Goal: Task Accomplishment & Management: Manage account settings

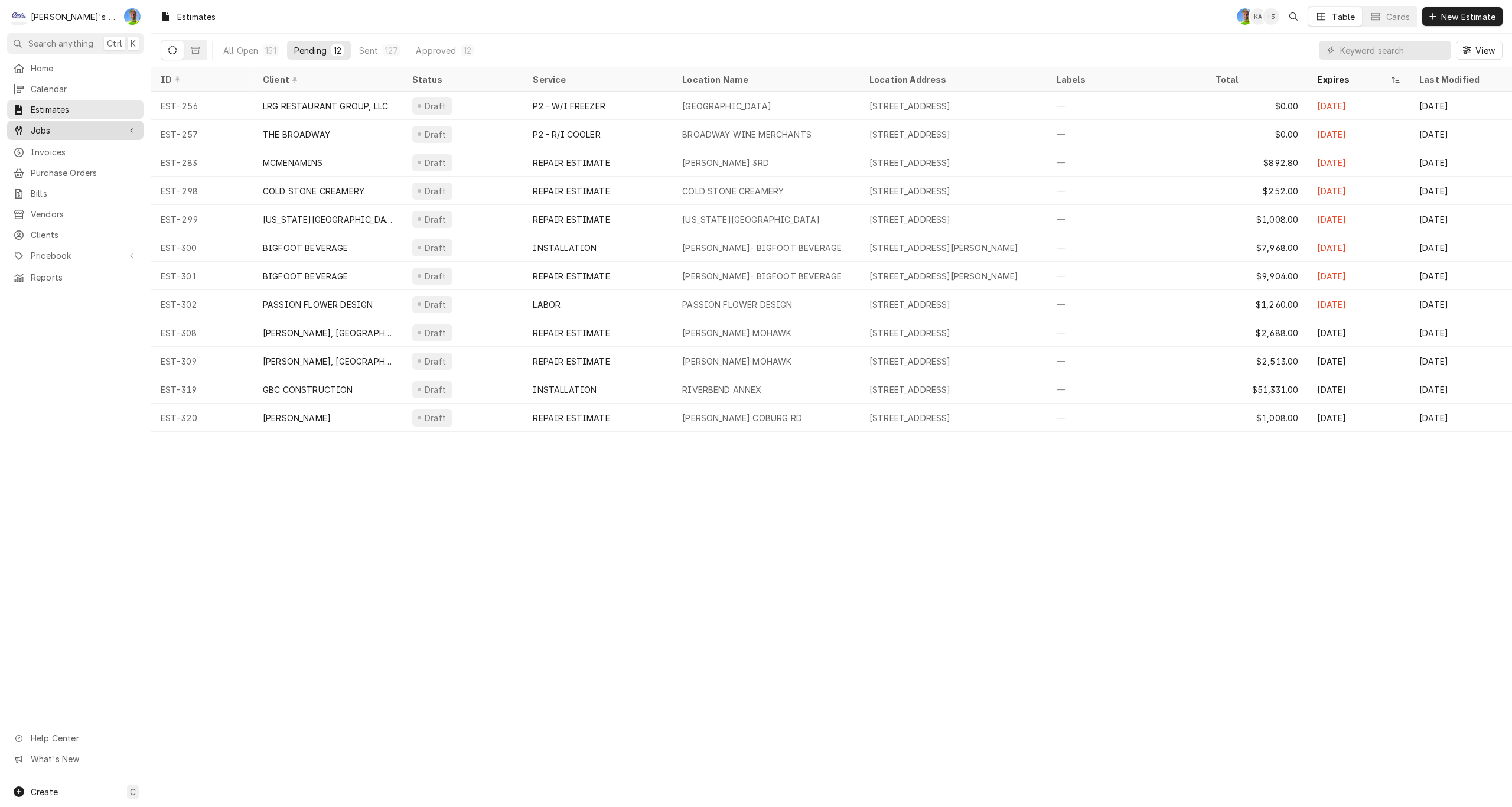
click at [80, 124] on span "Jobs" at bounding box center [76, 130] width 89 height 12
click at [76, 144] on span "Jobs" at bounding box center [84, 151] width 107 height 12
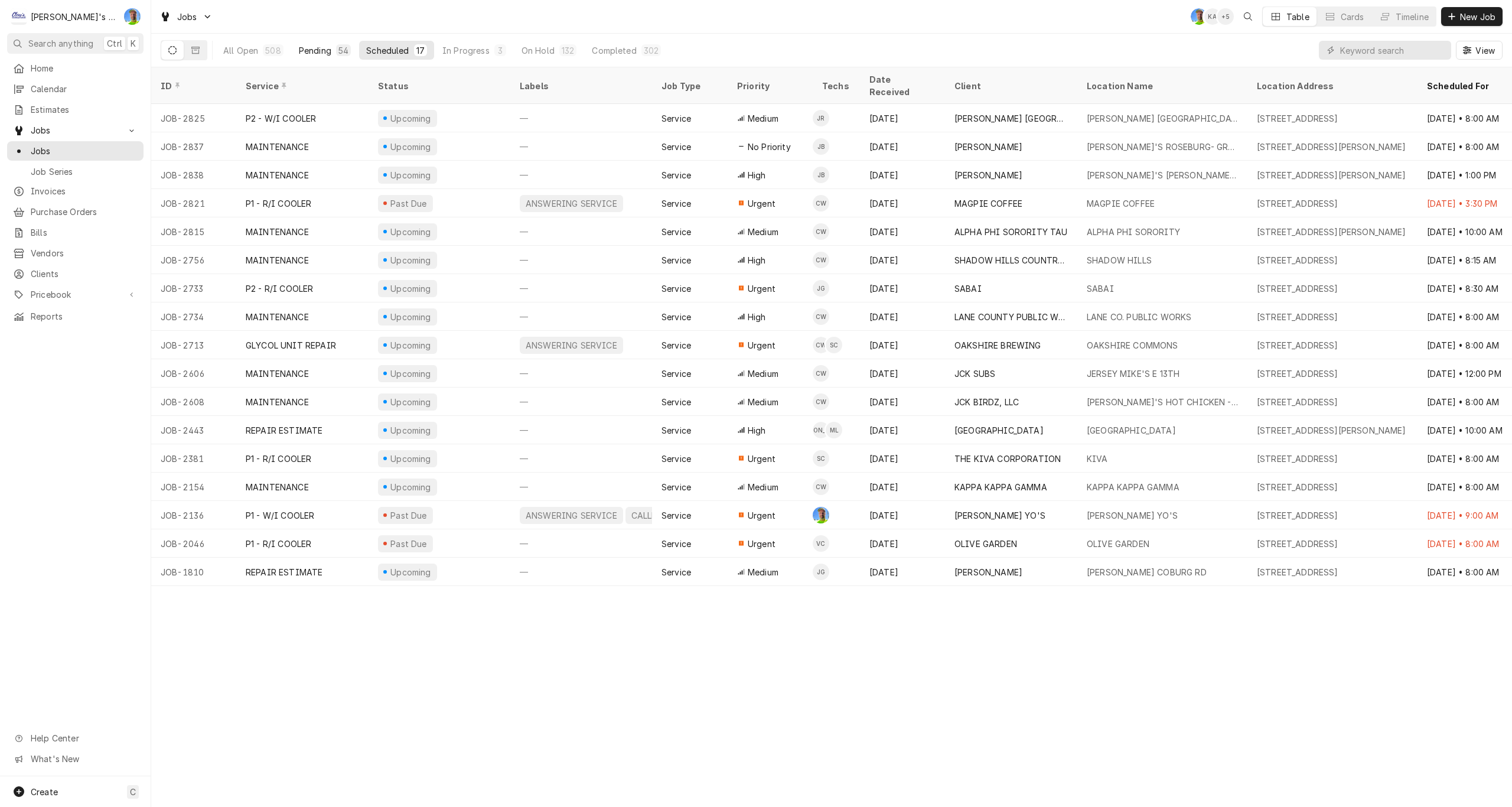
click at [320, 48] on div "Pending" at bounding box center [315, 50] width 32 height 12
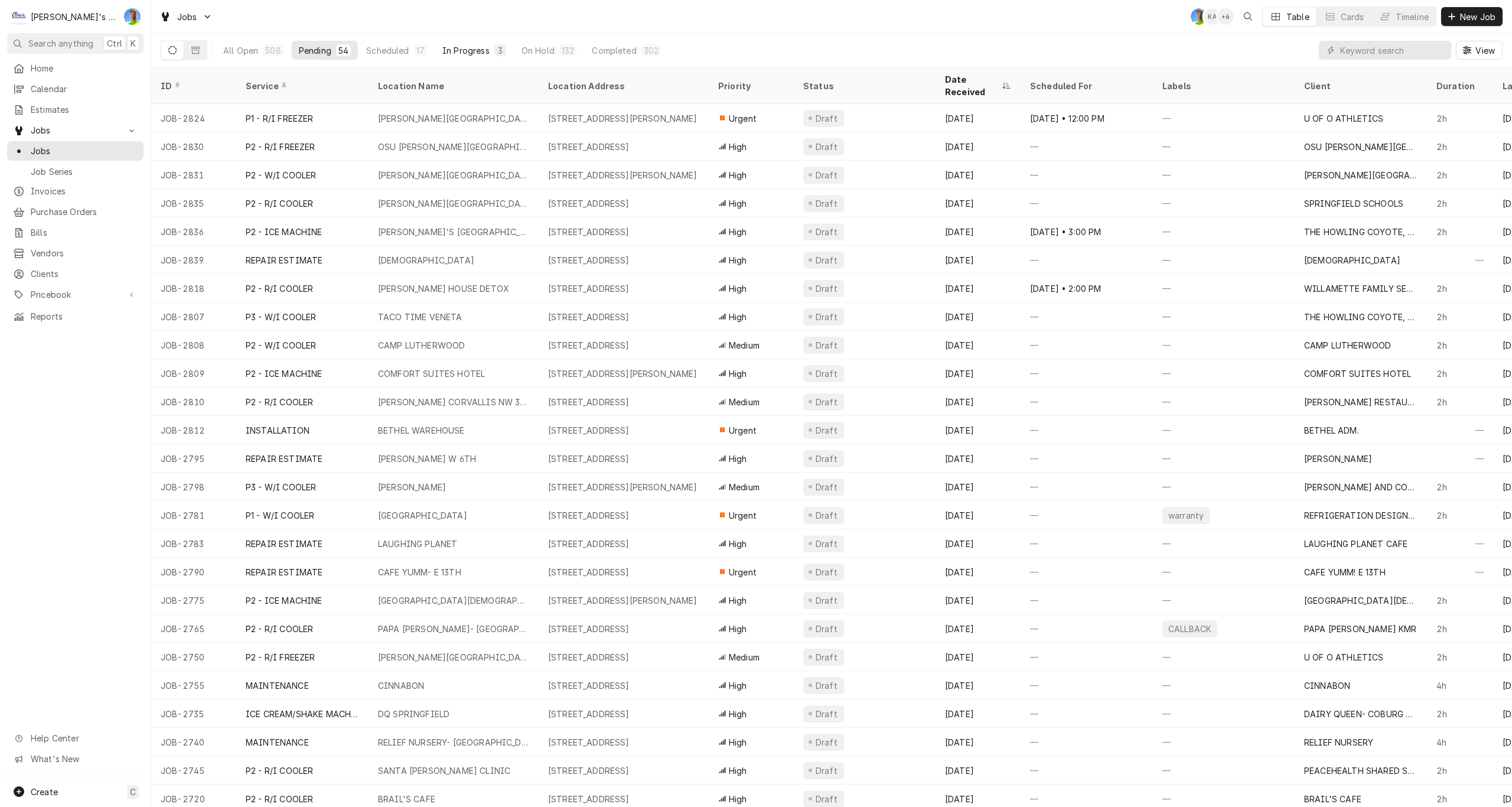
click at [468, 50] on div "In Progress" at bounding box center [465, 50] width 47 height 12
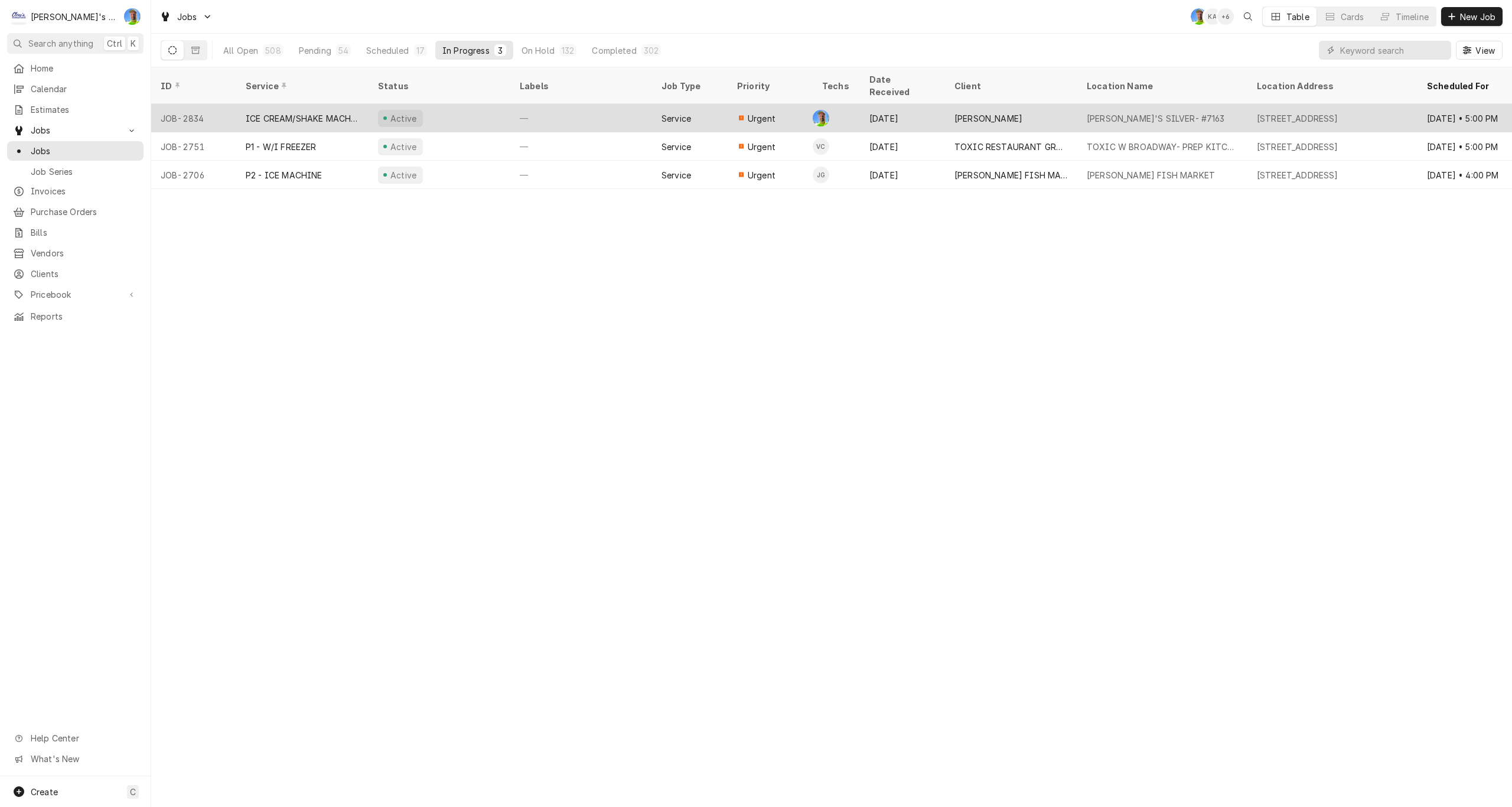
click at [454, 104] on div "Active" at bounding box center [439, 118] width 142 height 28
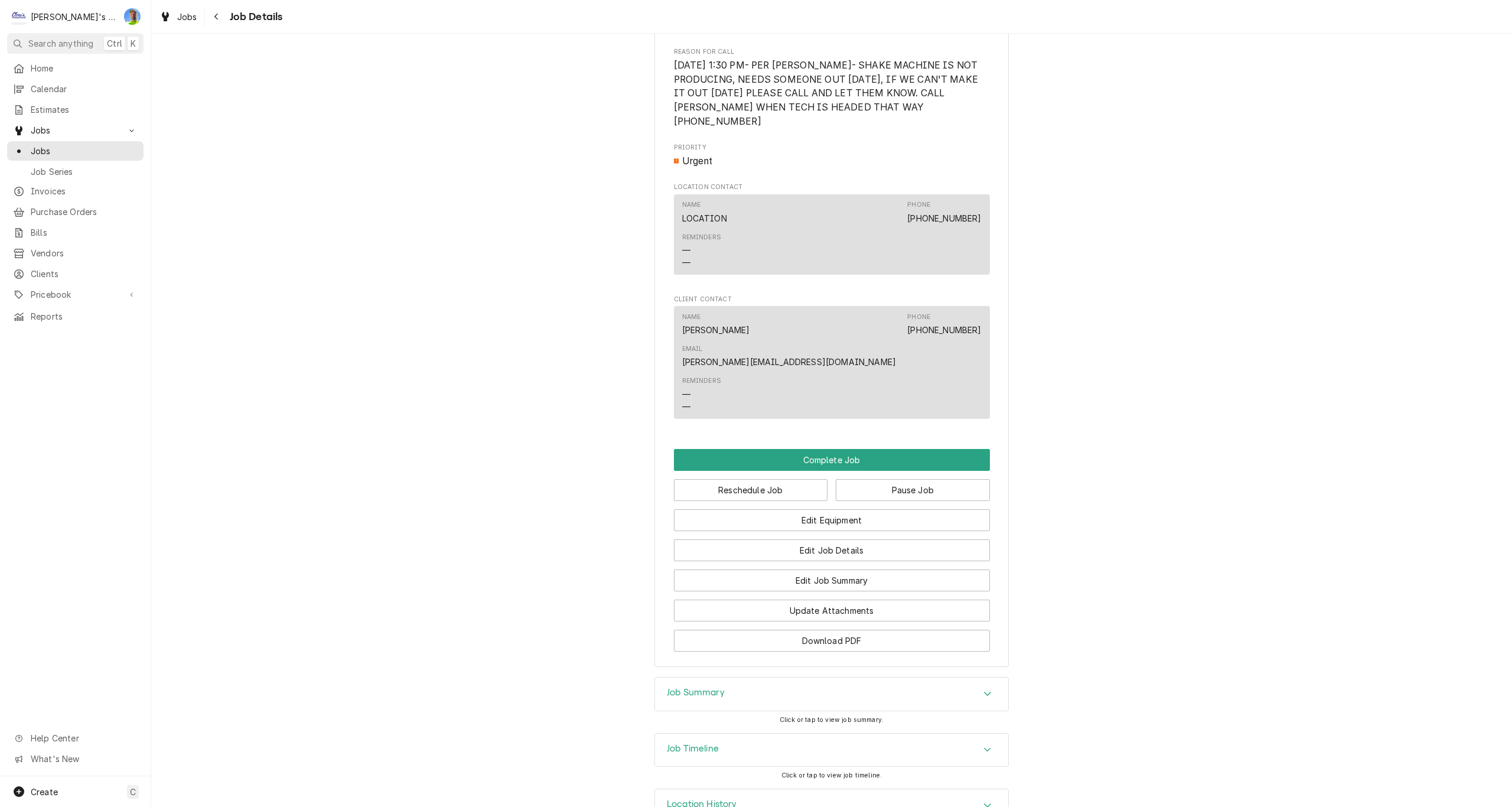
scroll to position [638, 0]
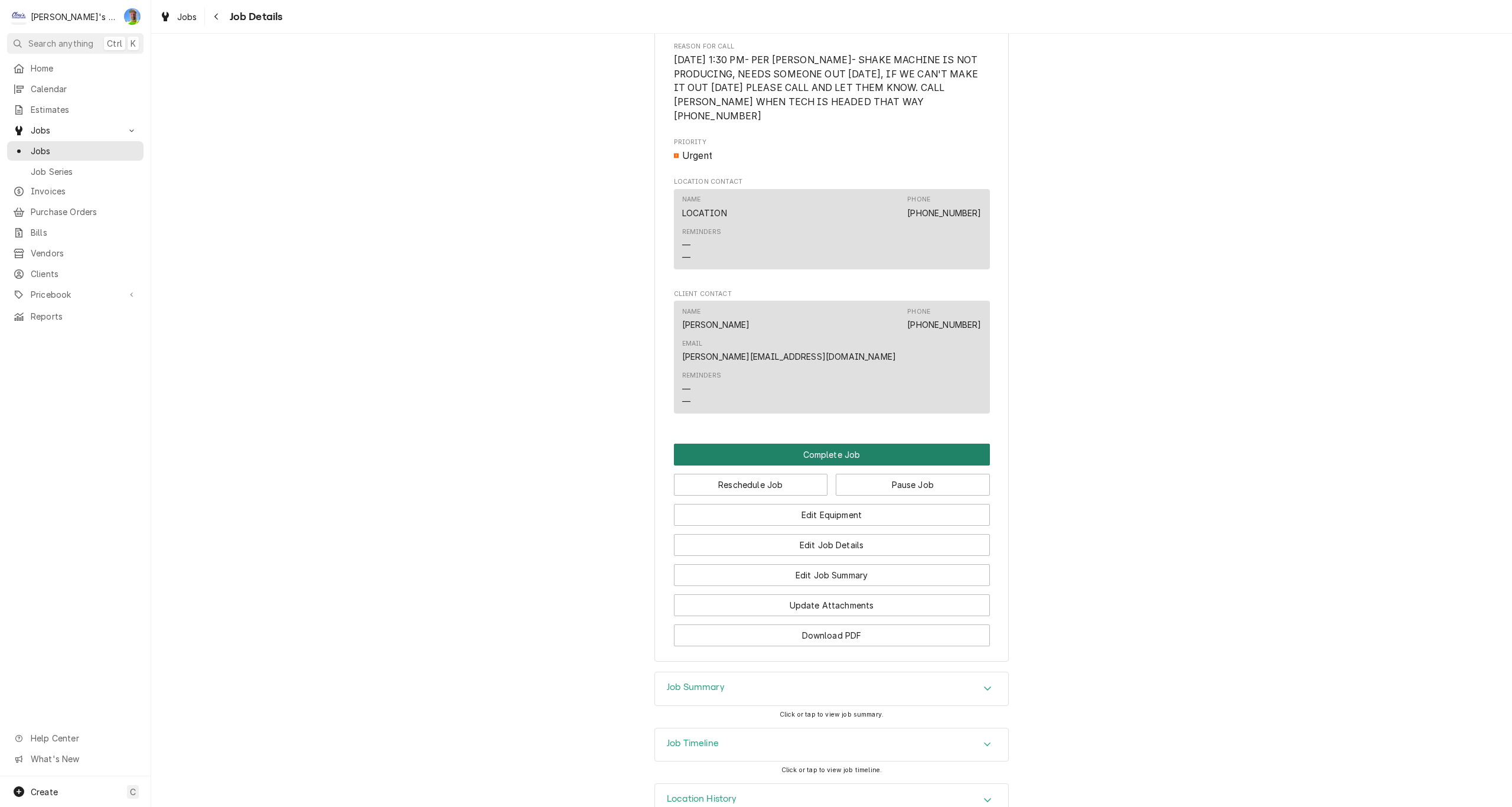
click at [854, 444] on button "Complete Job" at bounding box center [831, 455] width 316 height 22
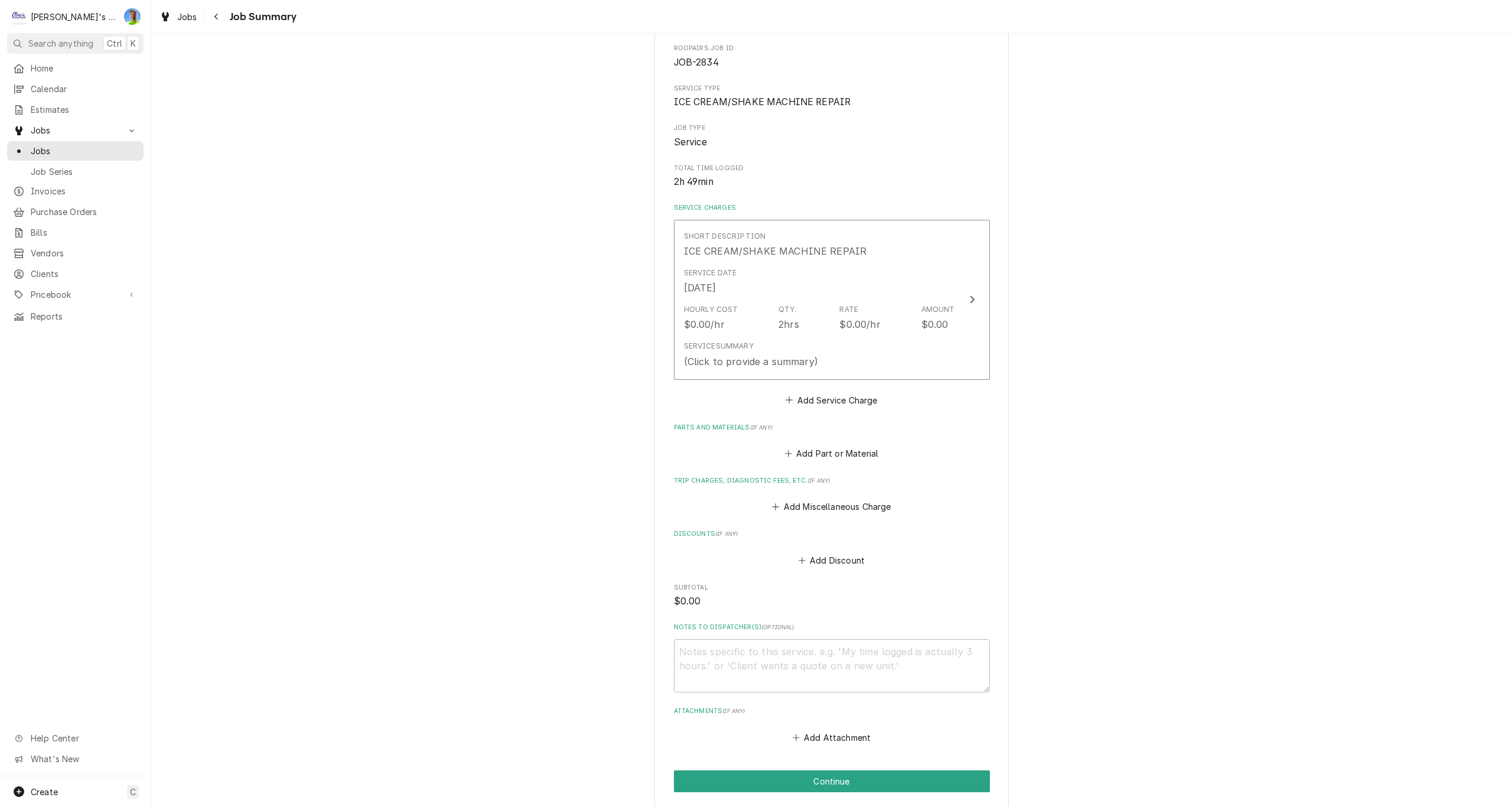
scroll to position [177, 0]
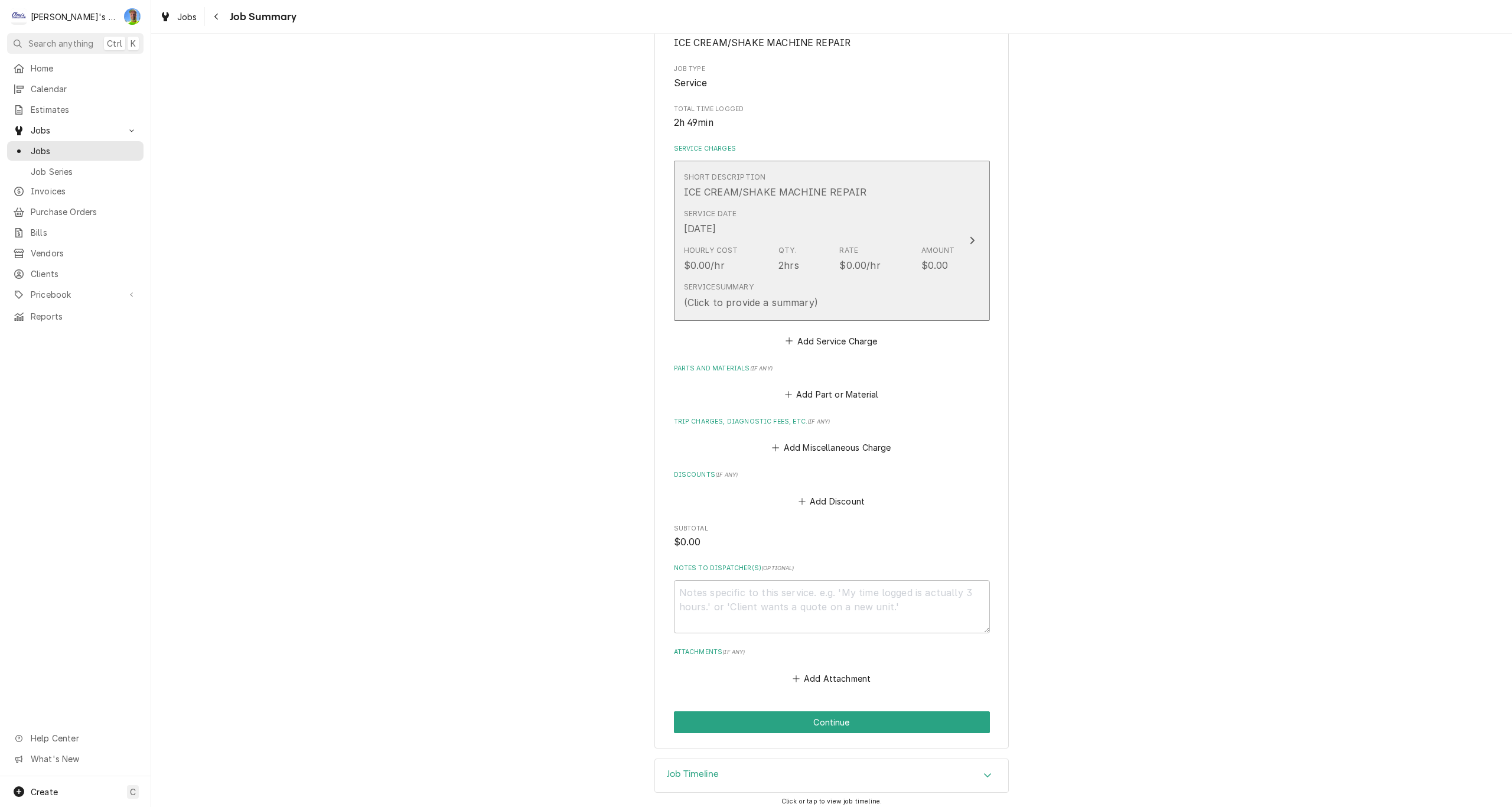
click at [950, 311] on div "Service Summary (Click to provide a summary)" at bounding box center [820, 295] width 271 height 36
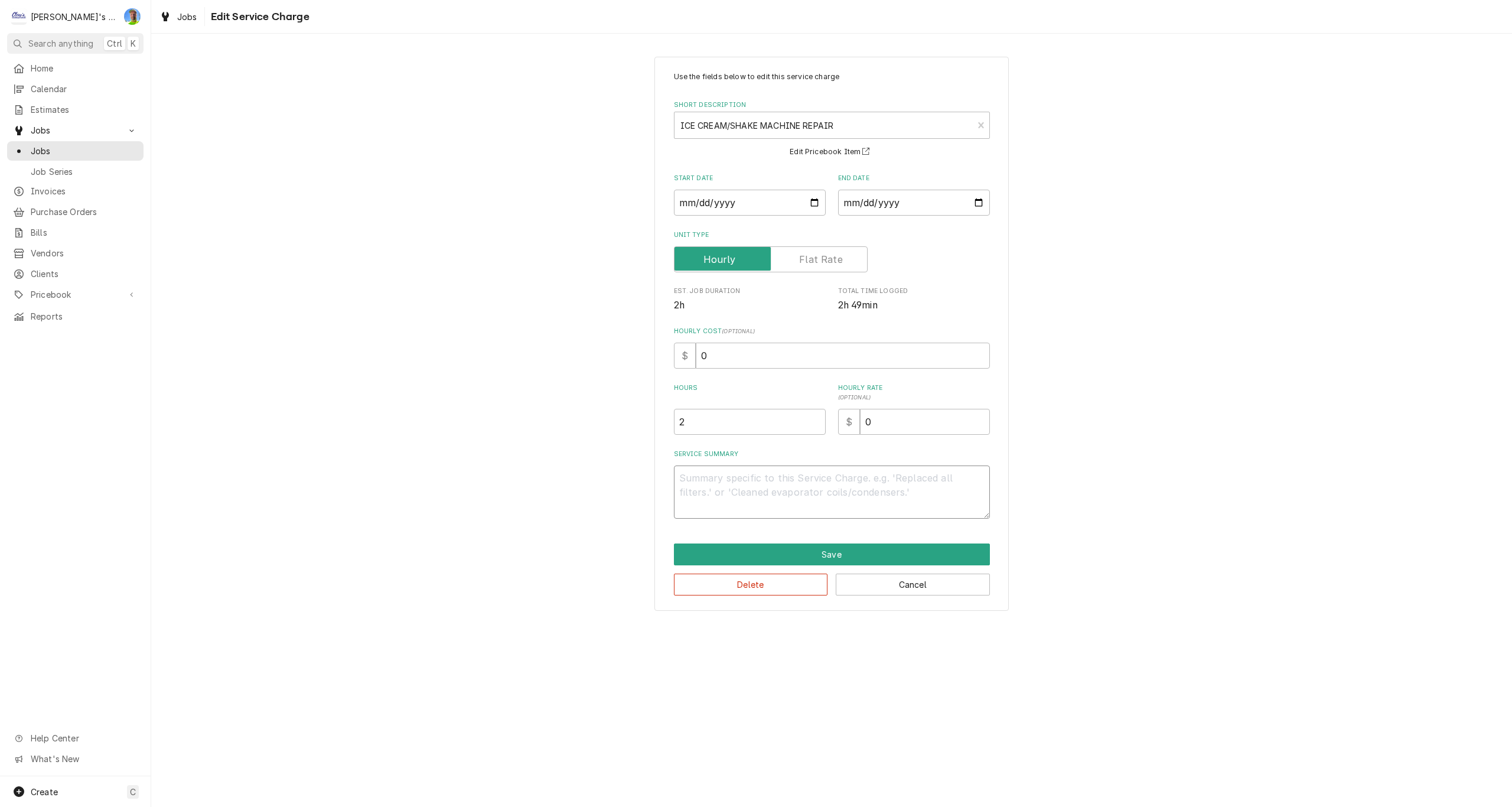
click at [914, 482] on textarea "Service Summary" at bounding box center [831, 492] width 316 height 53
type textarea "x"
type textarea "9"
type textarea "x"
type textarea "9/"
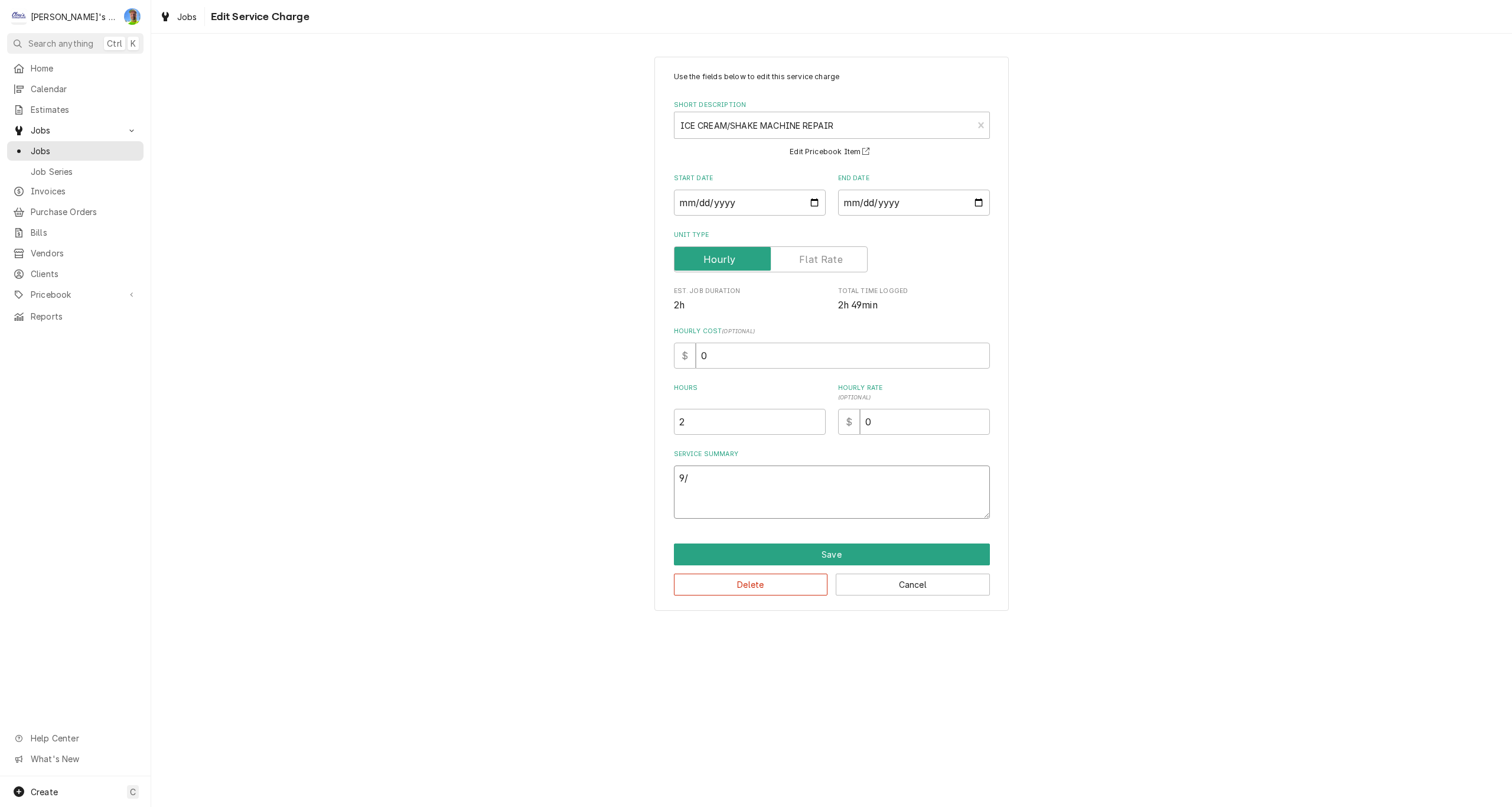
type textarea "x"
type textarea "9/2"
type textarea "x"
type textarea "9/2"
type textarea "x"
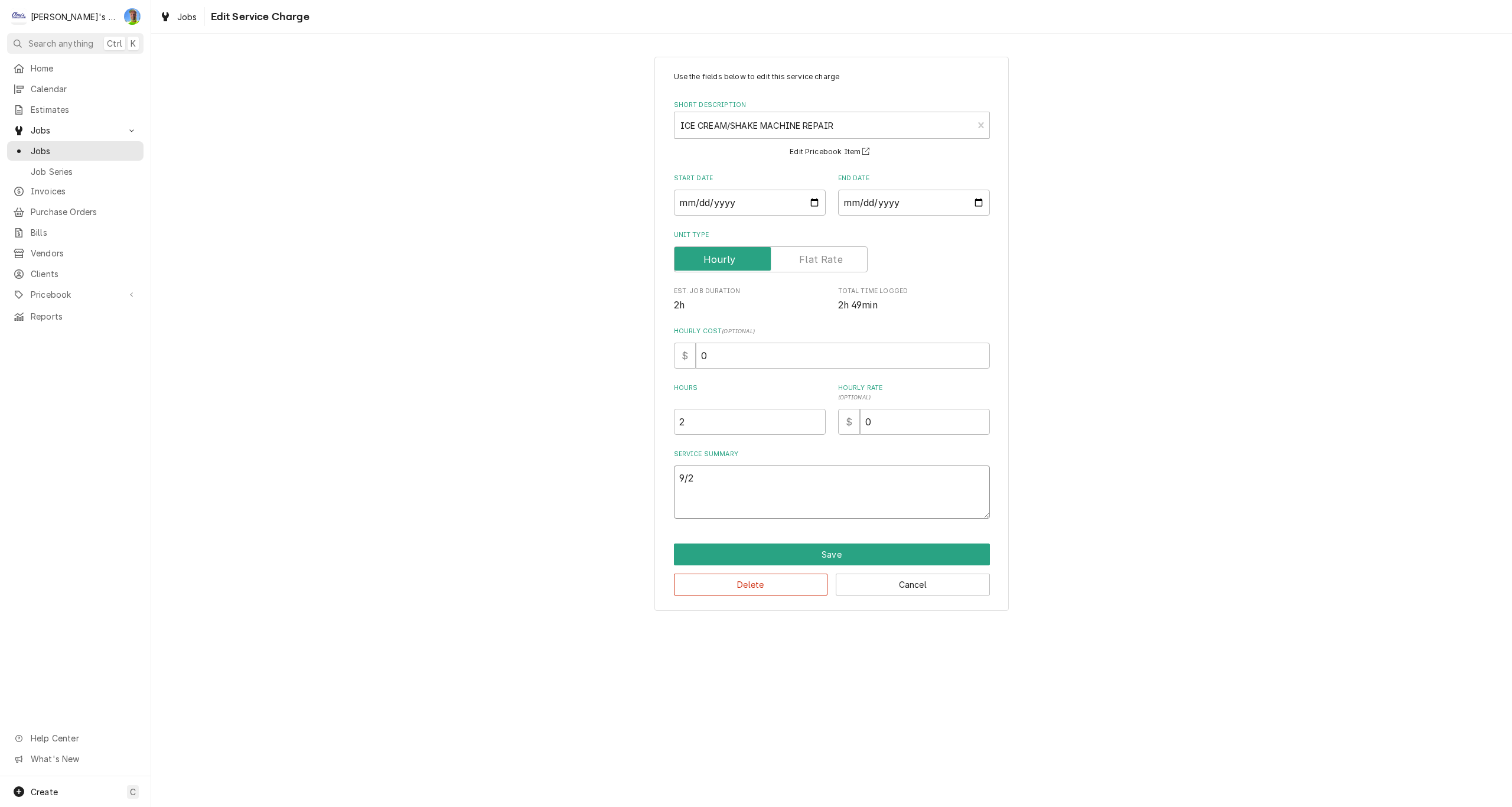
type textarea "9/2 -"
type textarea "x"
type textarea "9/2"
type textarea "x"
type textarea "9/2 G"
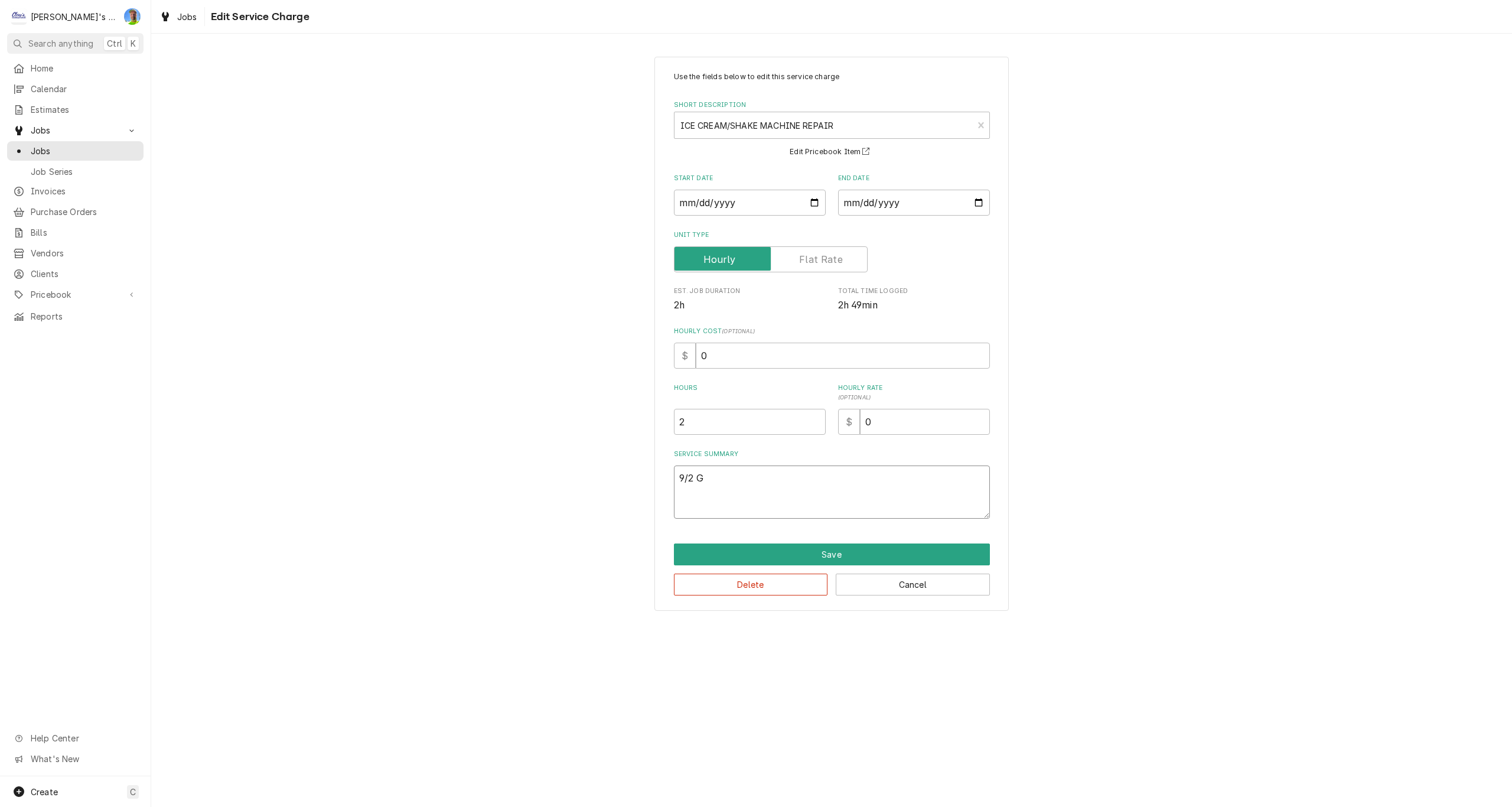
type textarea "x"
type textarea "9/2 GG"
type textarea "x"
type textarea "9/2 GGA"
type textarea "x"
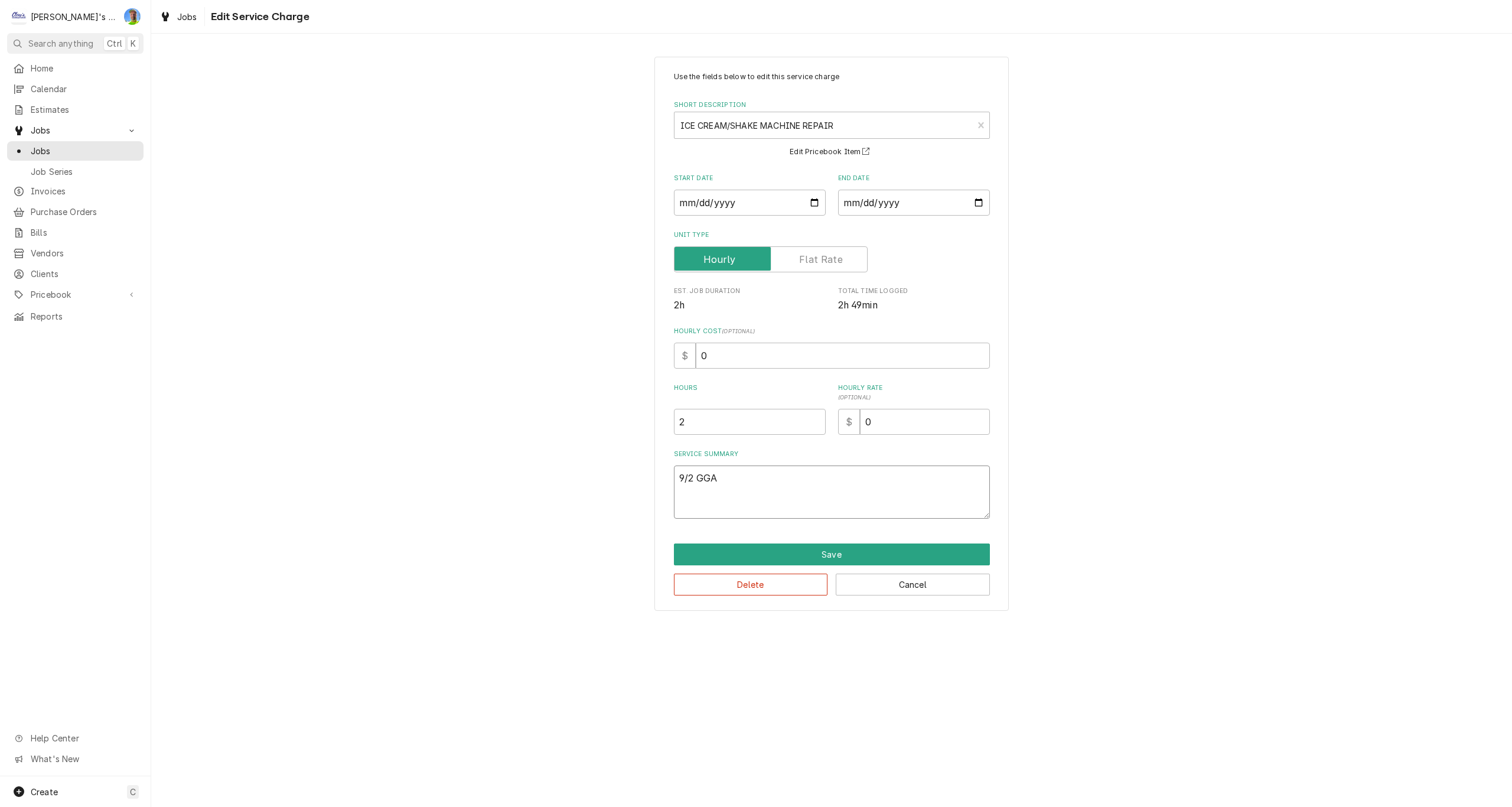
type textarea "9/2 GG"
type textarea "x"
type textarea "9/2 G"
type textarea "x"
type textarea "9/2 GA"
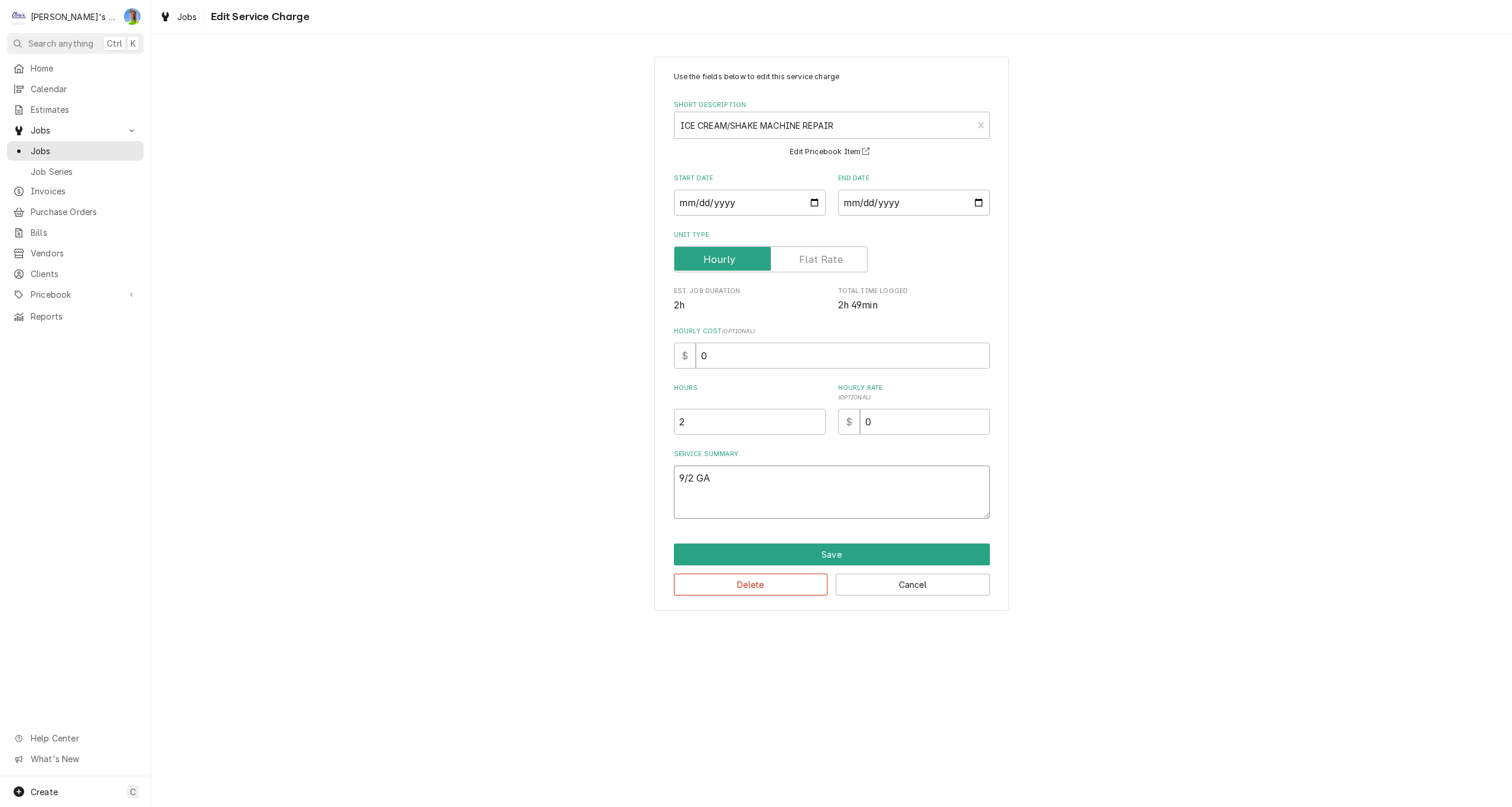
type textarea "x"
type textarea "9/2 GA"
type textarea "x"
type textarea "9/2 GA -"
type textarea "x"
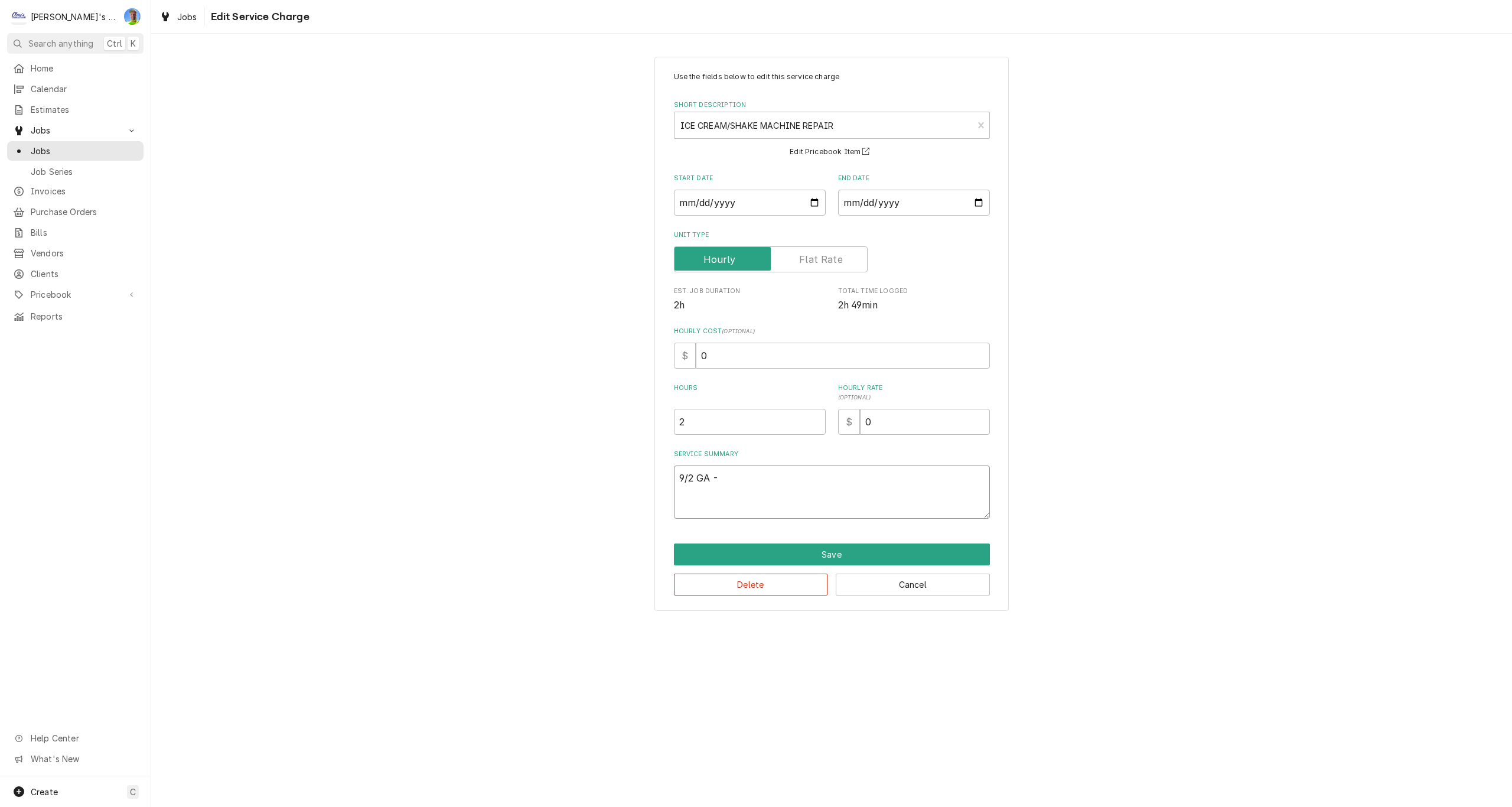
type textarea "9/2 GA -"
type textarea "x"
type textarea "9/2 GA - A"
type textarea "x"
type textarea "9/2 GA - Ar"
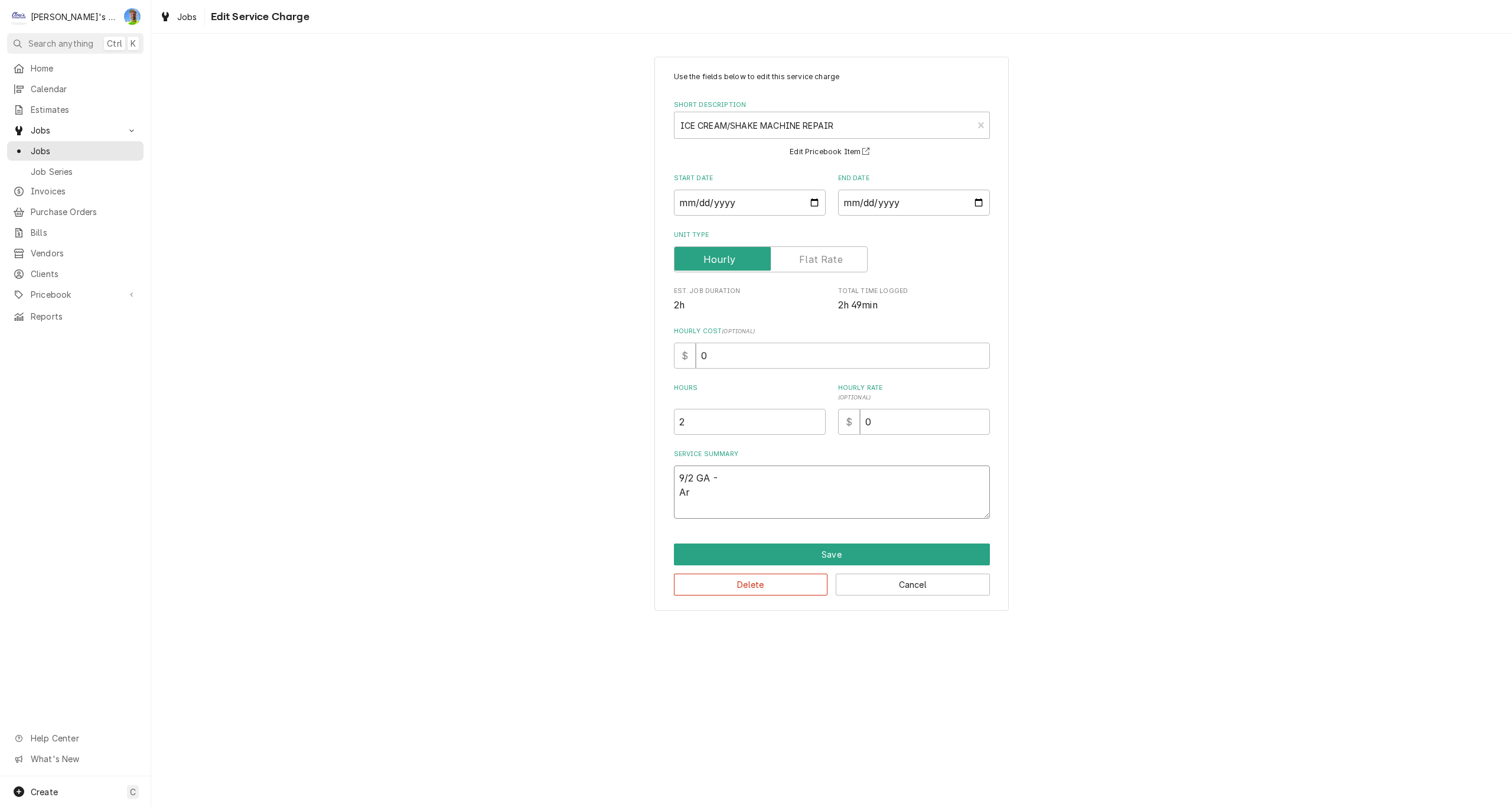
type textarea "x"
type textarea "9/2 GA - Arr"
type textarea "x"
type textarea "9/2 GA - Arri"
type textarea "x"
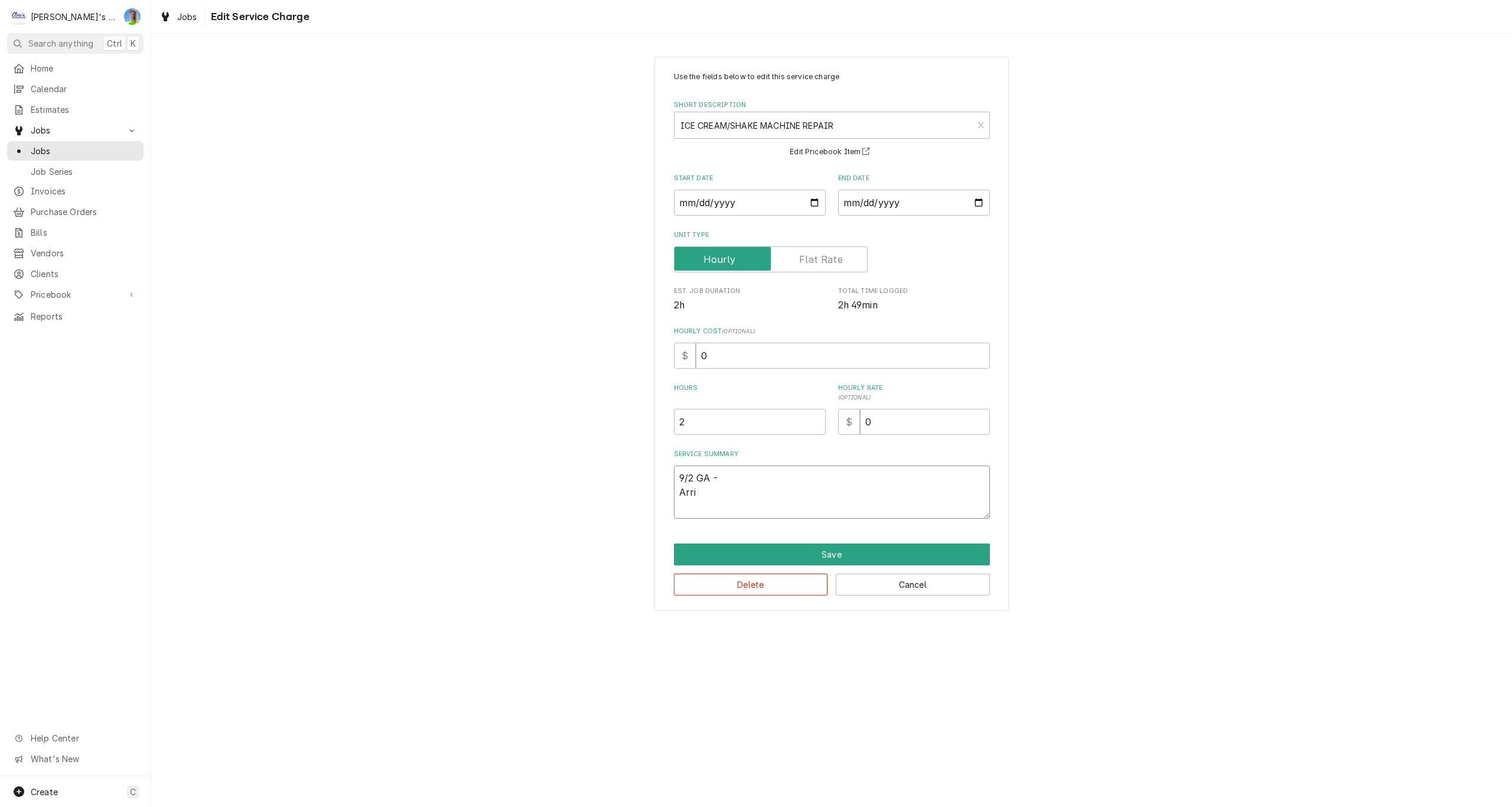
type textarea "9/2 GA - Arriv"
type textarea "x"
type textarea "9/2 GA - Arrive"
type textarea "x"
type textarea "9/2 GA - Arrived"
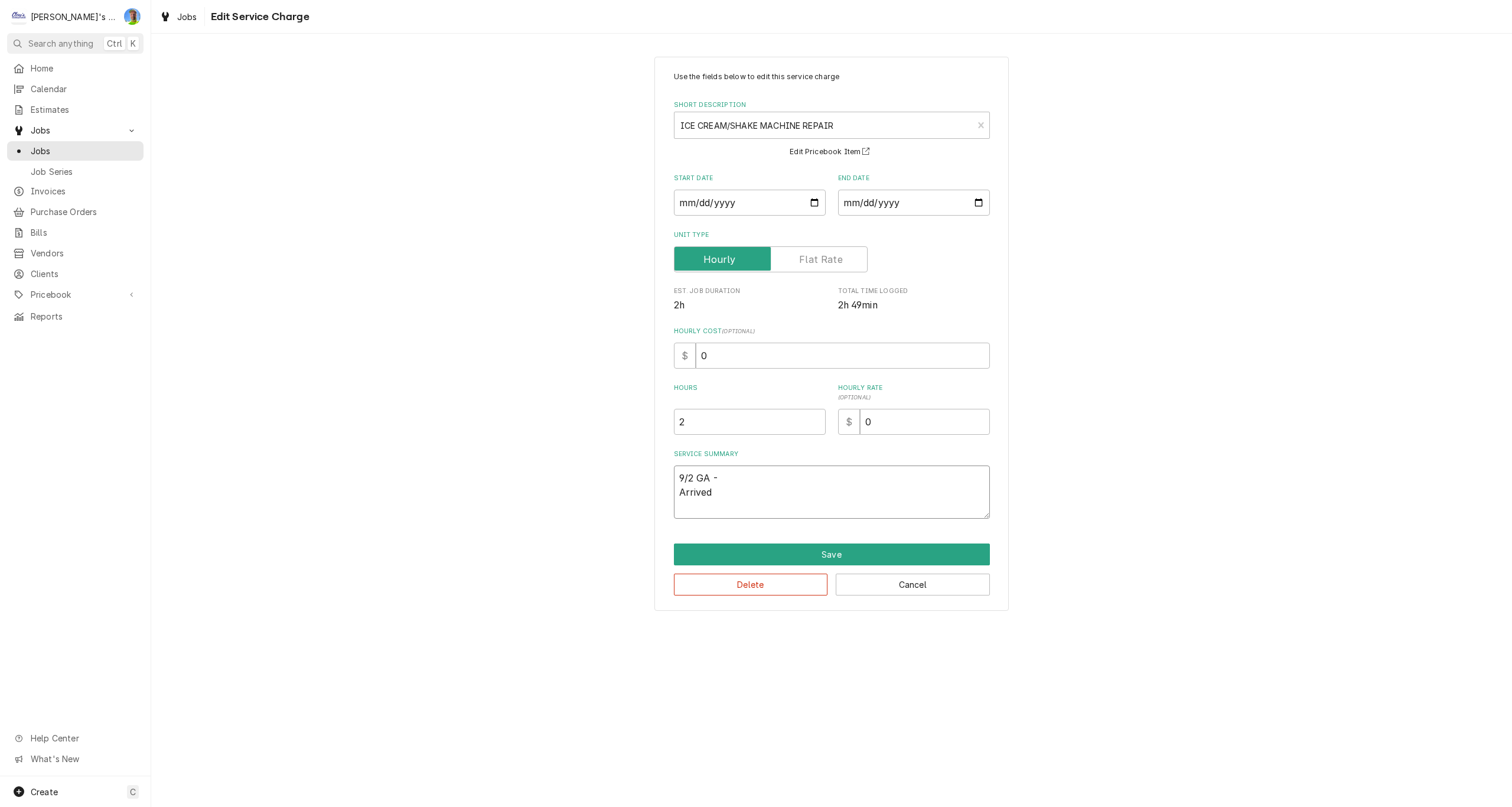
type textarea "x"
type textarea "9/2 GA - Arrived"
type textarea "x"
type textarea "9/2 GA - Arrived o"
type textarea "x"
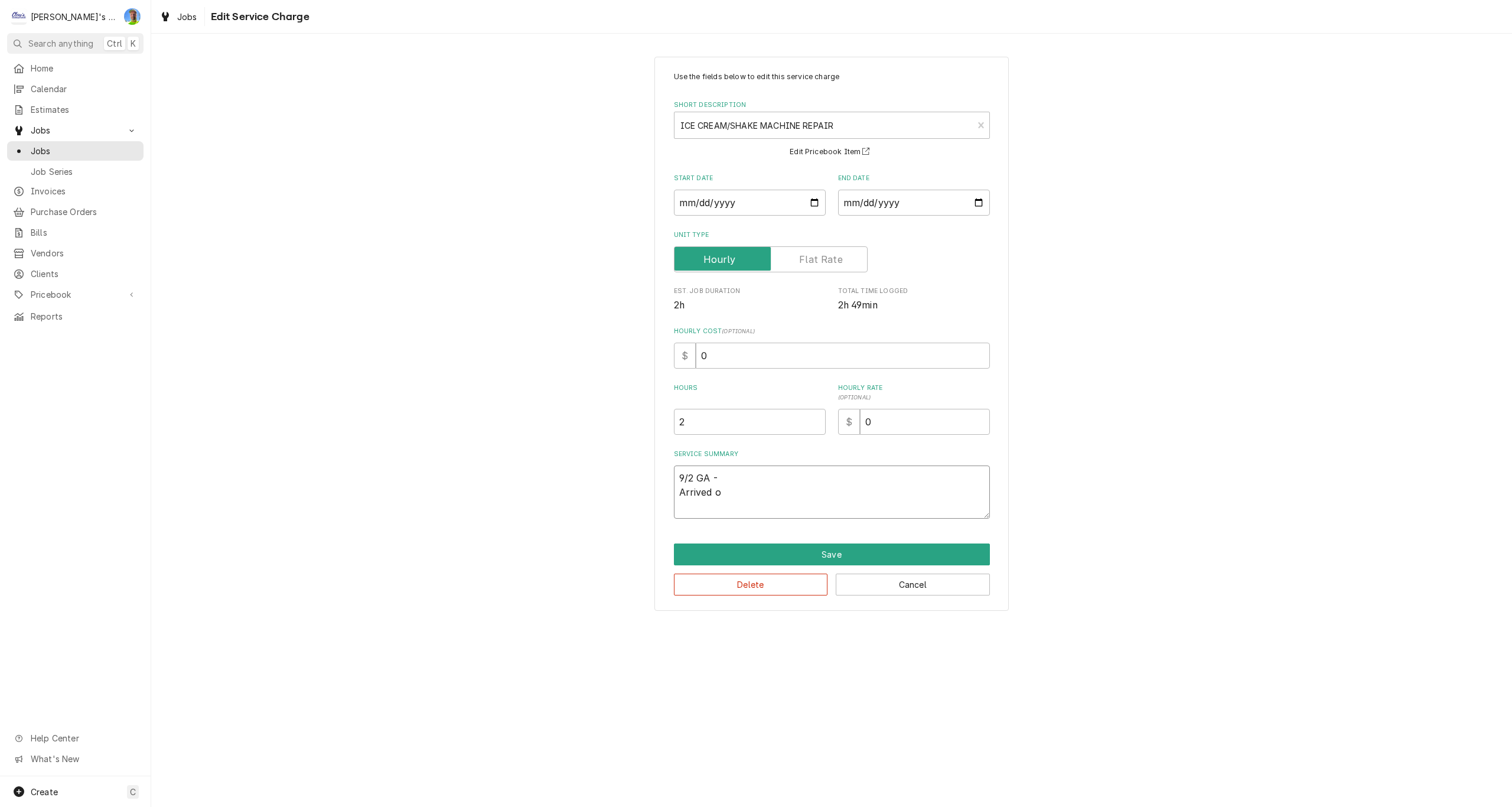
type textarea "9/2 GA - Arrived on"
type textarea "x"
type textarea "9/2 GA - Arrived on-"
type textarea "x"
type textarea "9/2 GA - Arrived on-s"
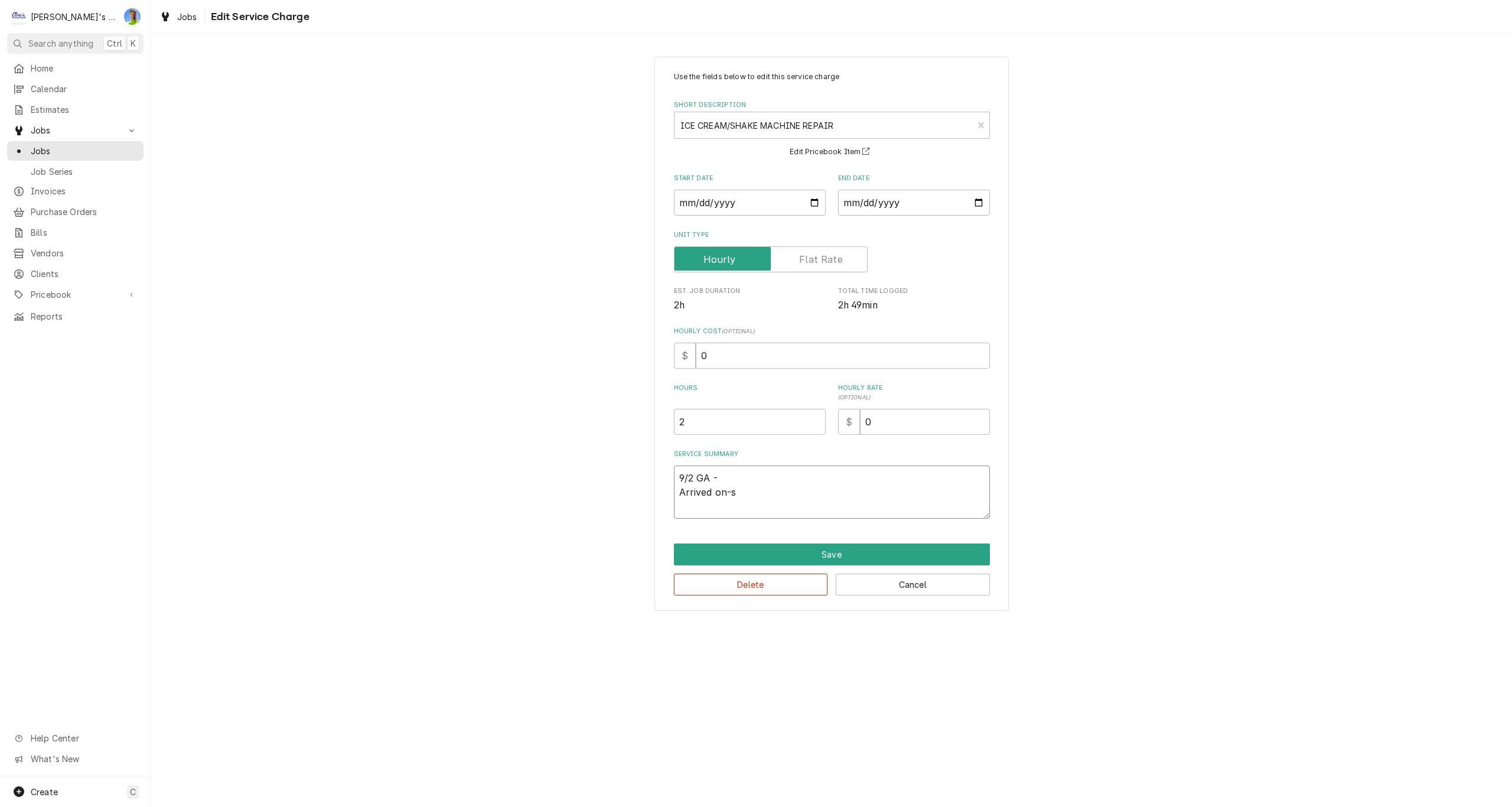
type textarea "x"
type textarea "9/2 GA - Arrived on-si"
type textarea "x"
type textarea "9/2 GA - Arrived on-sit"
type textarea "x"
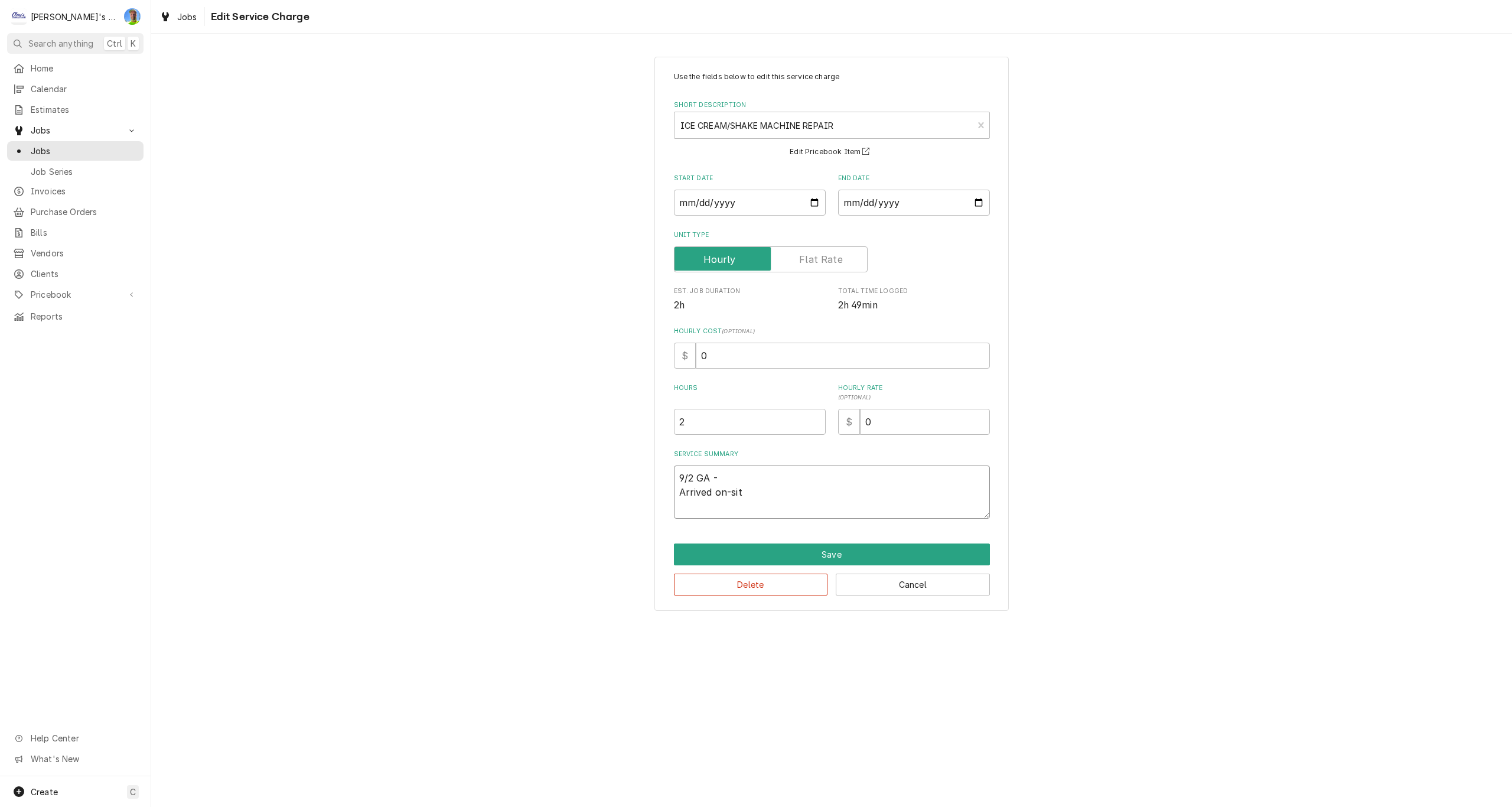
type textarea "9/2 GA - Arrived on-site"
type textarea "x"
type textarea "9/2 GA - Arrived on-site"
type textarea "x"
type textarea "9/2 GA - Arrived on-site a"
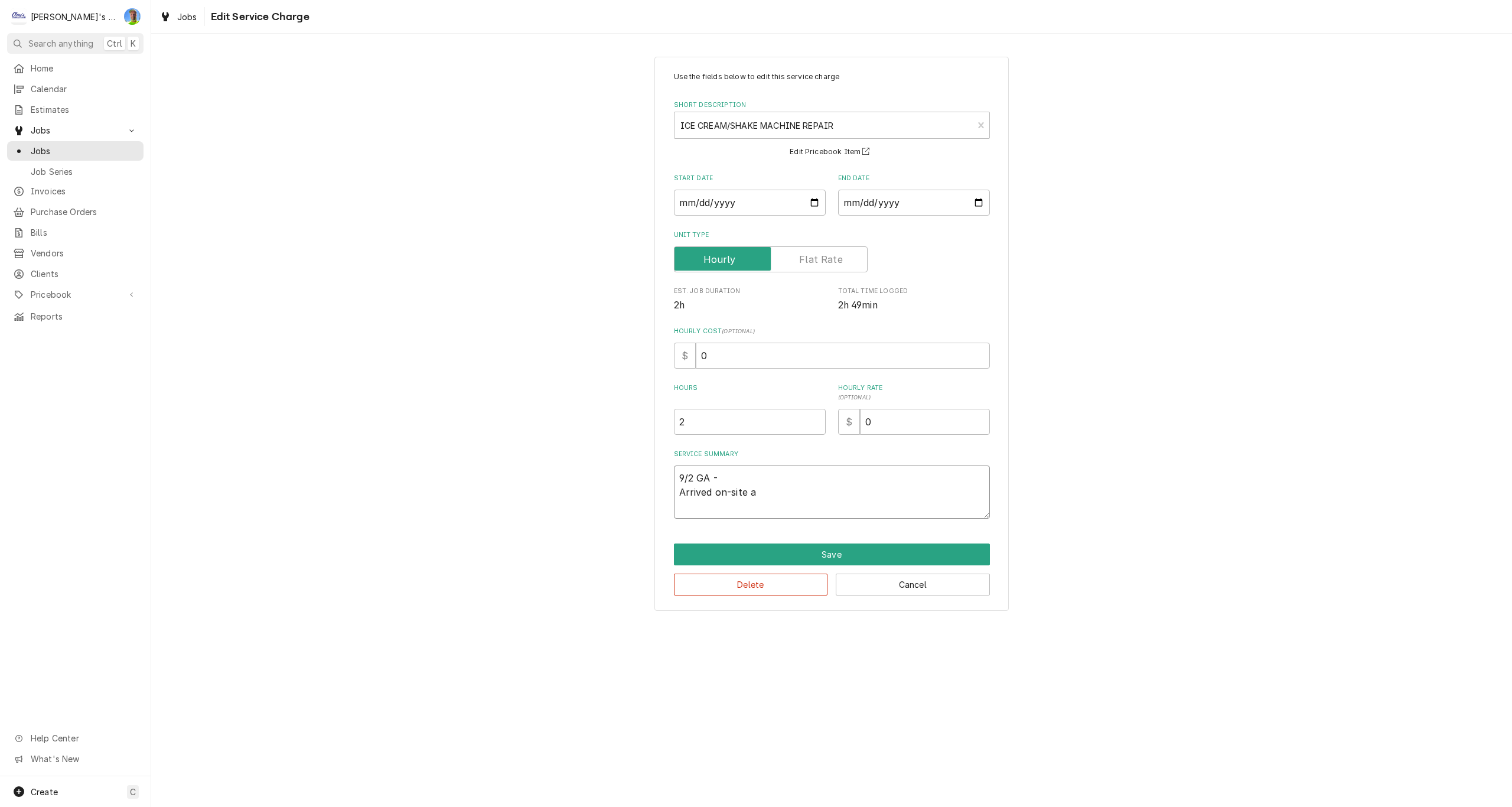
type textarea "x"
type textarea "9/2 GA - Arrived on-site an"
type textarea "x"
type textarea "9/2 GA - Arrived on-site and"
type textarea "x"
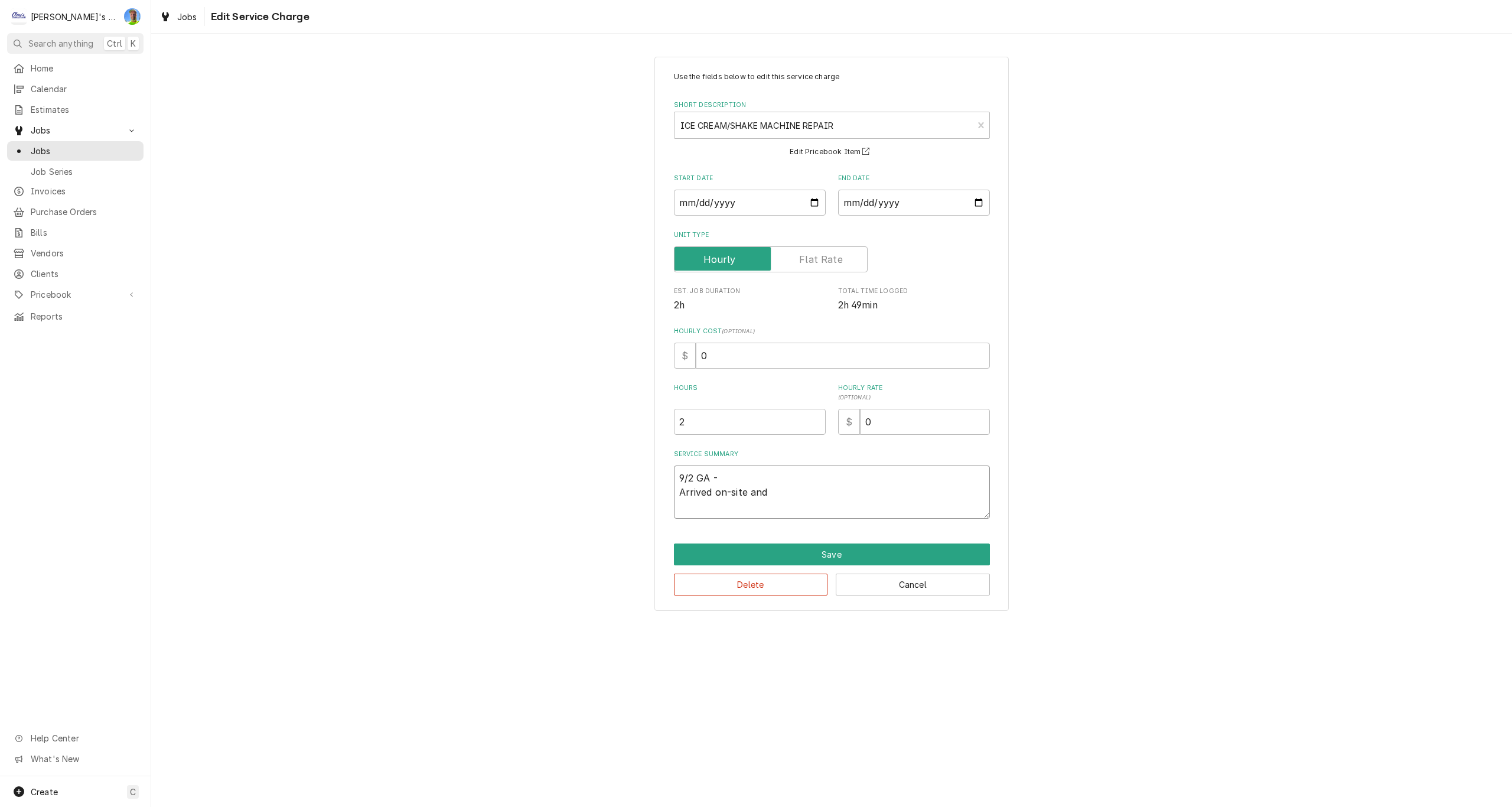
type textarea "9/2 GA - Arrived on-site and"
type textarea "x"
type textarea "9/2 GA - Arrived on-site and m"
type textarea "x"
type textarea "9/2 GA - Arrived on-site and ma"
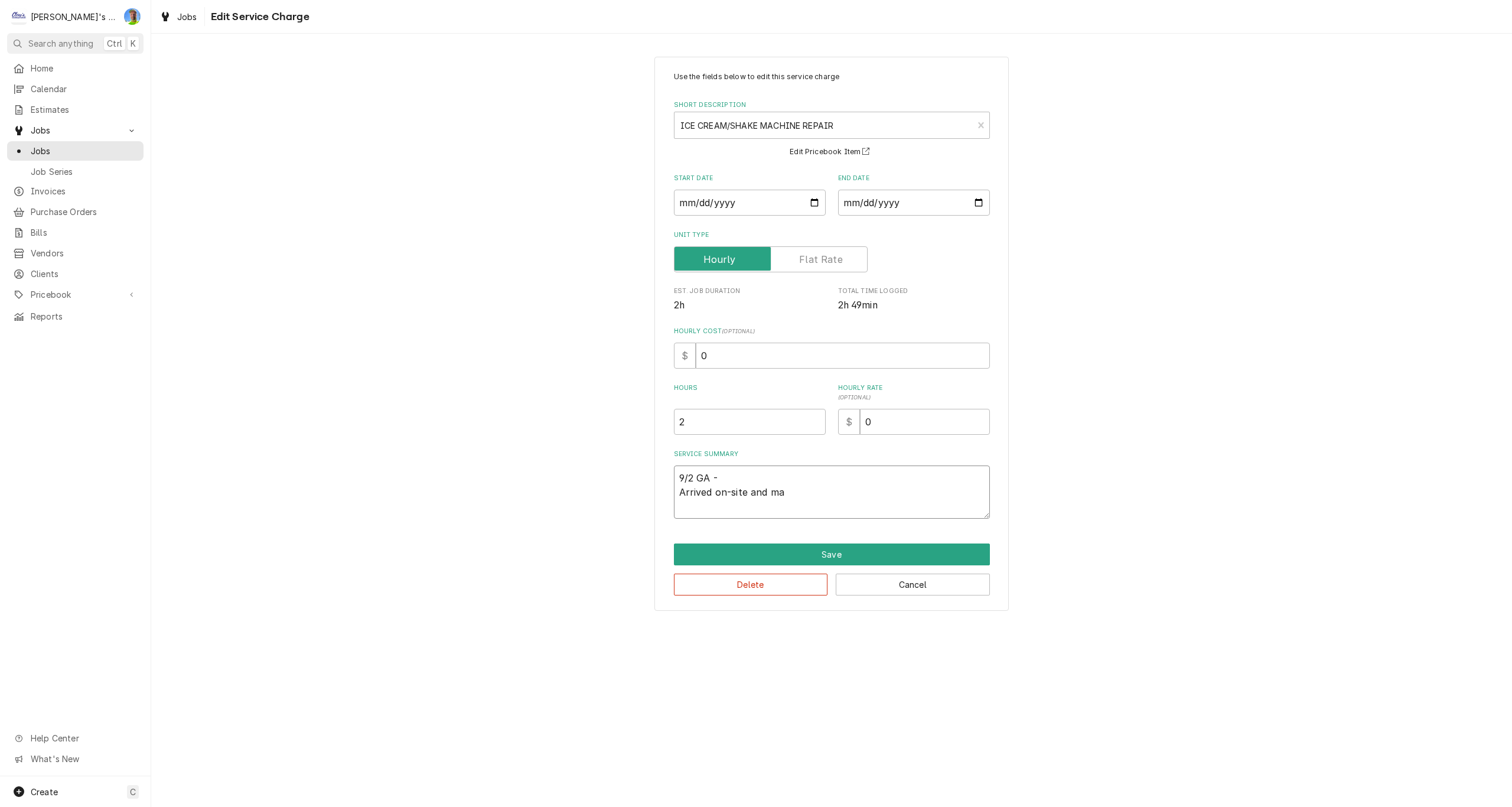
type textarea "x"
type textarea "9/2 GA - Arrived on-site and man"
type textarea "x"
type textarea "9/2 GA - Arrived on-site and mana"
type textarea "x"
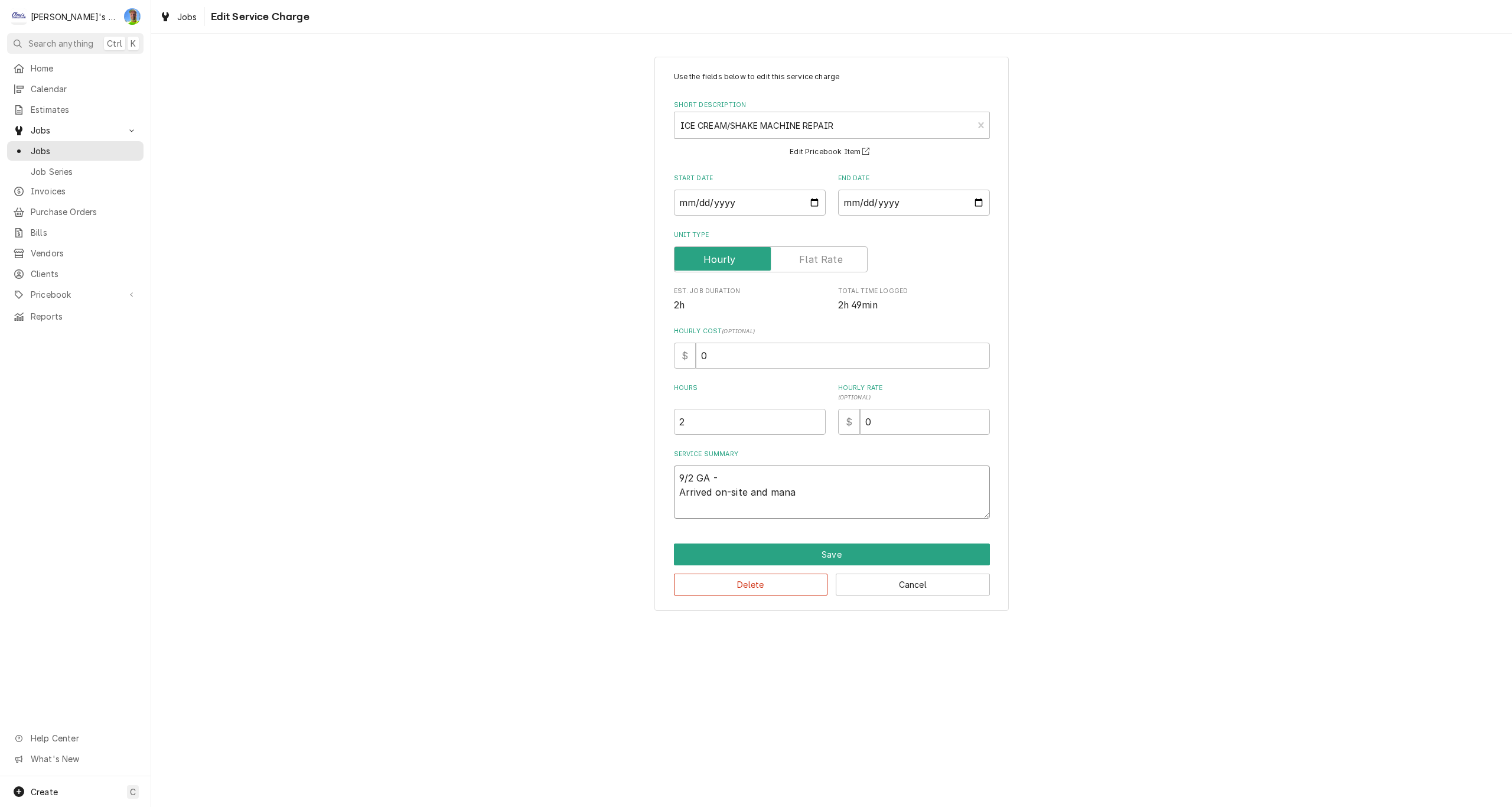
type textarea "9/2 GA - Arrived on-site and manag"
type textarea "x"
type textarea "9/2 GA - Arrived on-site and manage"
type textarea "x"
type textarea "9/2 GA - Arrived on-site and manager"
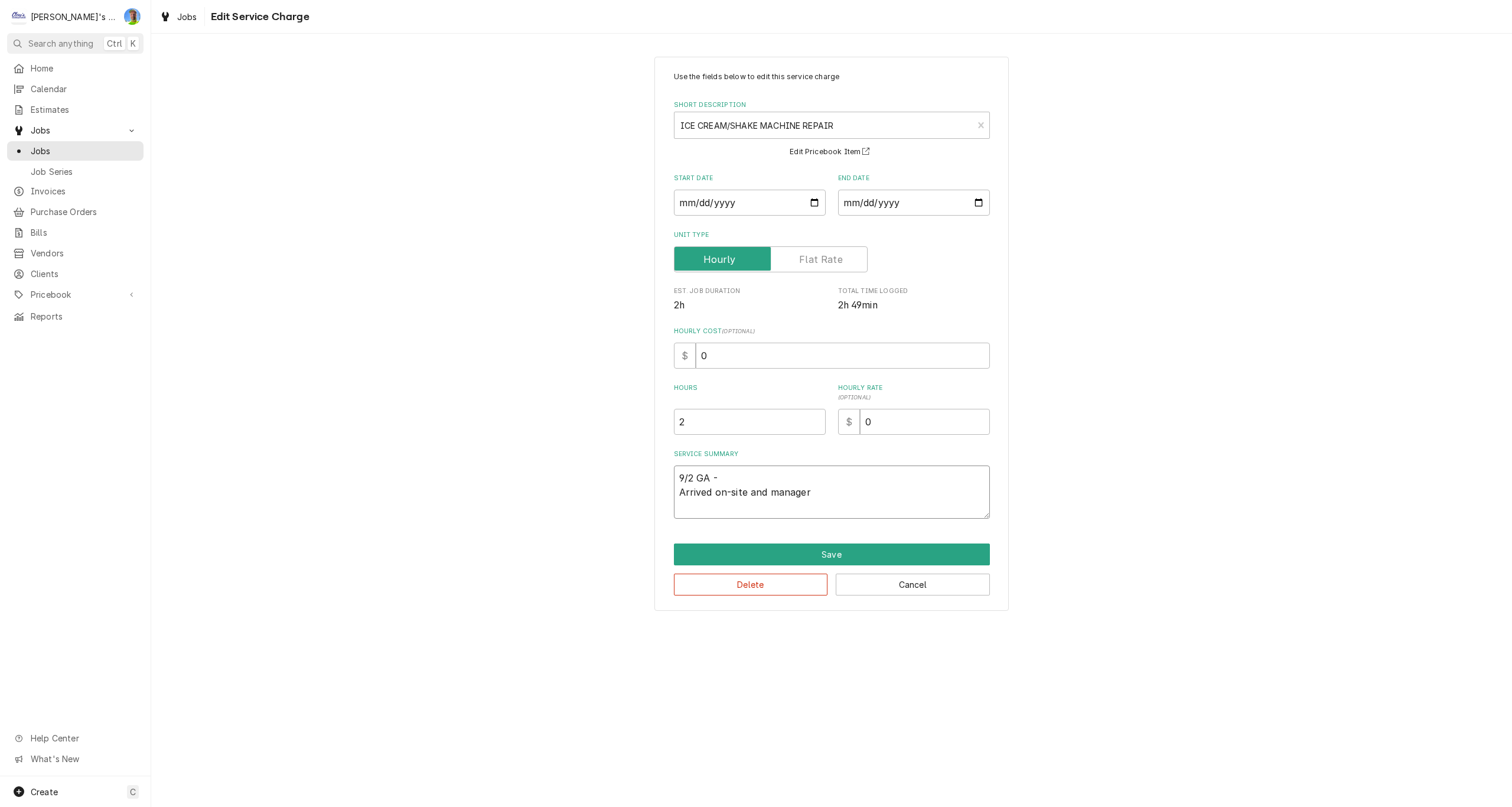
type textarea "x"
type textarea "9/2 GA - Arrived on-site and manager"
type textarea "x"
type textarea "9/2 GA - Arrived on-site and manager w"
type textarea "x"
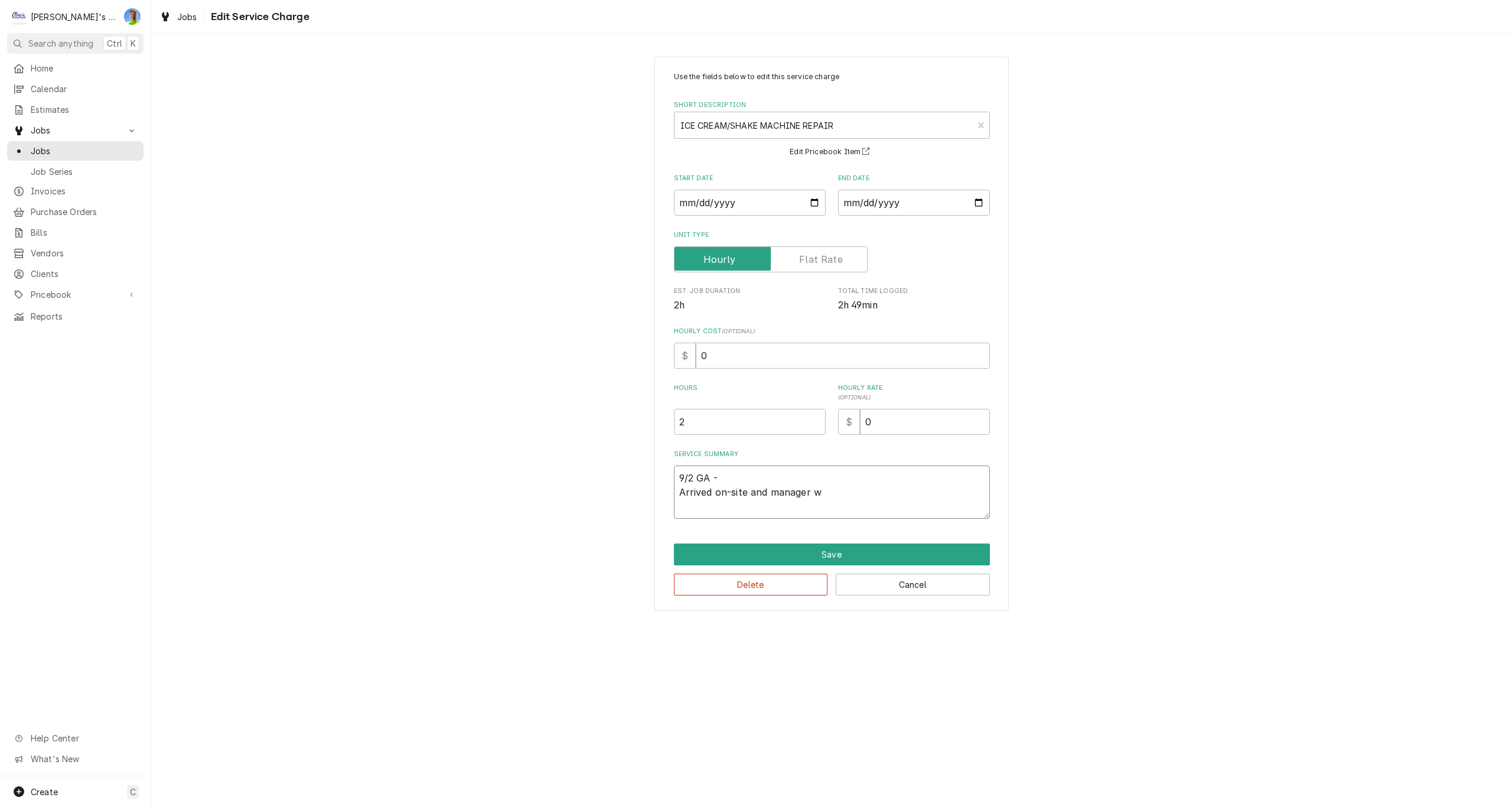
type textarea "9/2 GA - Arrived on-site and manager wa"
type textarea "x"
type textarea "9/2 GA - Arrived on-site and manager was"
type textarea "x"
type textarea "9/2 GA - Arrived on-site and manager was"
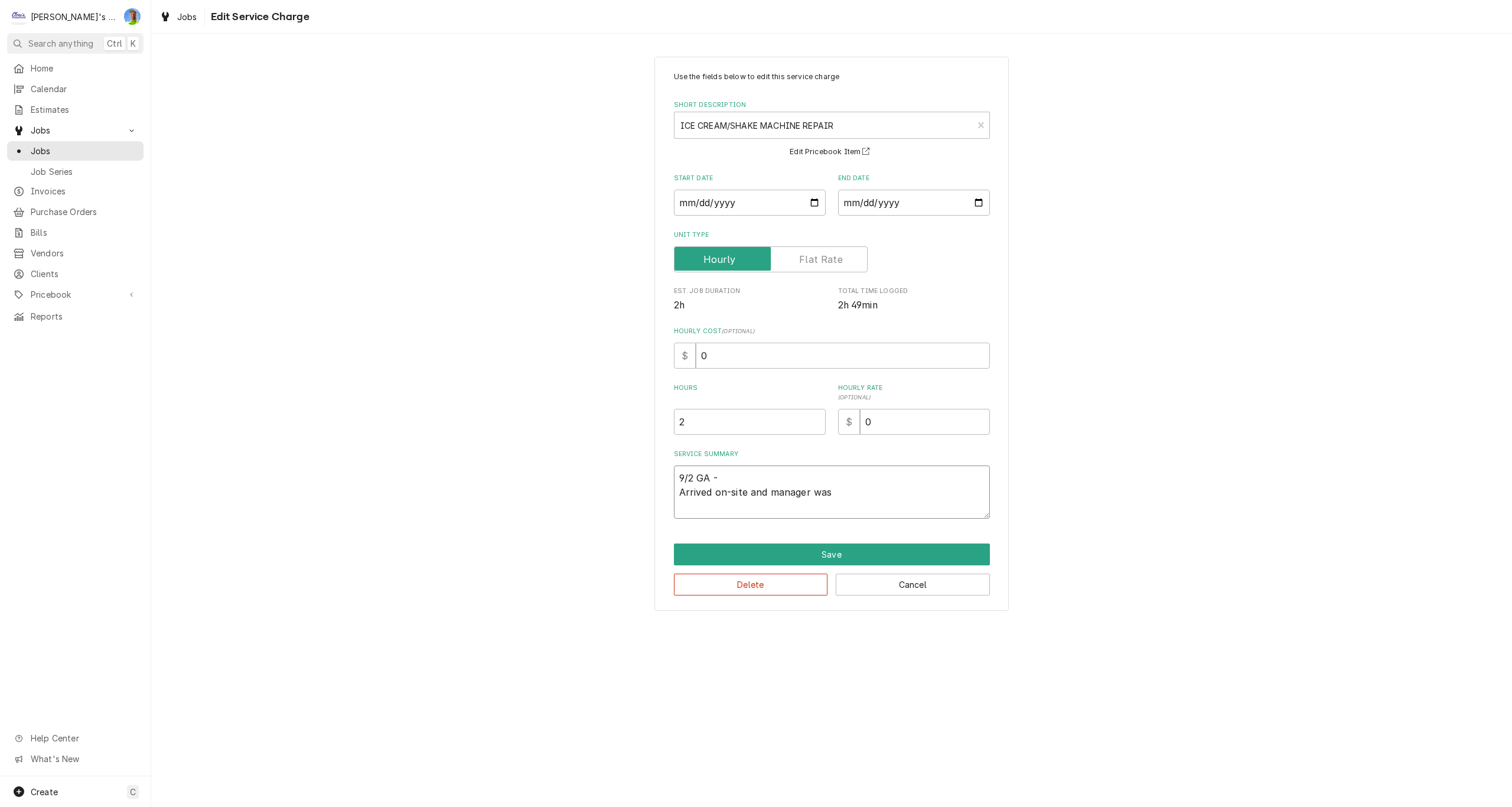
type textarea "x"
type textarea "9/2 GA - Arrived on-site and manager was n"
type textarea "x"
type textarea "9/2 GA - Arrived on-site and manager was no"
type textarea "x"
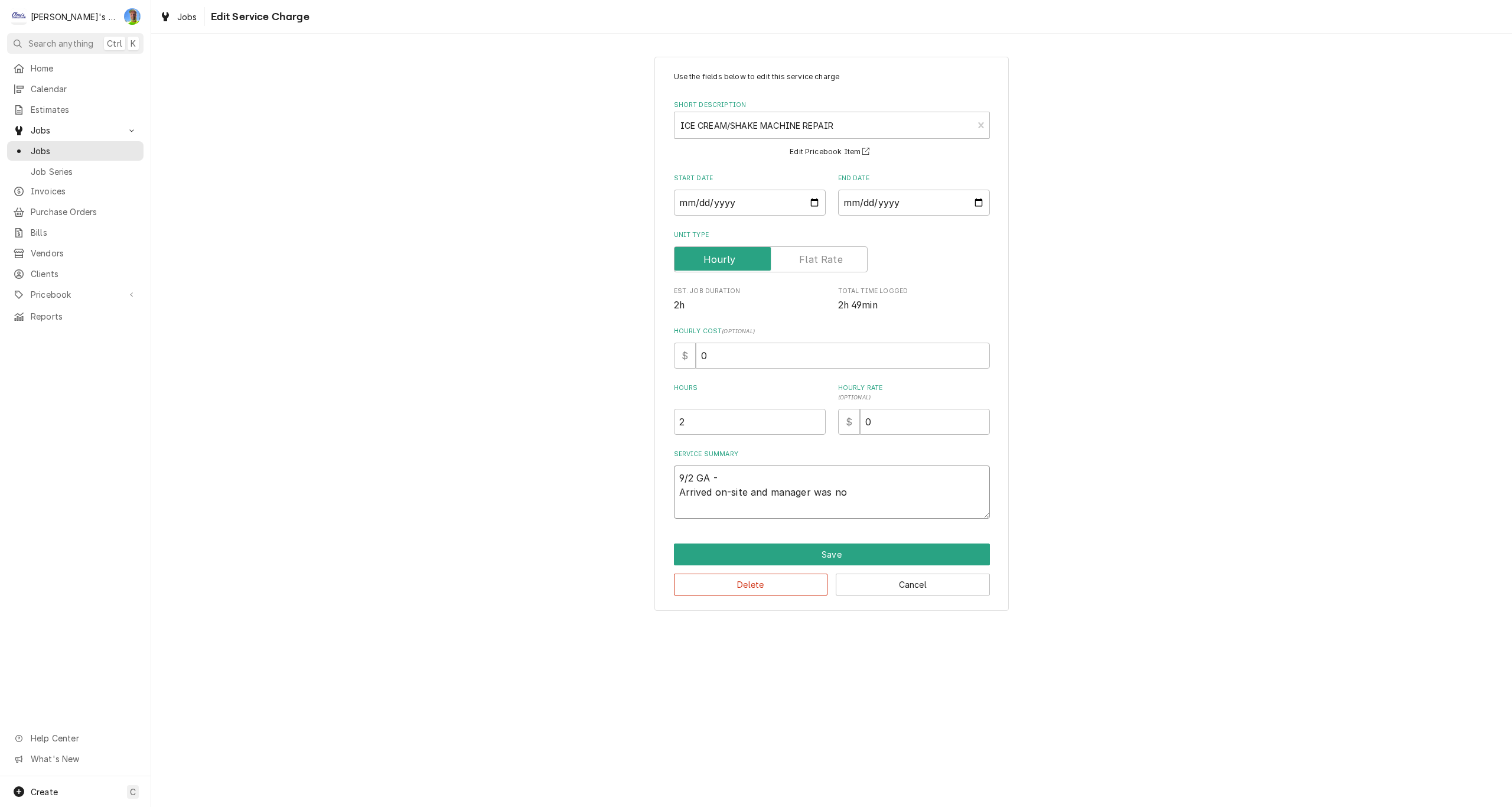
type textarea "9/2 GA - Arrived on-site and manager was not"
type textarea "x"
type textarea "9/2 GA - Arrived on-site and manager was not"
type textarea "x"
type textarea "9/2 GA - Arrived on-site and manager was not a"
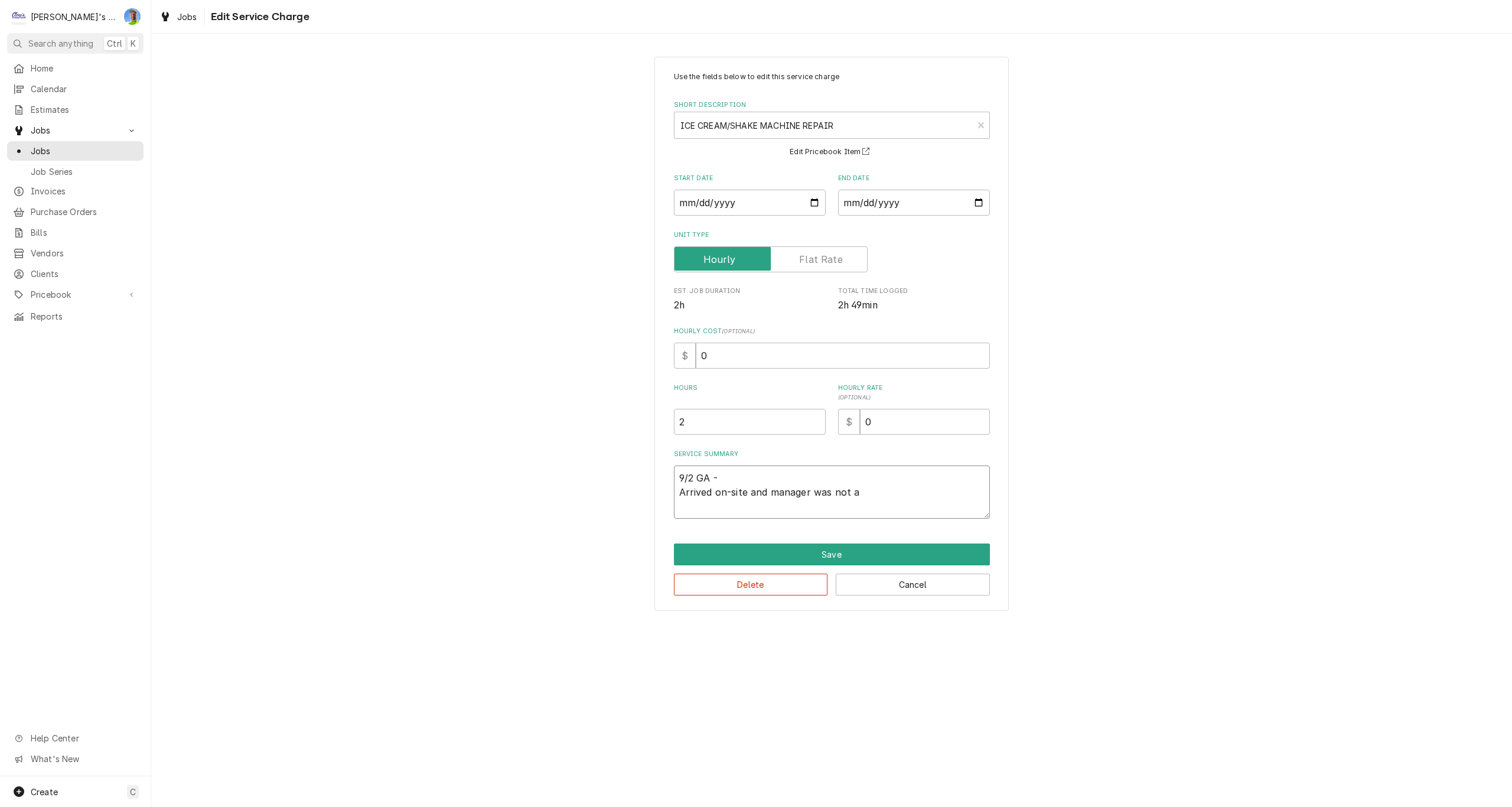
type textarea "x"
type textarea "9/2 GA - Arrived on-site and manager was not aw"
type textarea "x"
type textarea "9/2 GA - Arrived on-site and manager was not awa"
type textarea "x"
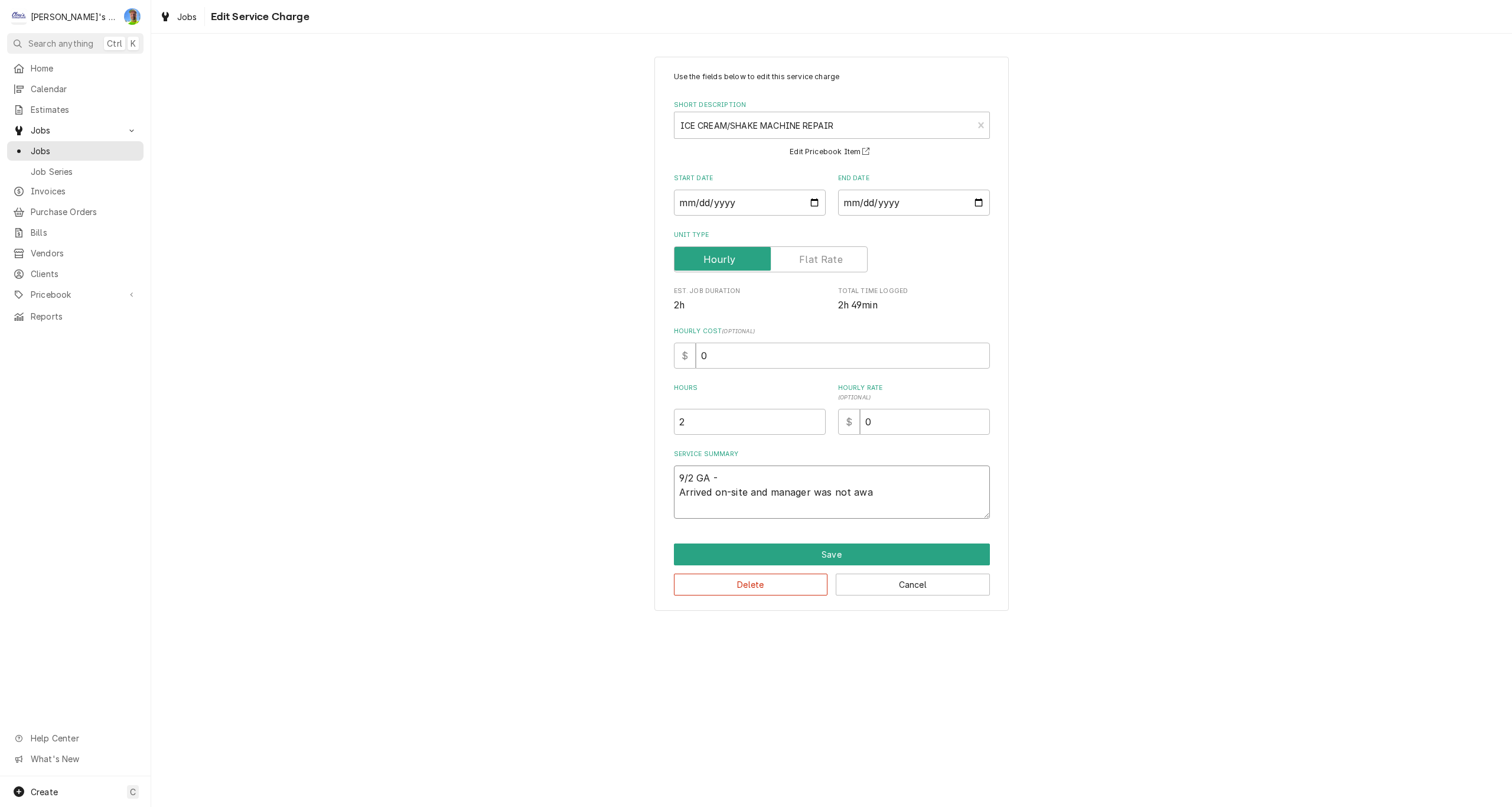
type textarea "9/2 GA - Arrived on-site and manager was not awar"
type textarea "x"
type textarea "9/2 GA - Arrived on-site and manager was not aware"
type textarea "x"
type textarea "9/2 GA - Arrived on-site and manager was not aware"
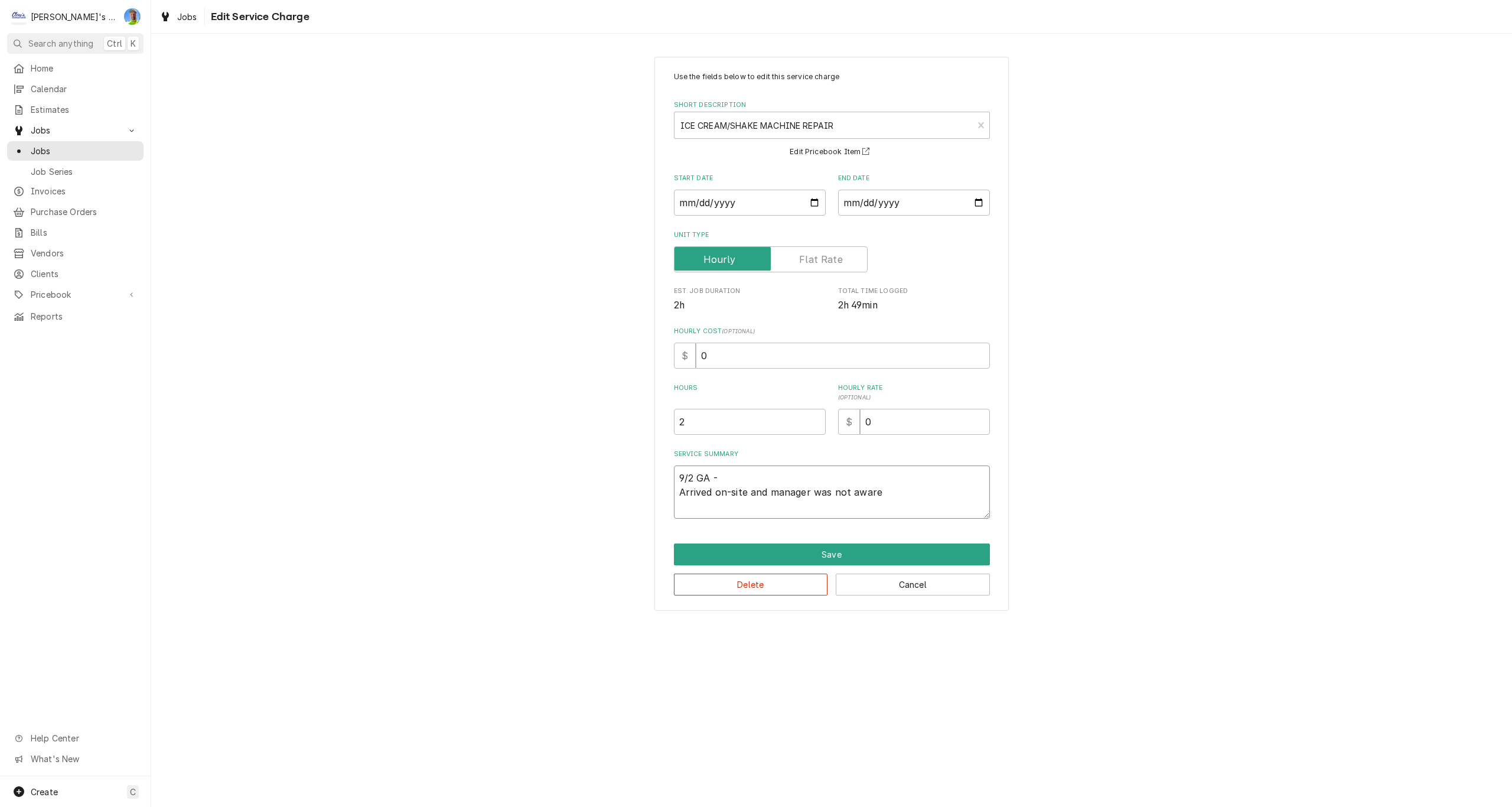
type textarea "x"
type textarea "9/2 GA - Arrived on-site and manager was not aware o"
type textarea "x"
type textarea "9/2 GA - Arrived on-site and manager was not aware of"
type textarea "x"
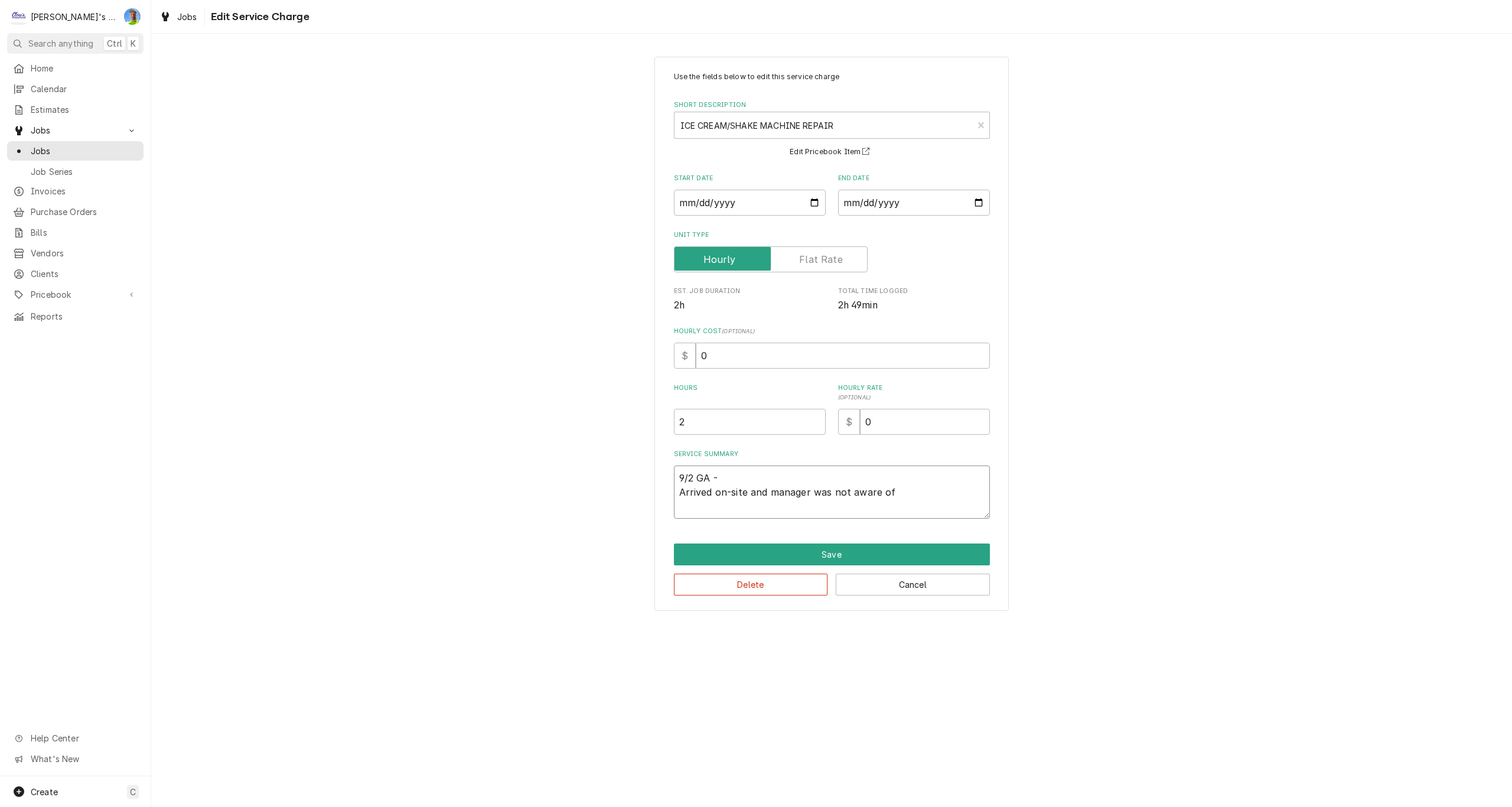
type textarea "9/2 GA - Arrived on-site and manager was not aware of"
type textarea "x"
type textarea "9/2 GA - Arrived on-site and manager was not aware of a"
type textarea "x"
type textarea "9/2 GA - Arrived on-site and manager was not aware of an"
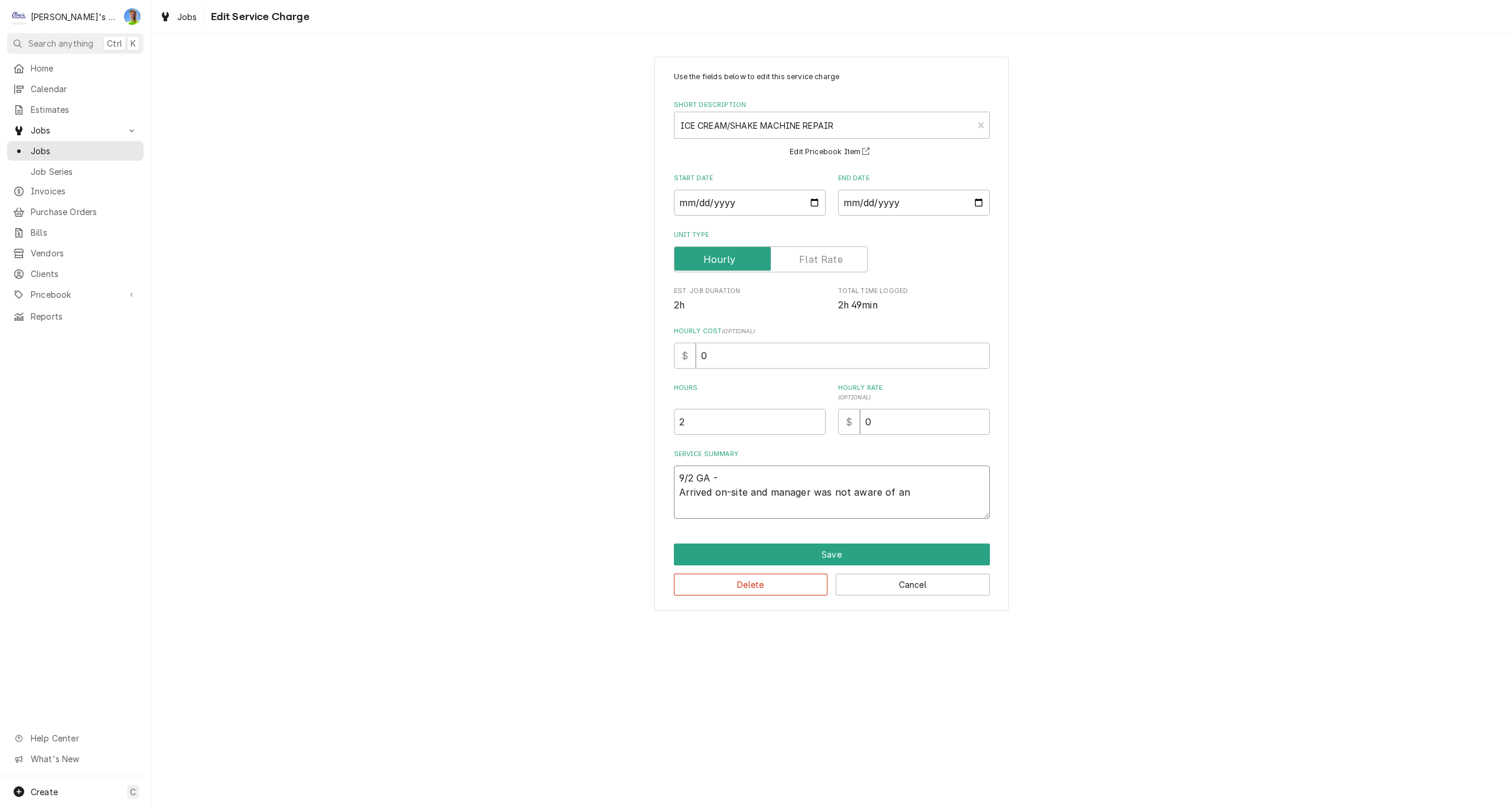
type textarea "x"
type textarea "9/2 GA - Arrived on-site and manager was not aware of any"
type textarea "x"
type textarea "9/2 GA - Arrived on-site and manager was not aware of any"
type textarea "x"
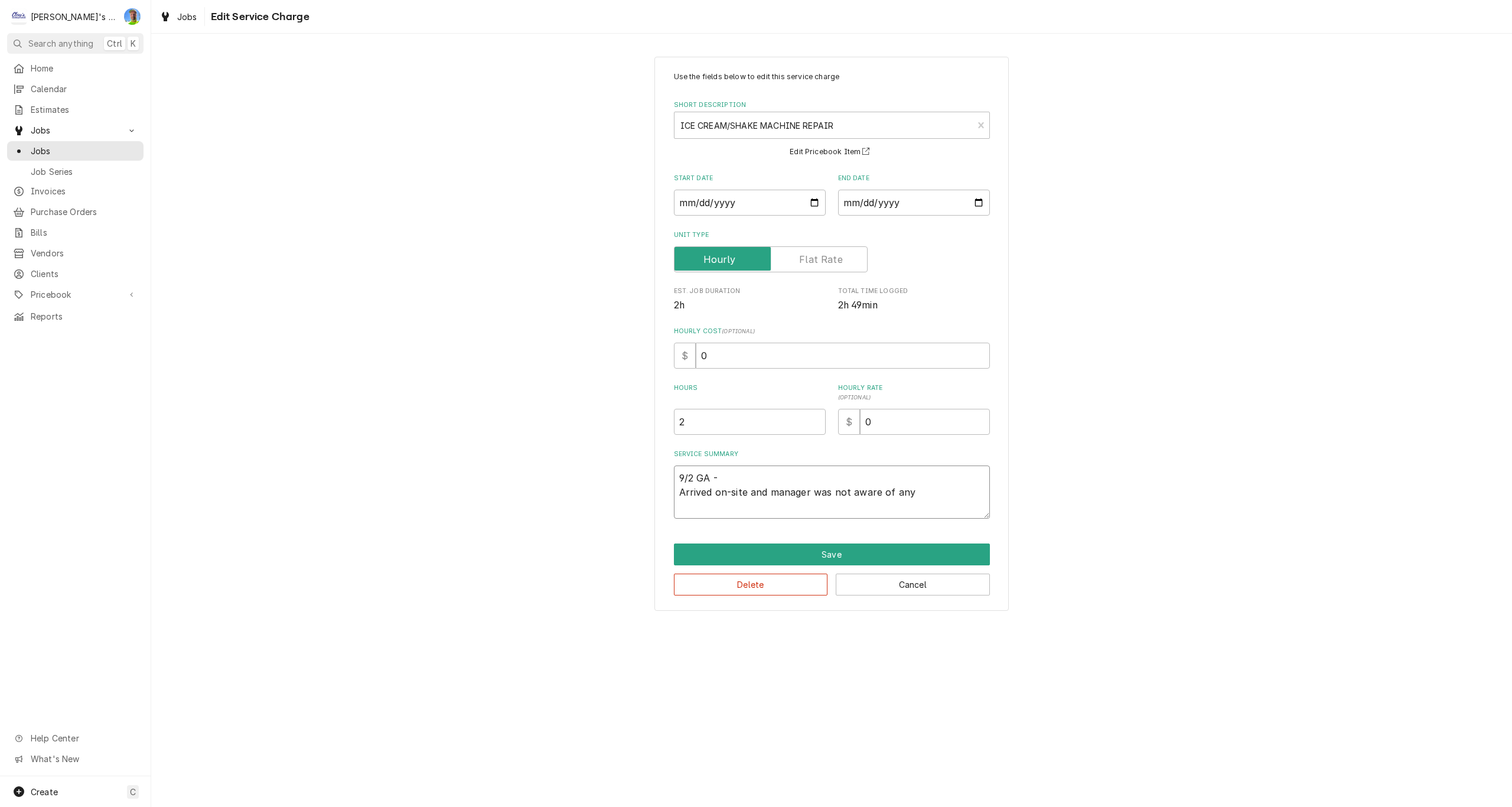
type textarea "9/2 GA - Arrived on-site and manager was not aware of any i"
type textarea "x"
type textarea "9/2 GA - Arrived on-site and manager was not aware of any is"
type textarea "x"
type textarea "9/2 GA - Arrived on-site and manager was not aware of any iss"
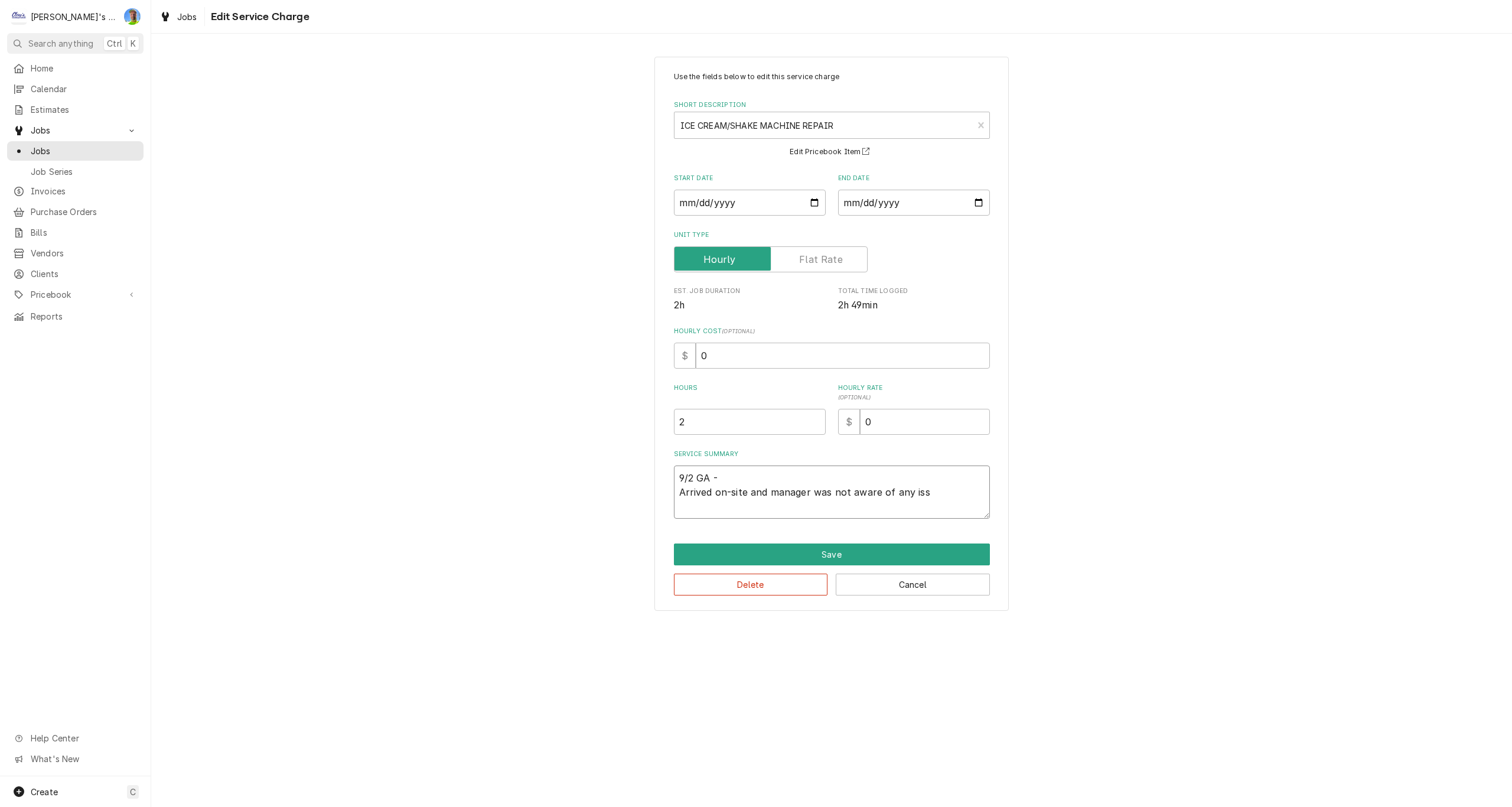
type textarea "x"
type textarea "9/2 GA - Arrived on-site and manager was not aware of any issu"
type textarea "x"
type textarea "9/2 GA - Arrived on-site and manager was not aware of any issue"
type textarea "x"
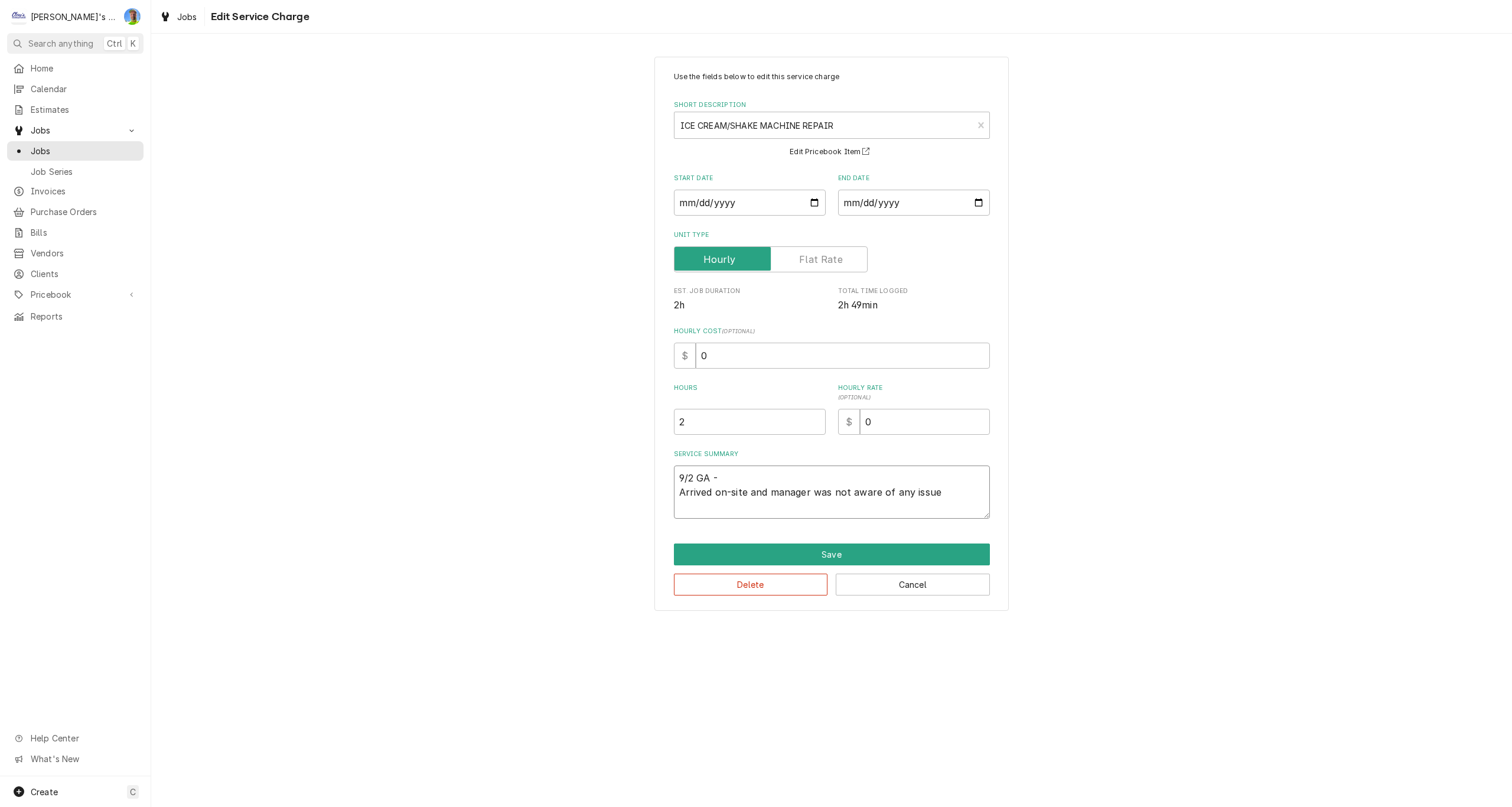
type textarea "9/2 GA - Arrived on-site and manager was not aware of any issu"
type textarea "x"
type textarea "9/2 GA - Arrived on-site and manager was not aware of any issus"
type textarea "x"
type textarea "9/2 GA - Arrived on-site and manager was not aware of any issu"
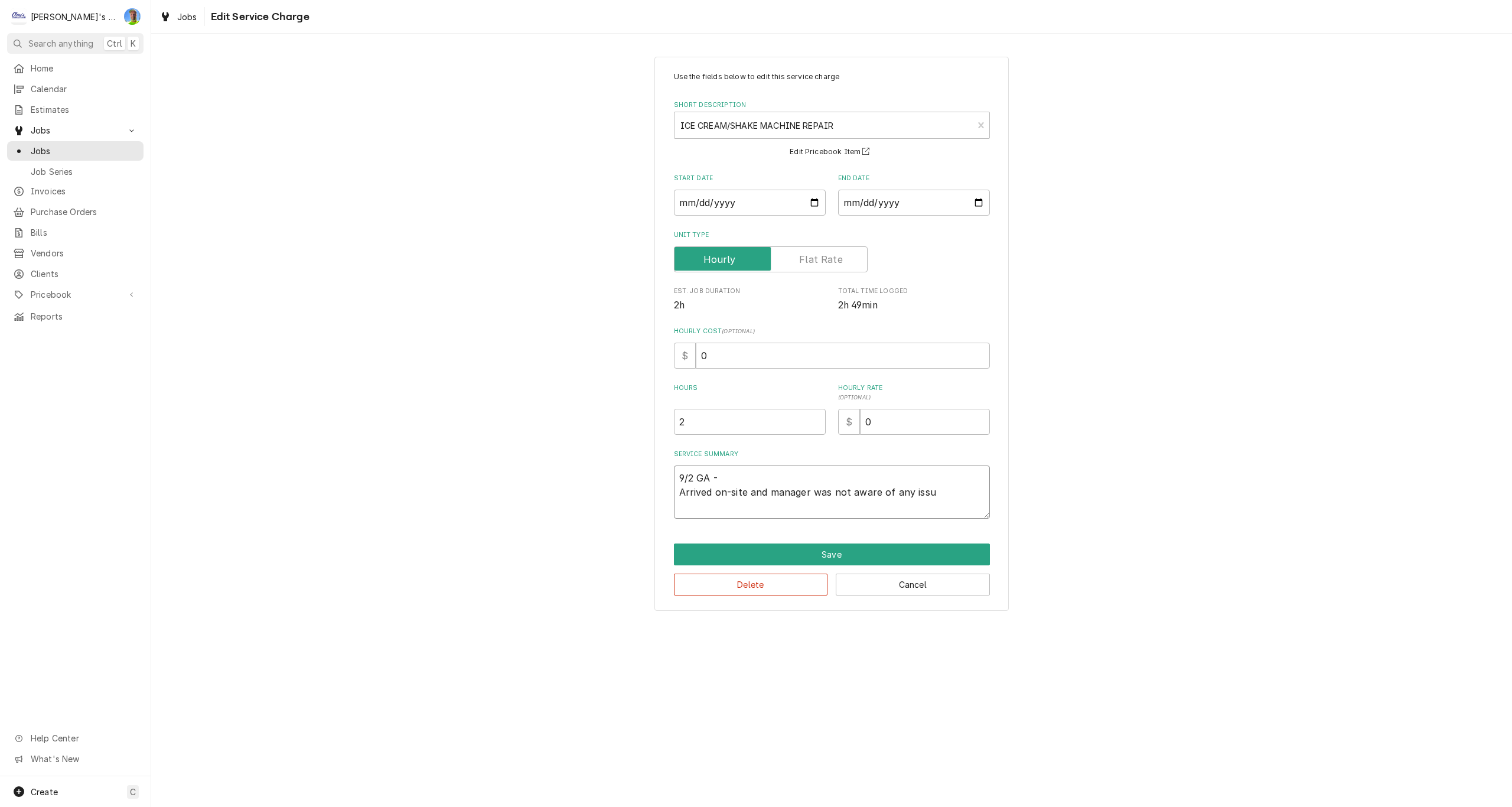
type textarea "x"
type textarea "9/2 GA - Arrived on-site and manager was not aware of any issue"
type textarea "x"
type textarea "9/2 GA - Arrived on-site and manager was not aware of any issues"
type textarea "x"
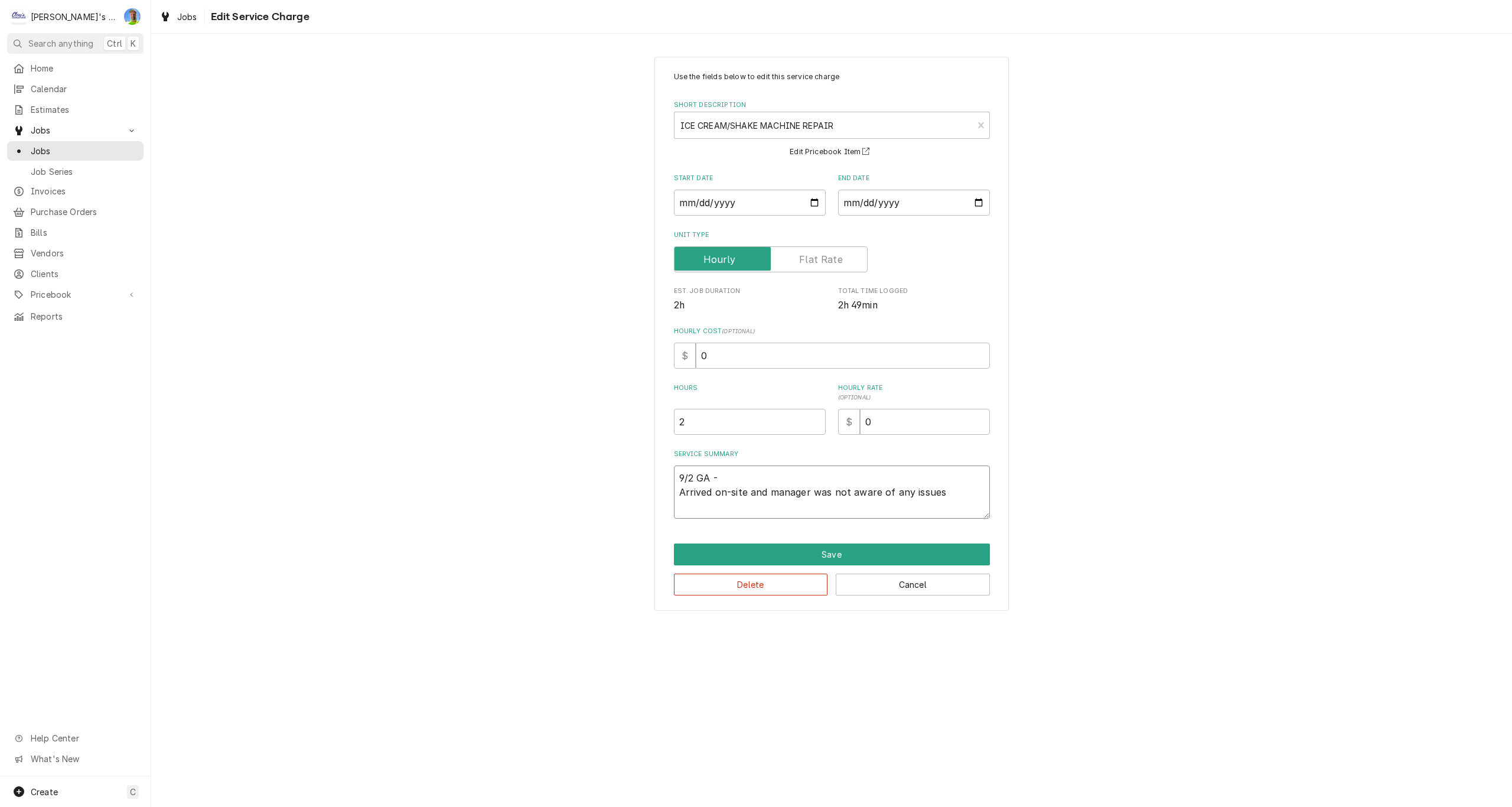
type textarea "9/2 GA - Arrived on-site and manager was not aware of any issues,"
type textarea "x"
type textarea "9/2 GA - Arrived on-site and manager was not aware of any issues,"
type textarea "x"
type textarea "9/2 GA - Arrived on-site and manager was not aware of any issues, i"
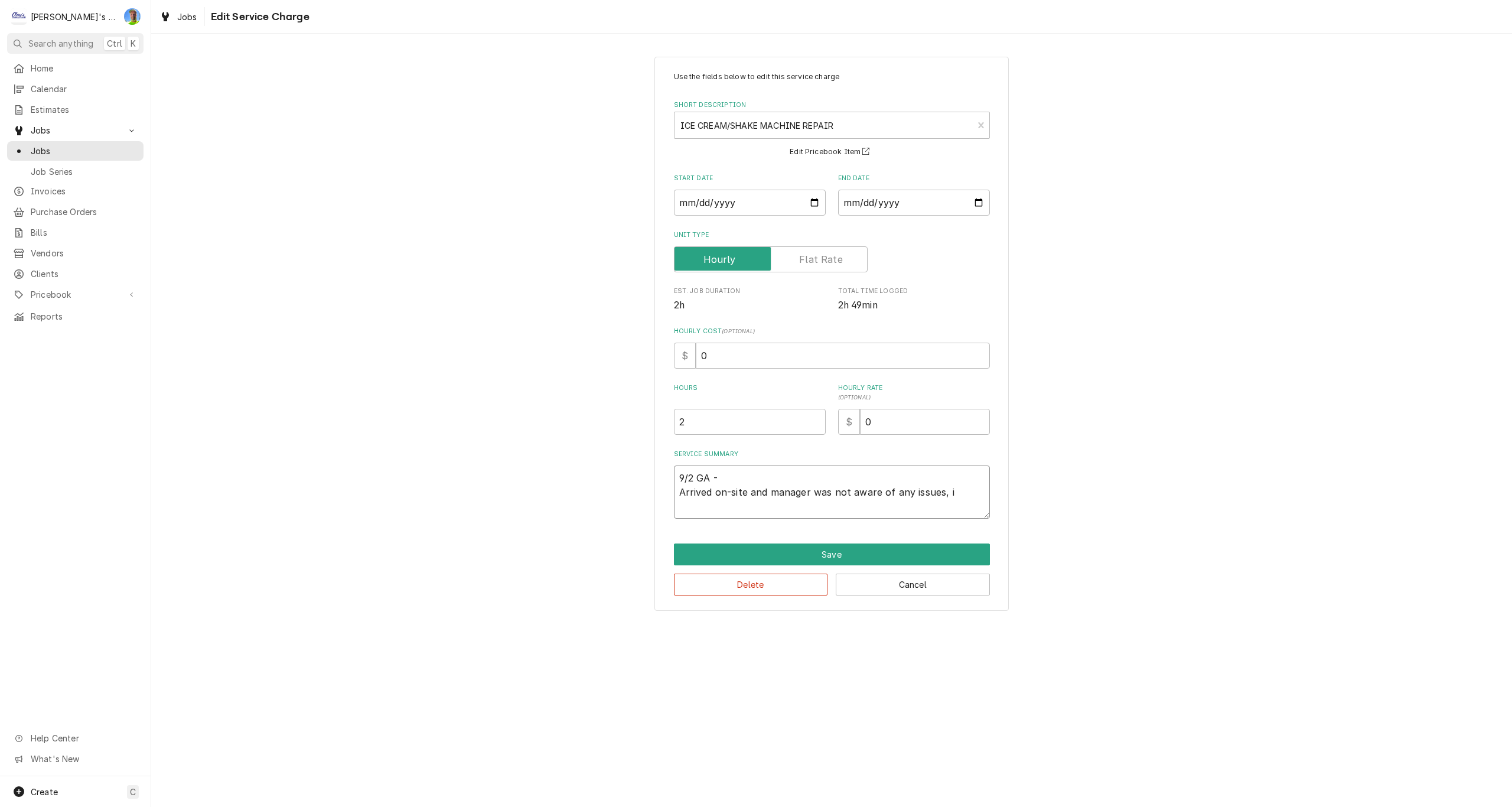
type textarea "x"
type textarea "9/2 GA - Arrived on-site and manager was not aware of any issues, in"
type textarea "x"
type textarea "9/2 GA - Arrived on-site and manager was not aware of any issues, in"
type textarea "x"
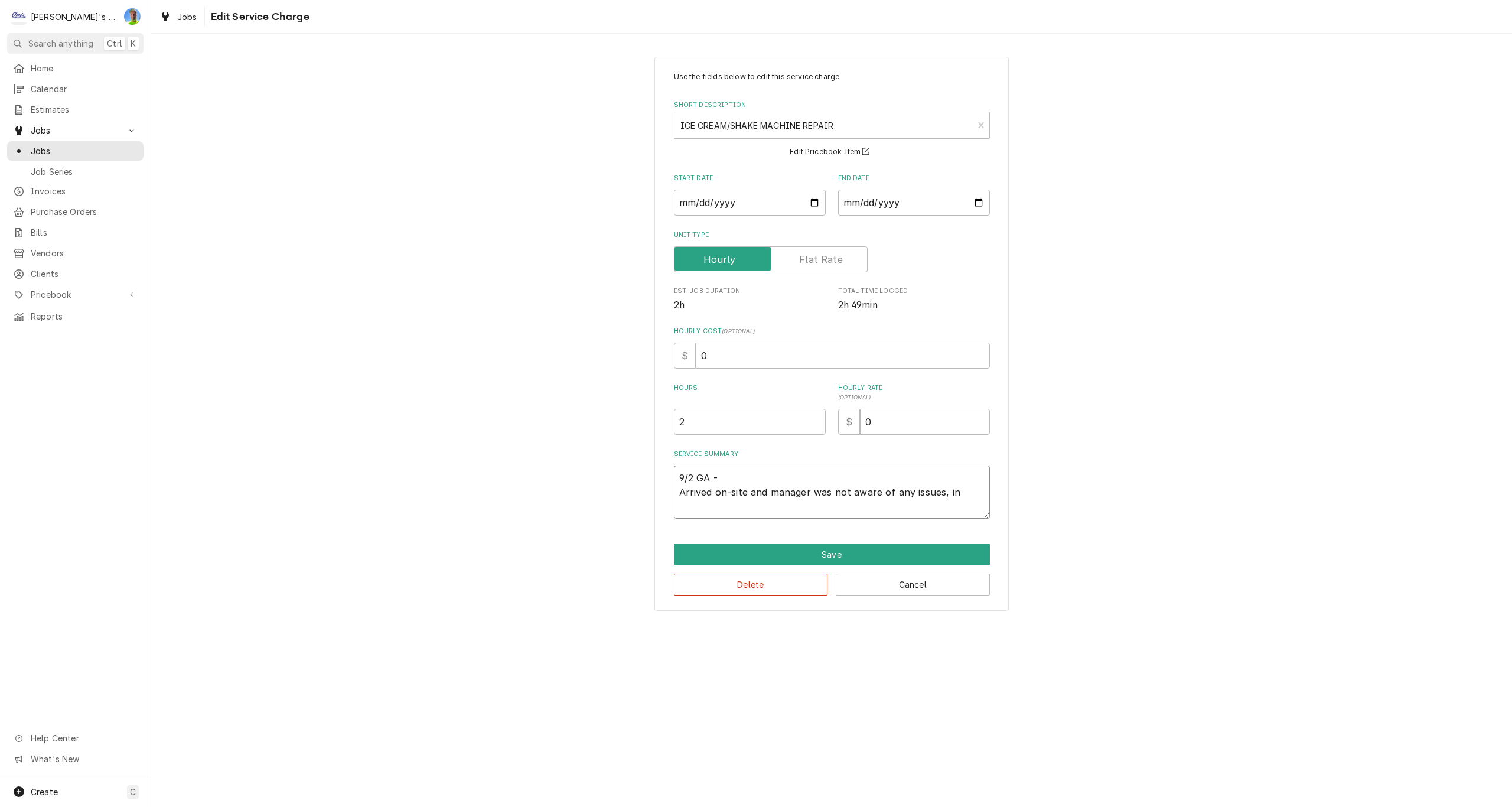
type textarea "9/2 GA - Arrived on-site and manager was not aware of any issues, in f"
type textarea "x"
type textarea "9/2 GA - Arrived on-site and manager was not aware of any issues, in fa"
type textarea "x"
type textarea "9/2 GA - Arrived on-site and manager was not aware of any issues, in fac"
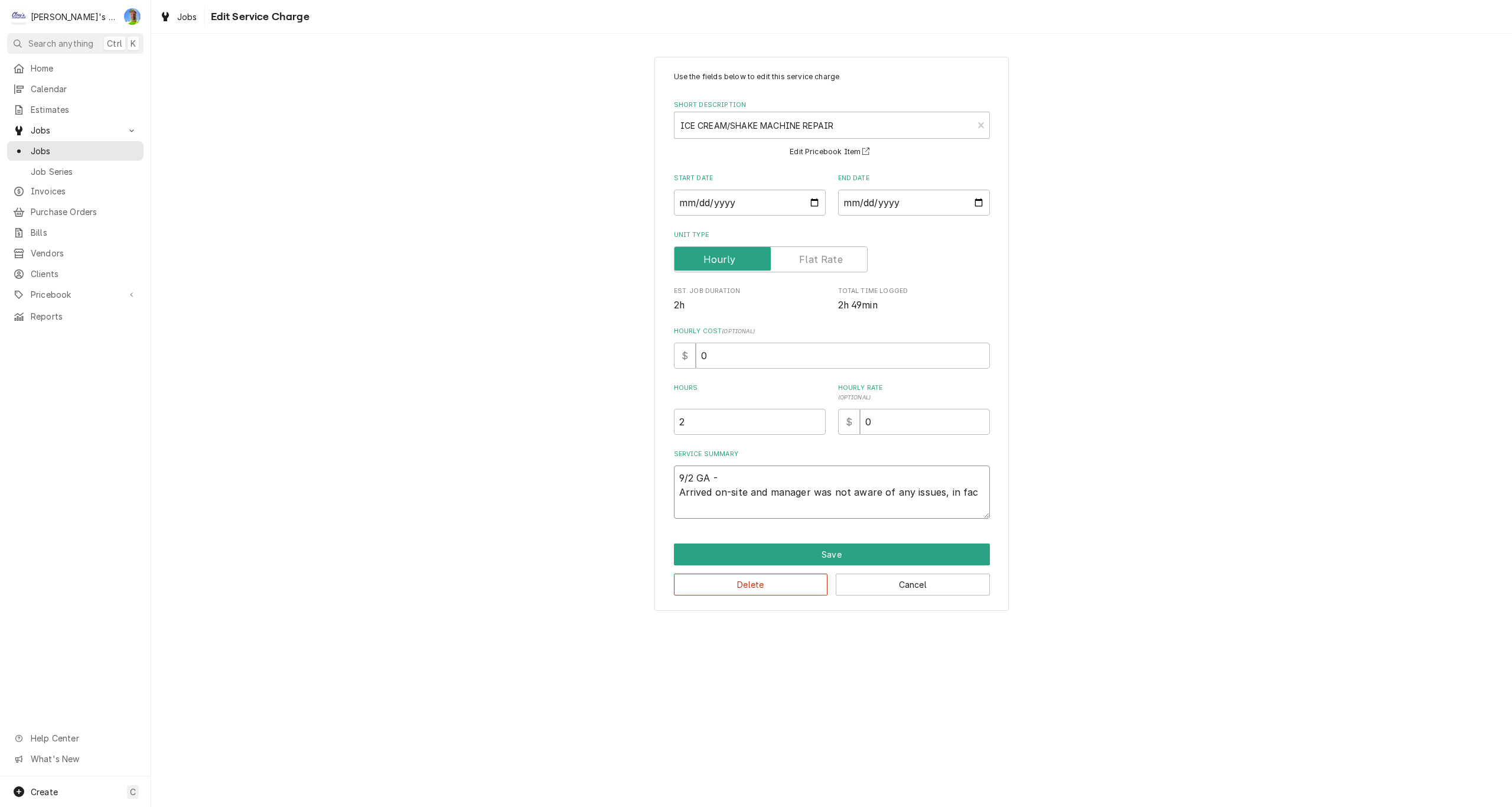
type textarea "x"
type textarea "9/2 GA - Arrived on-site and manager was not aware of any issues, in fact"
type textarea "x"
type textarea "9/2 GA - Arrived on-site and manager was not aware of any issues, in fact"
type textarea "x"
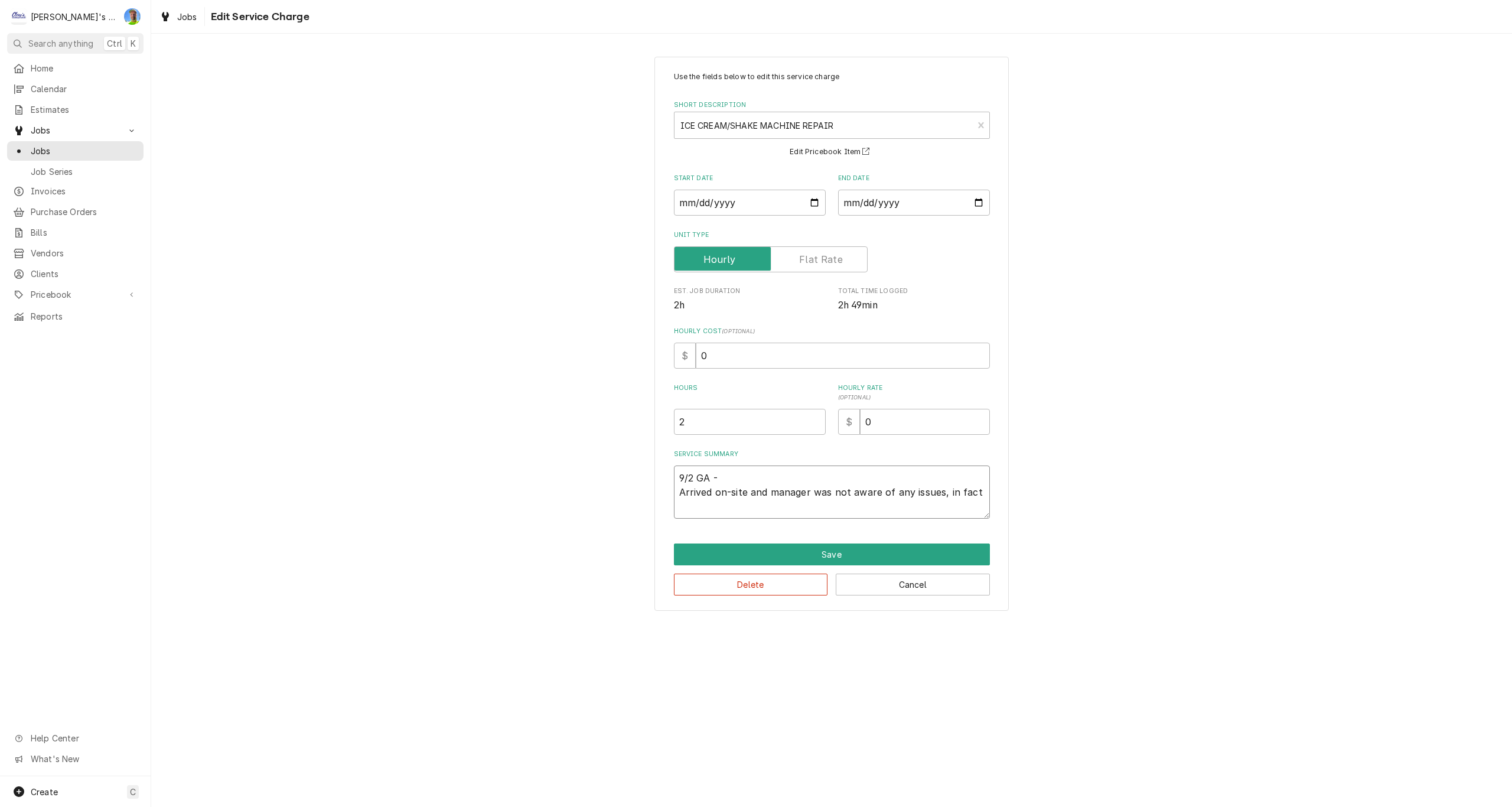
type textarea "9/2 GA - Arrived on-site and manager was not aware of any issues, in fact t"
type textarea "x"
type textarea "9/2 GA - Arrived on-site and manager was not aware of any issues, in fact th"
type textarea "x"
type textarea "9/2 GA - Arrived on-site and manager was not aware of any issues, in fact the"
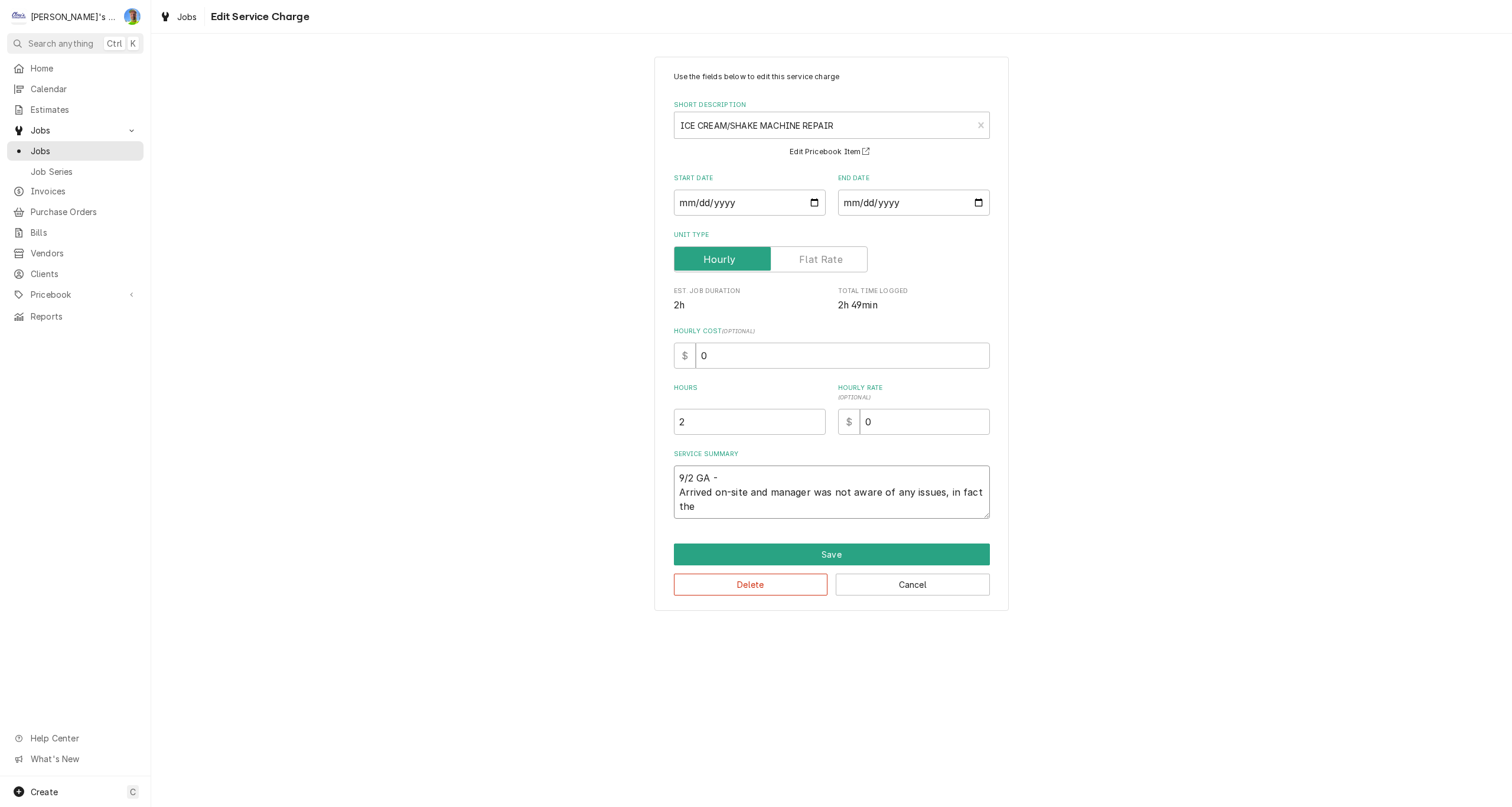
type textarea "x"
type textarea "9/2 GA - Arrived on-site and manager was not aware of any issues, in fact they"
type textarea "x"
type textarea "9/2 GA - Arrived on-site and manager was not aware of any issues, in fact they"
type textarea "x"
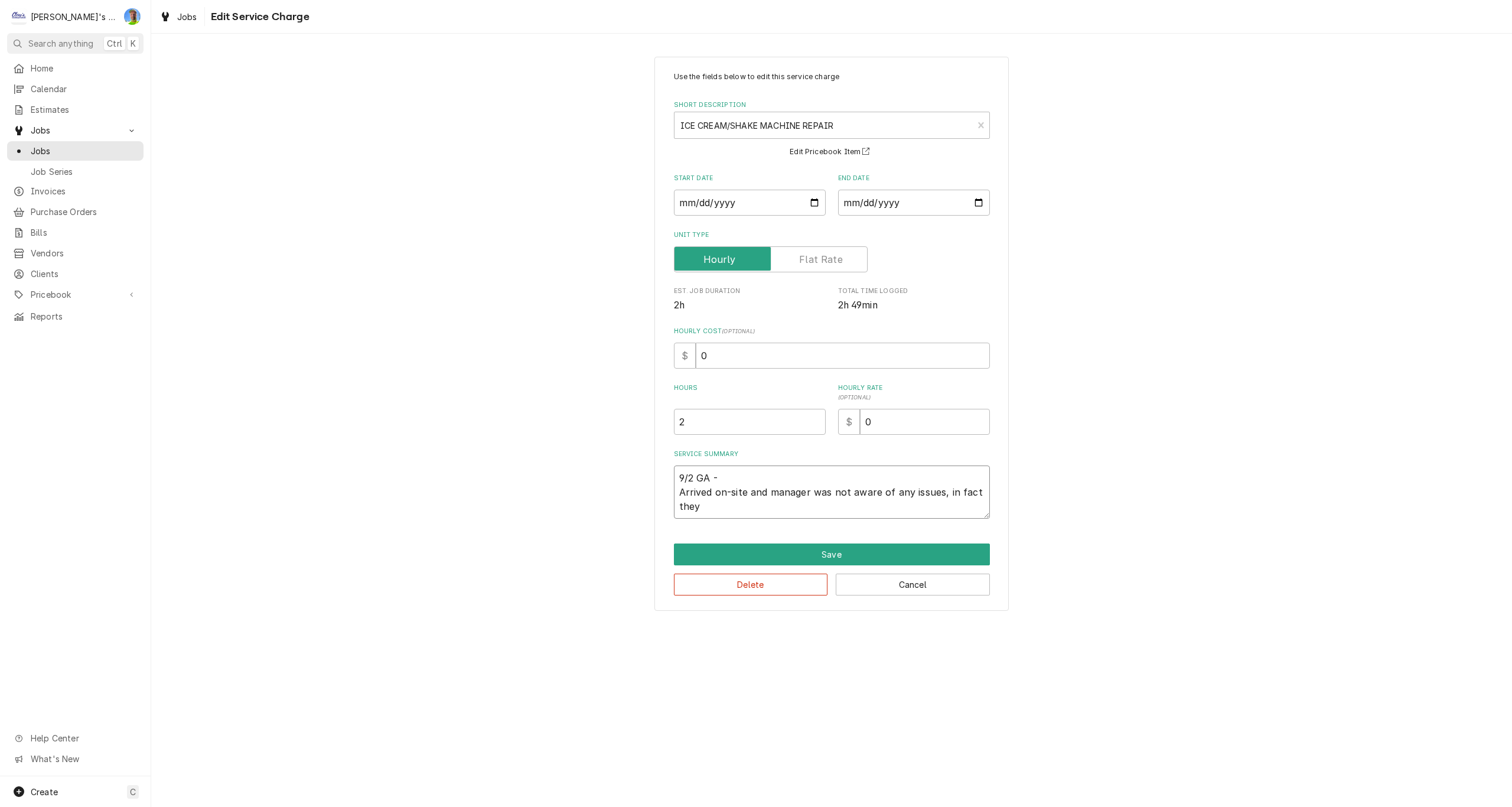
type textarea "9/2 GA - Arrived on-site and manager was not aware of any issues, in fact they d"
type textarea "x"
type textarea "9/2 GA - Arrived on-site and manager was not aware of any issues, in fact they …"
type textarea "x"
type textarea "9/2 GA - Arrived on-site and manager was not aware of any issues, in fact they …"
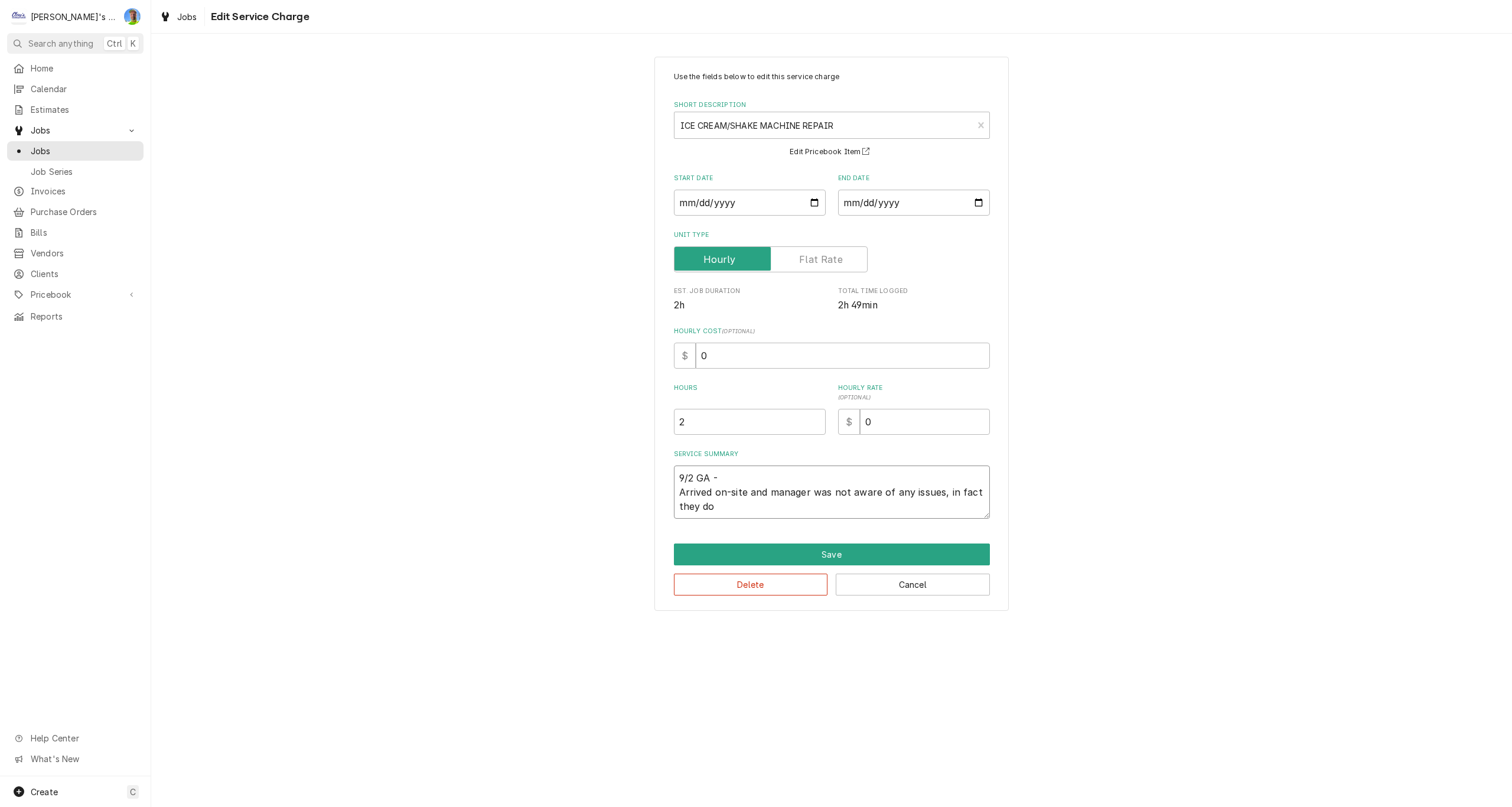
type textarea "x"
type textarea "9/2 GA - Arrived on-site and manager was not aware of any issues, in fact they …"
type textarea "x"
type textarea "9/2 GA - Arrived on-site and manager was not aware of any issues, in fact they …"
type textarea "x"
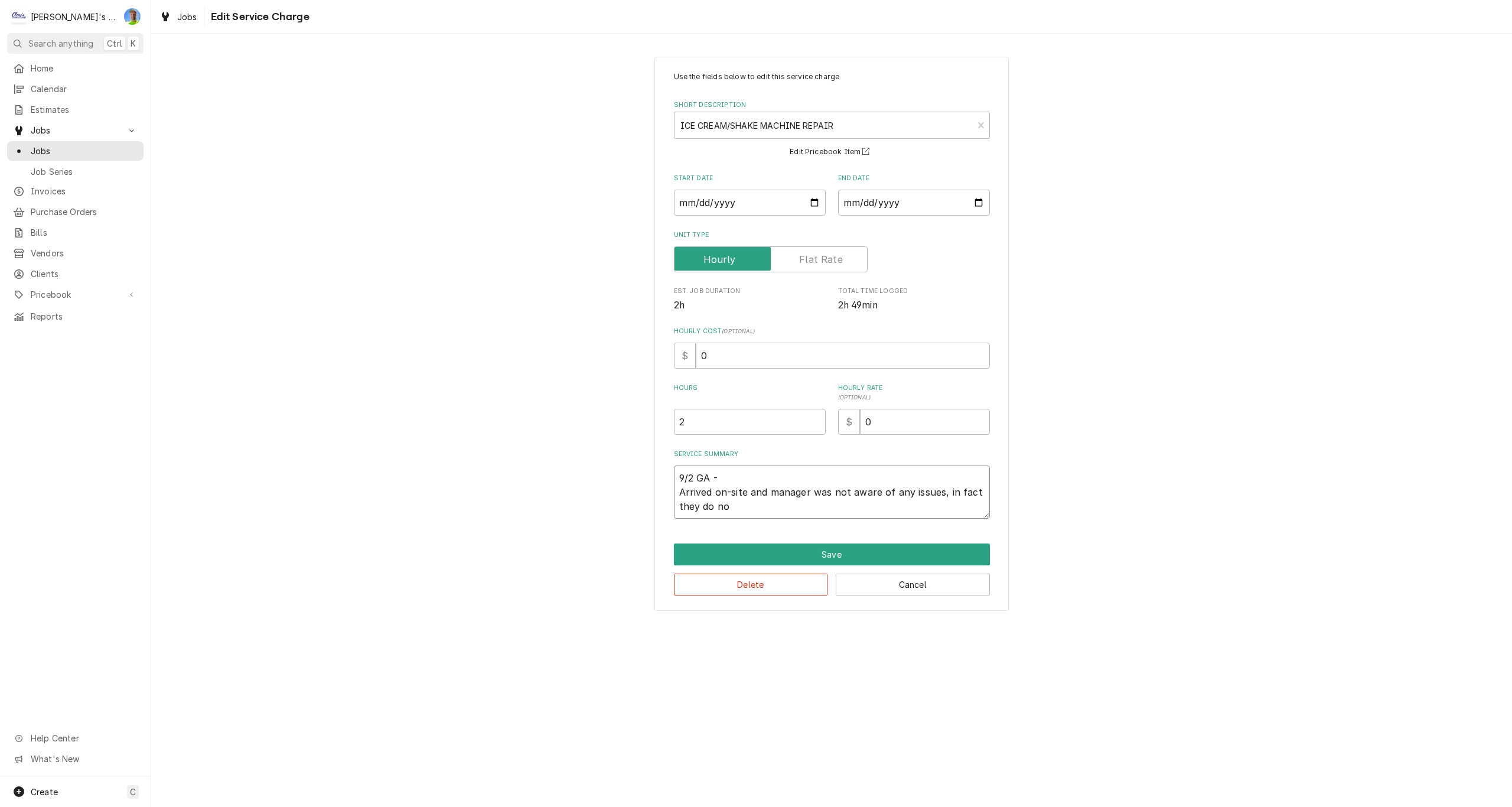
type textarea "9/2 GA - Arrived on-site and manager was not aware of any issues, in fact they …"
type textarea "x"
type textarea "9/2 GA - Arrived on-site and manager was not aware of any issues, in fact they …"
type textarea "x"
type textarea "9/2 GA - Arrived on-site and manager was not aware of any issues, in fact they …"
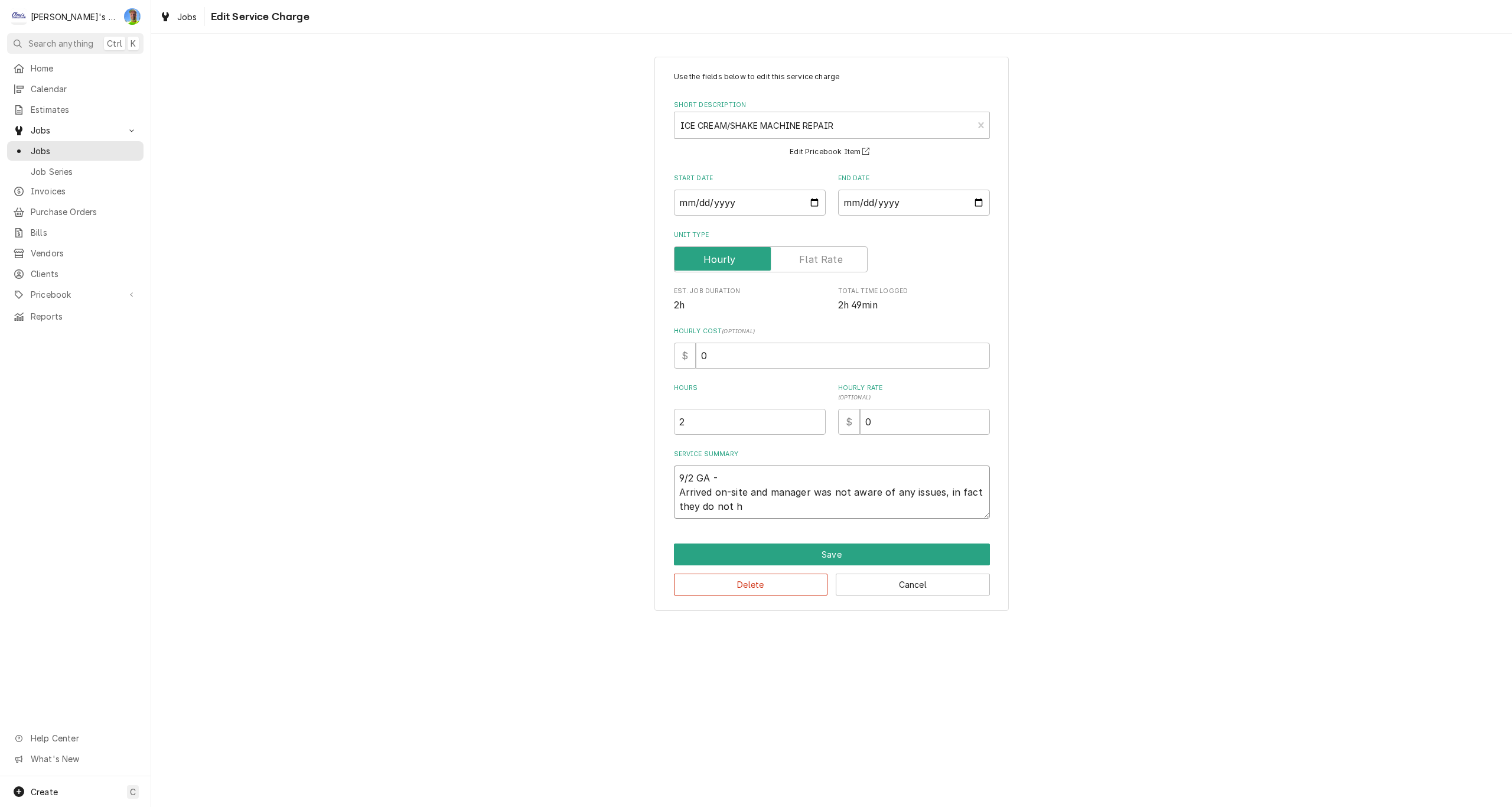
type textarea "x"
type textarea "9/2 GA - Arrived on-site and manager was not aware of any issues, in fact they …"
type textarea "x"
type textarea "9/2 GA - Arrived on-site and manager was not aware of any issues, in fact they …"
type textarea "x"
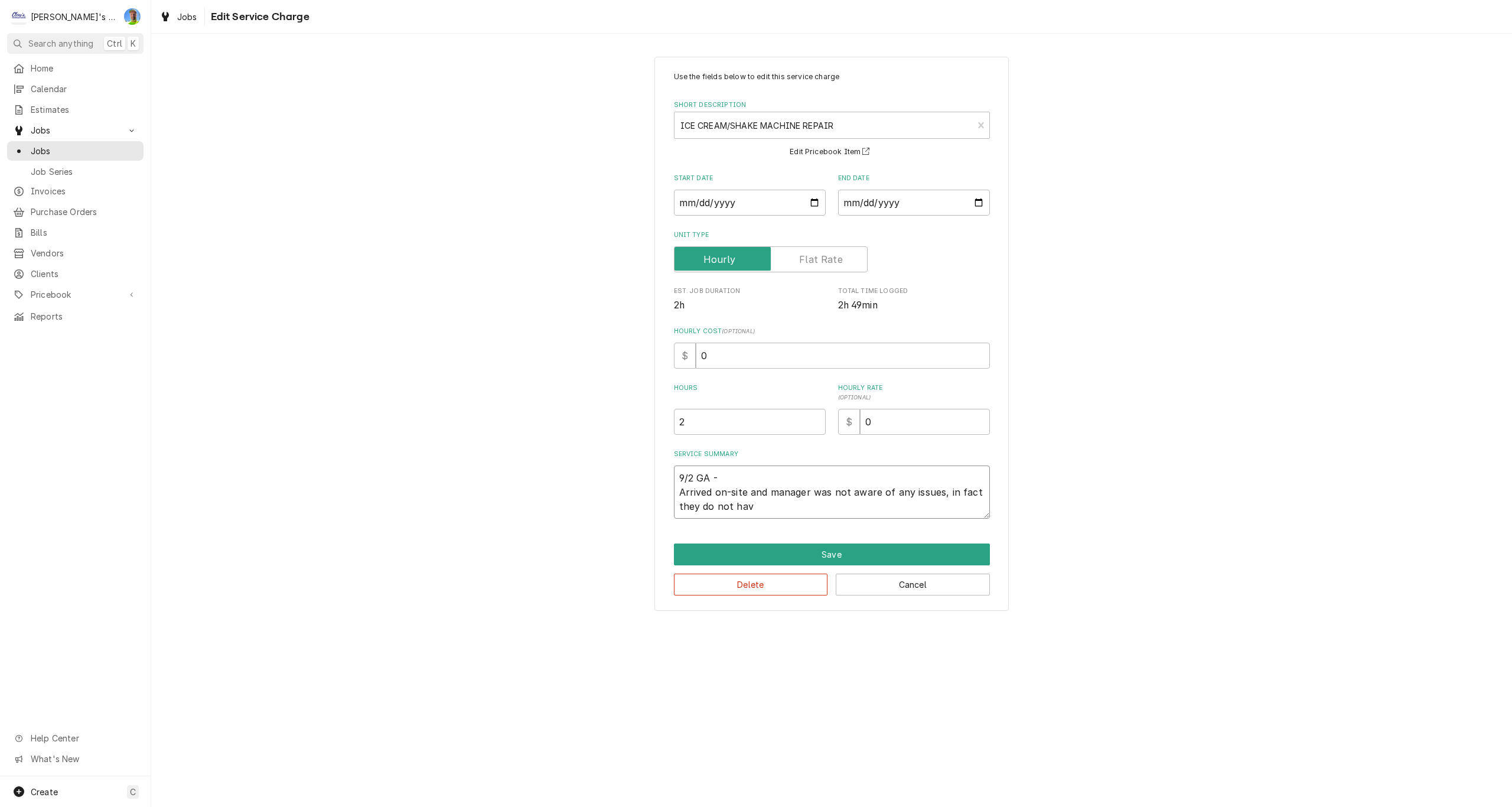
type textarea "9/2 GA - Arrived on-site and manager was not aware of any issues, in fact they …"
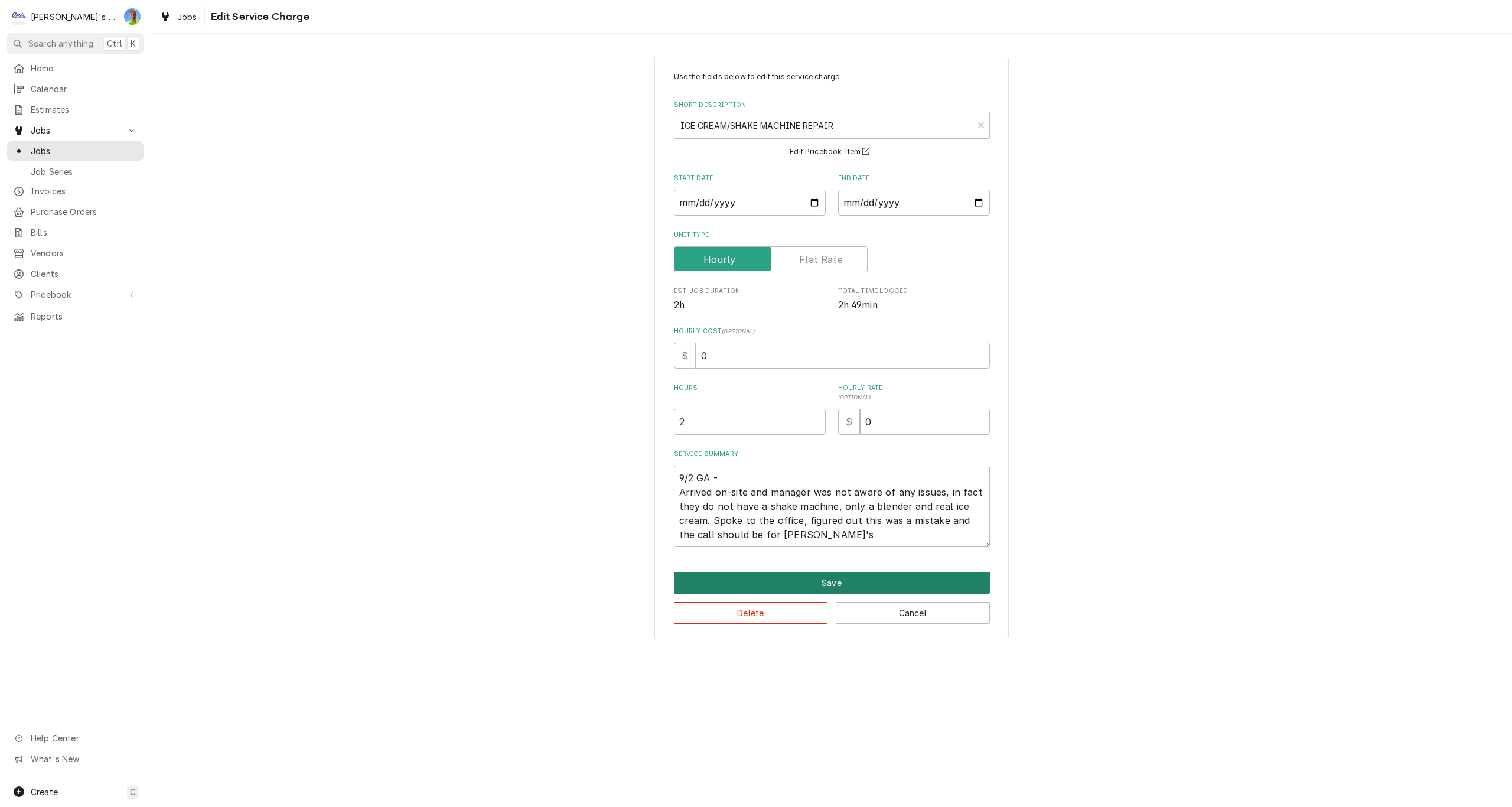
click at [875, 579] on button "Save" at bounding box center [831, 583] width 316 height 22
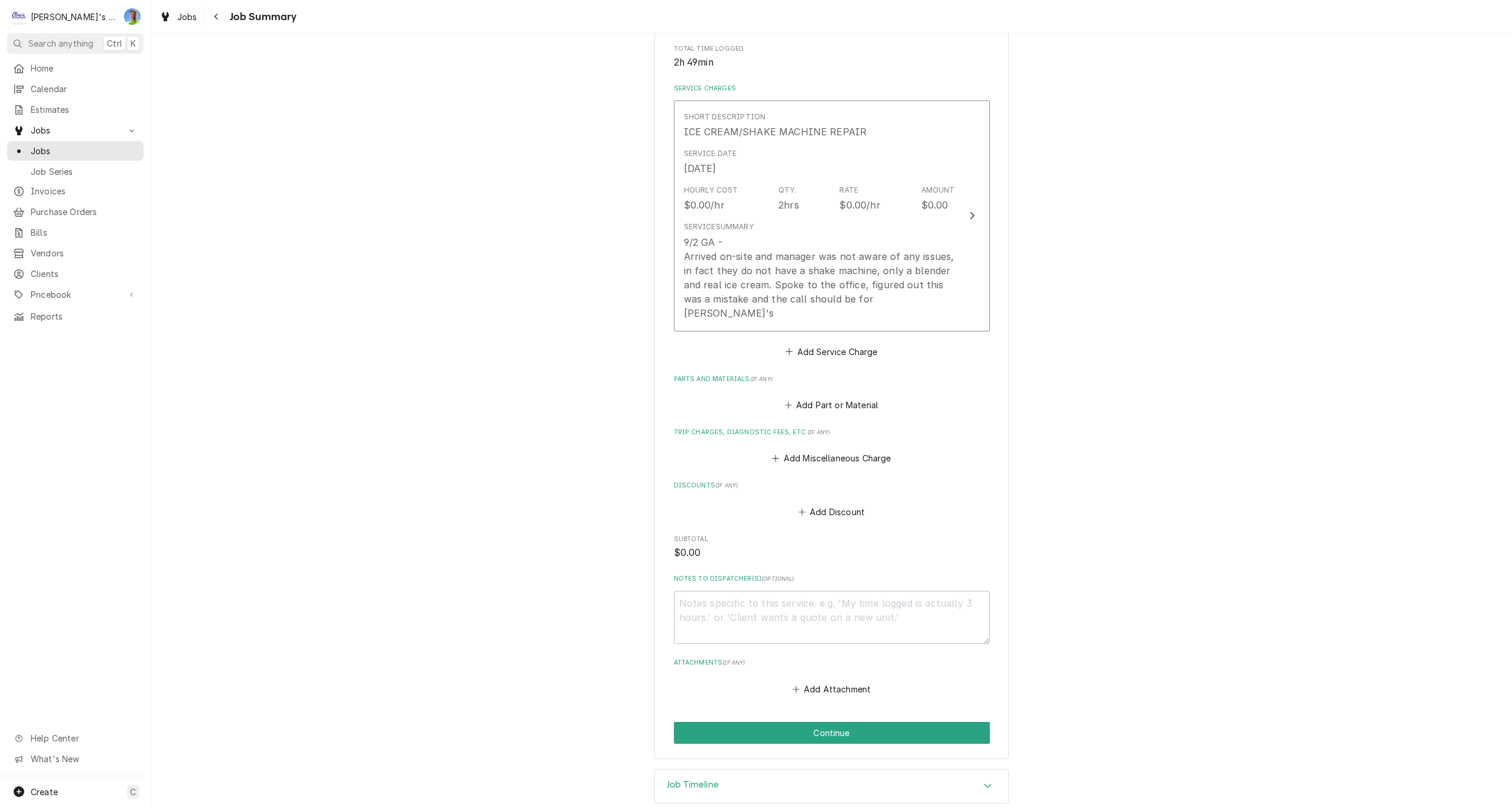
scroll to position [241, 0]
click at [899, 718] on button "Continue" at bounding box center [831, 729] width 316 height 22
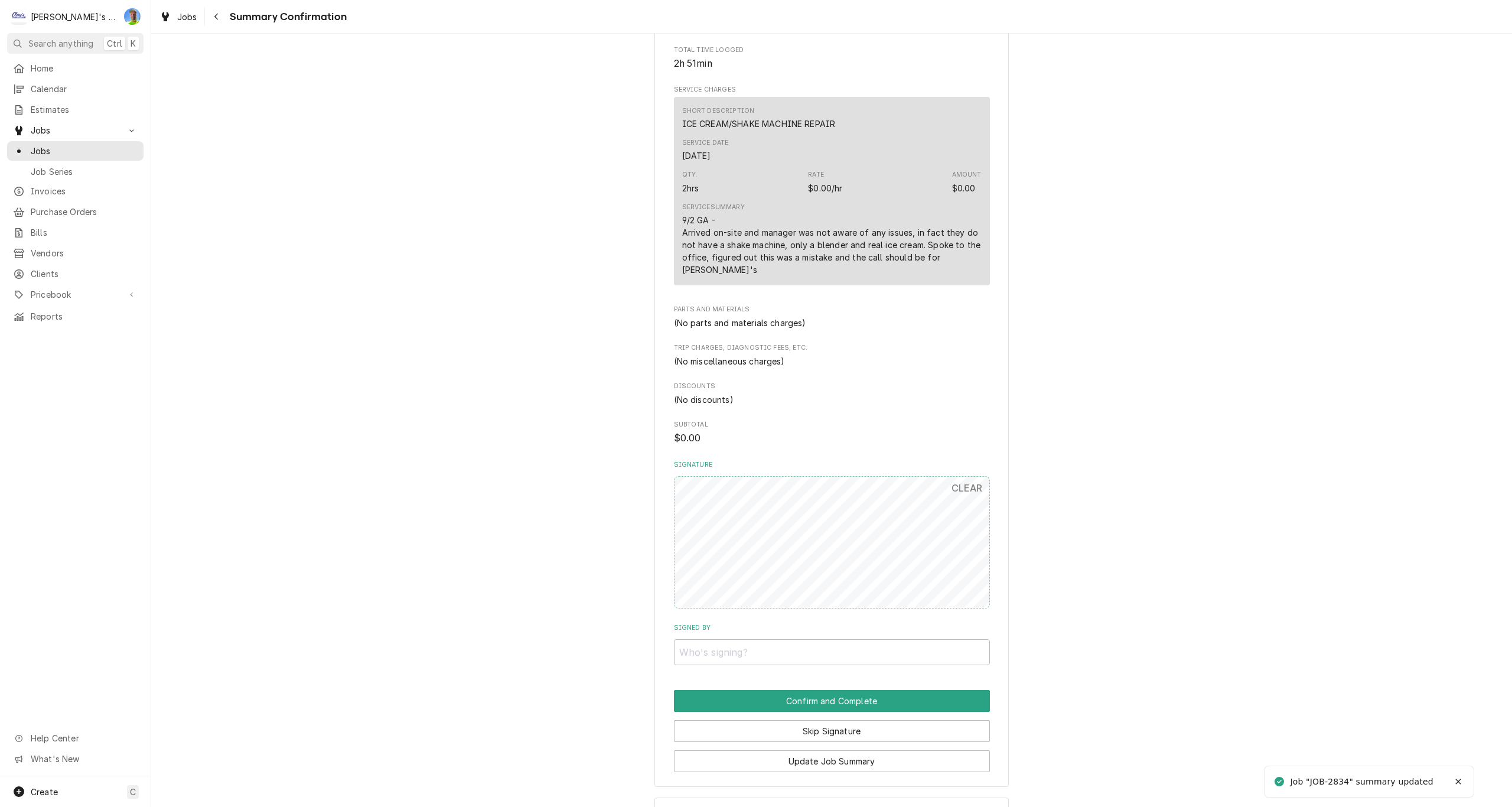
scroll to position [270, 0]
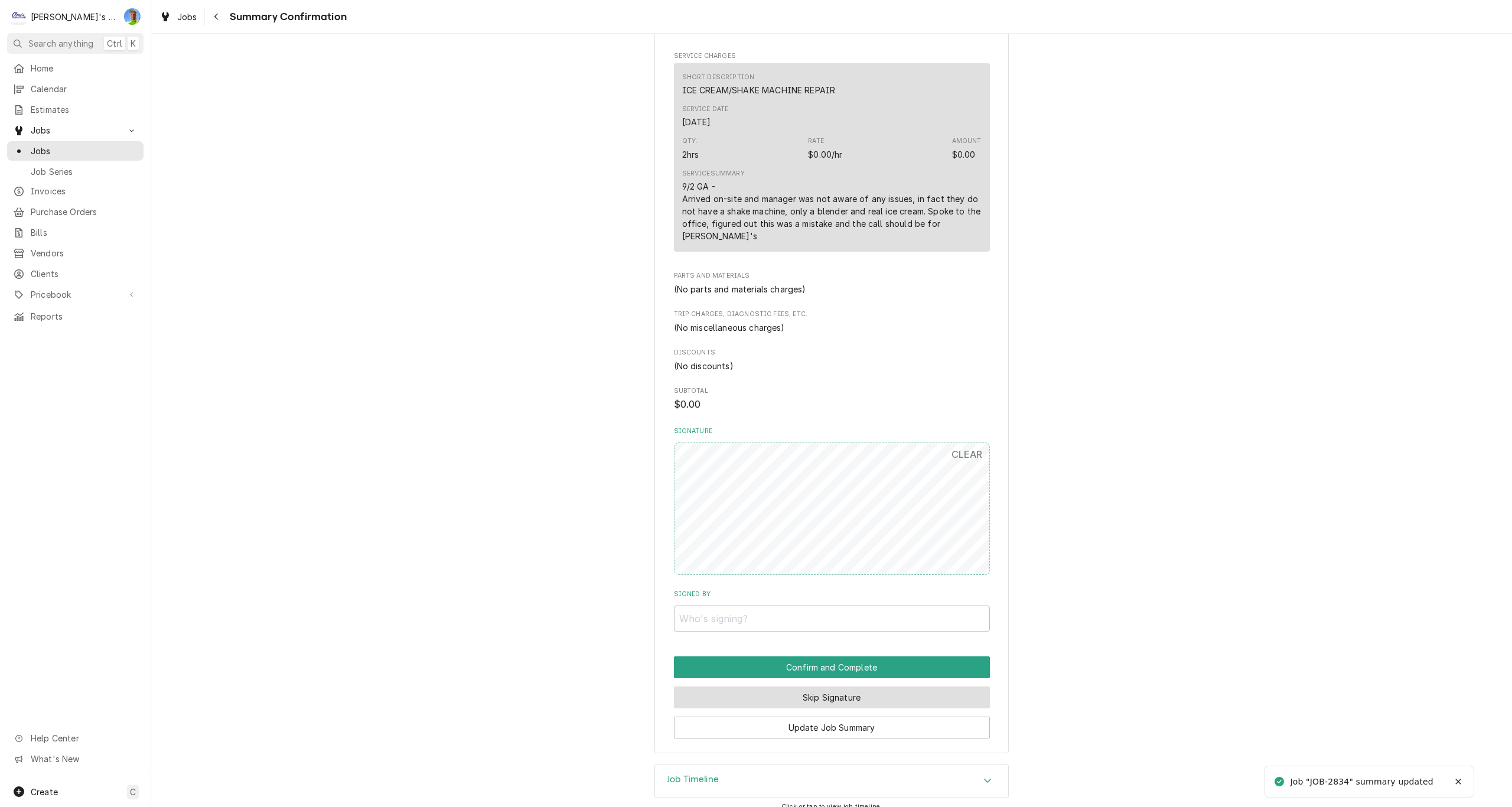
click at [855, 687] on button "Skip Signature" at bounding box center [831, 698] width 316 height 22
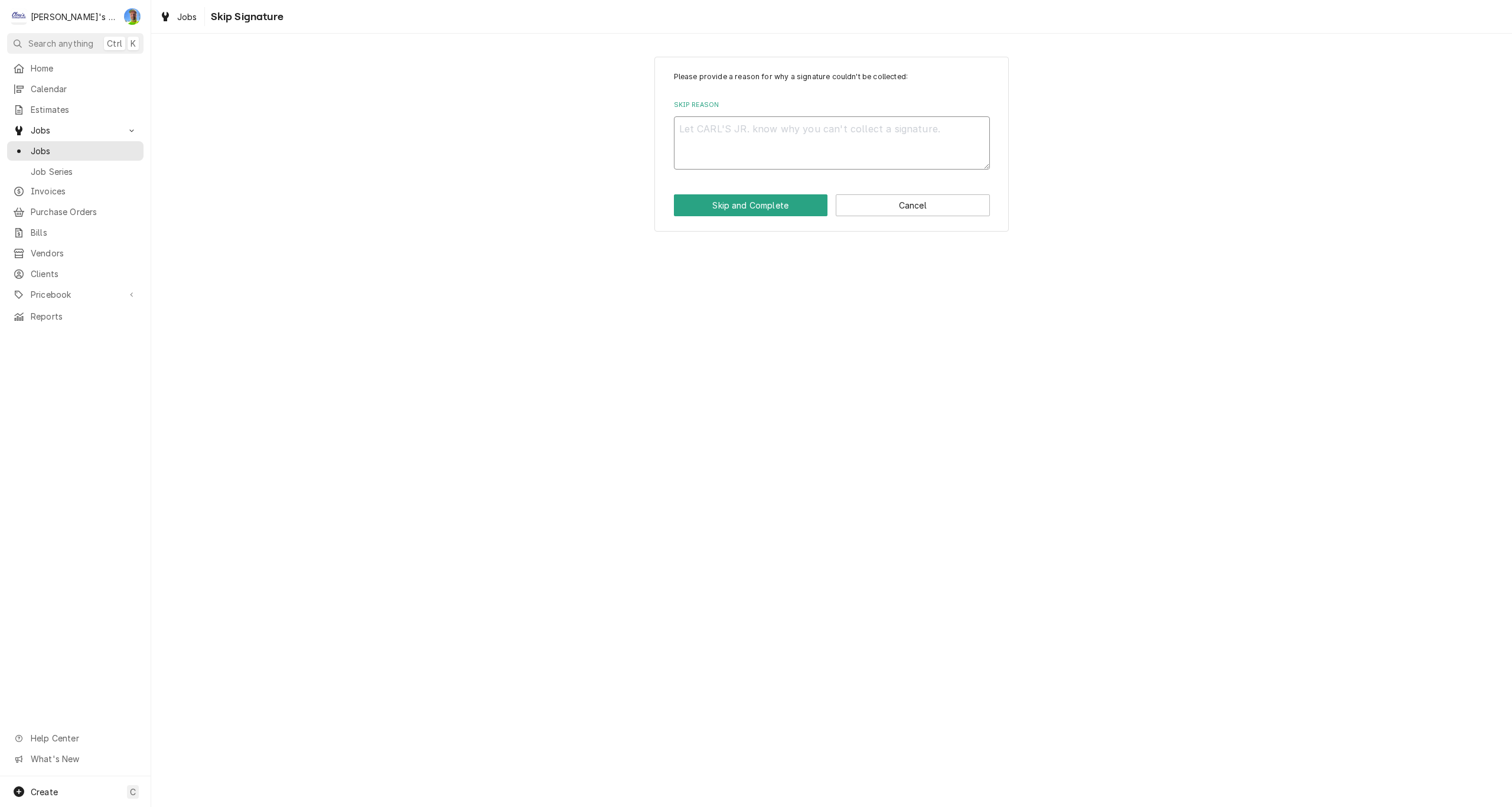
click at [750, 147] on textarea "Skip Reason" at bounding box center [831, 142] width 316 height 53
type textarea "x"
type textarea "n"
type textarea "x"
type textarea "n/"
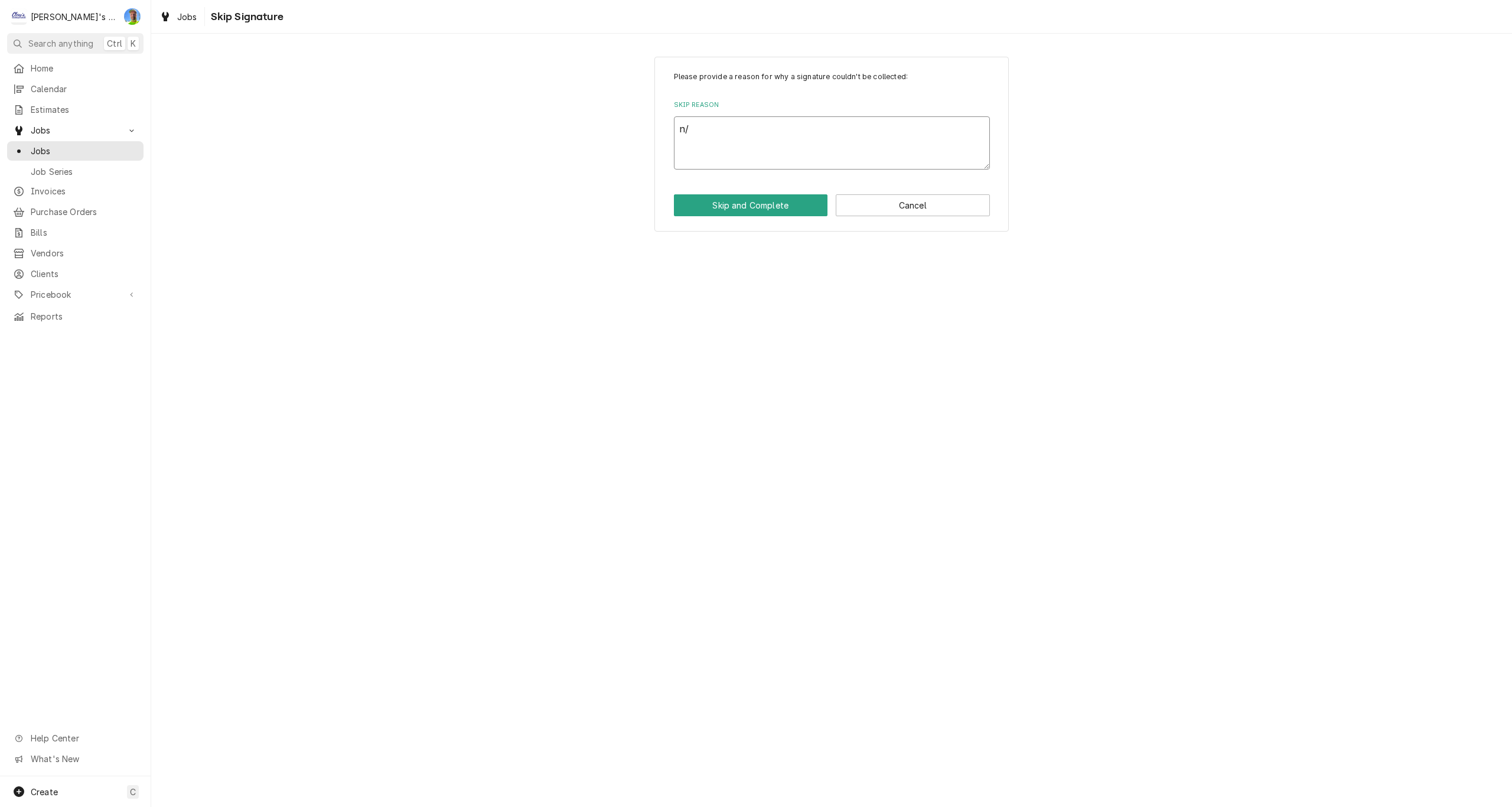
type textarea "x"
type textarea "n/a"
click at [745, 203] on button "Skip and Complete" at bounding box center [751, 206] width 154 height 22
type textarea "x"
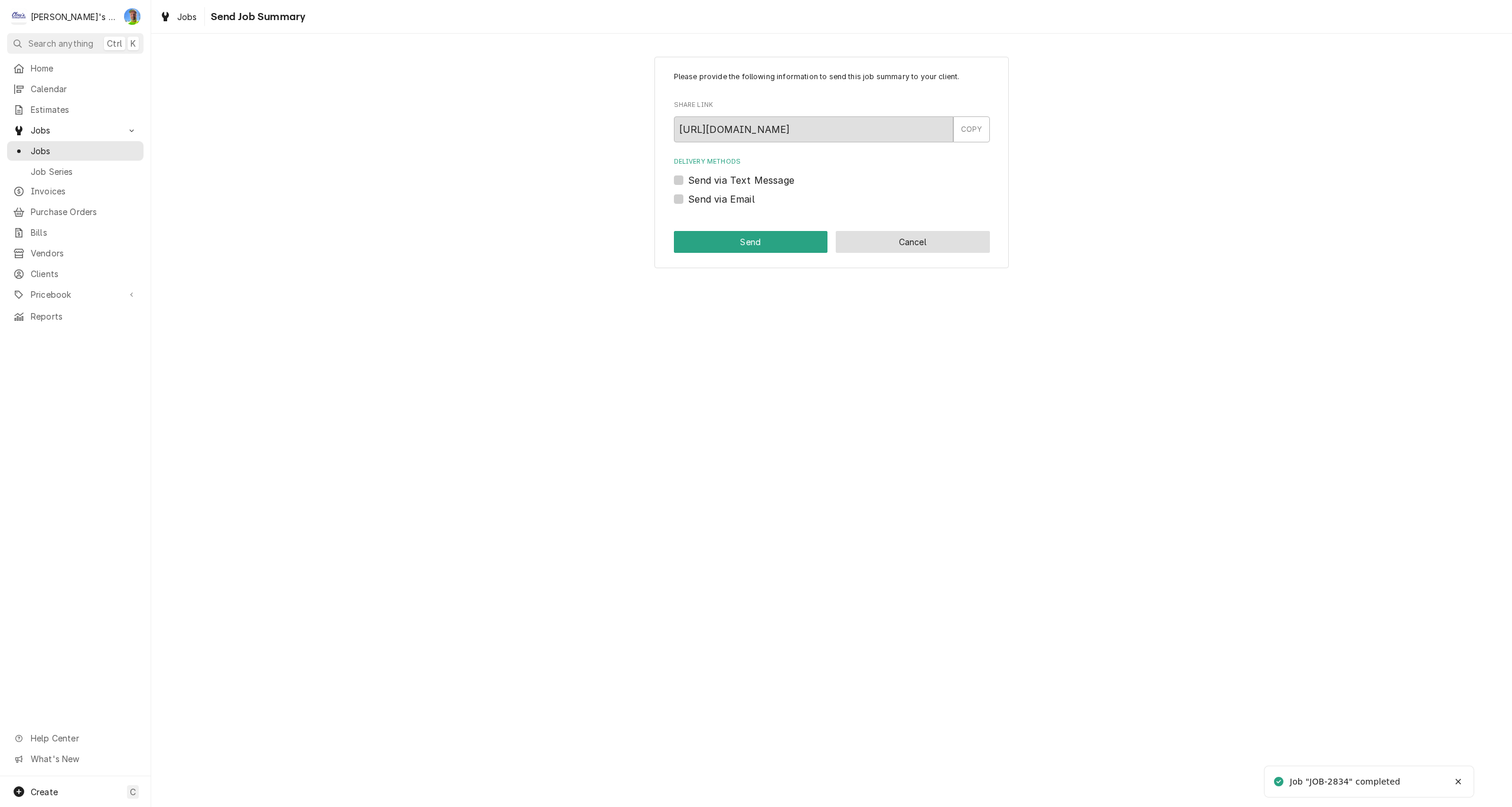
click at [903, 244] on button "Cancel" at bounding box center [912, 242] width 154 height 22
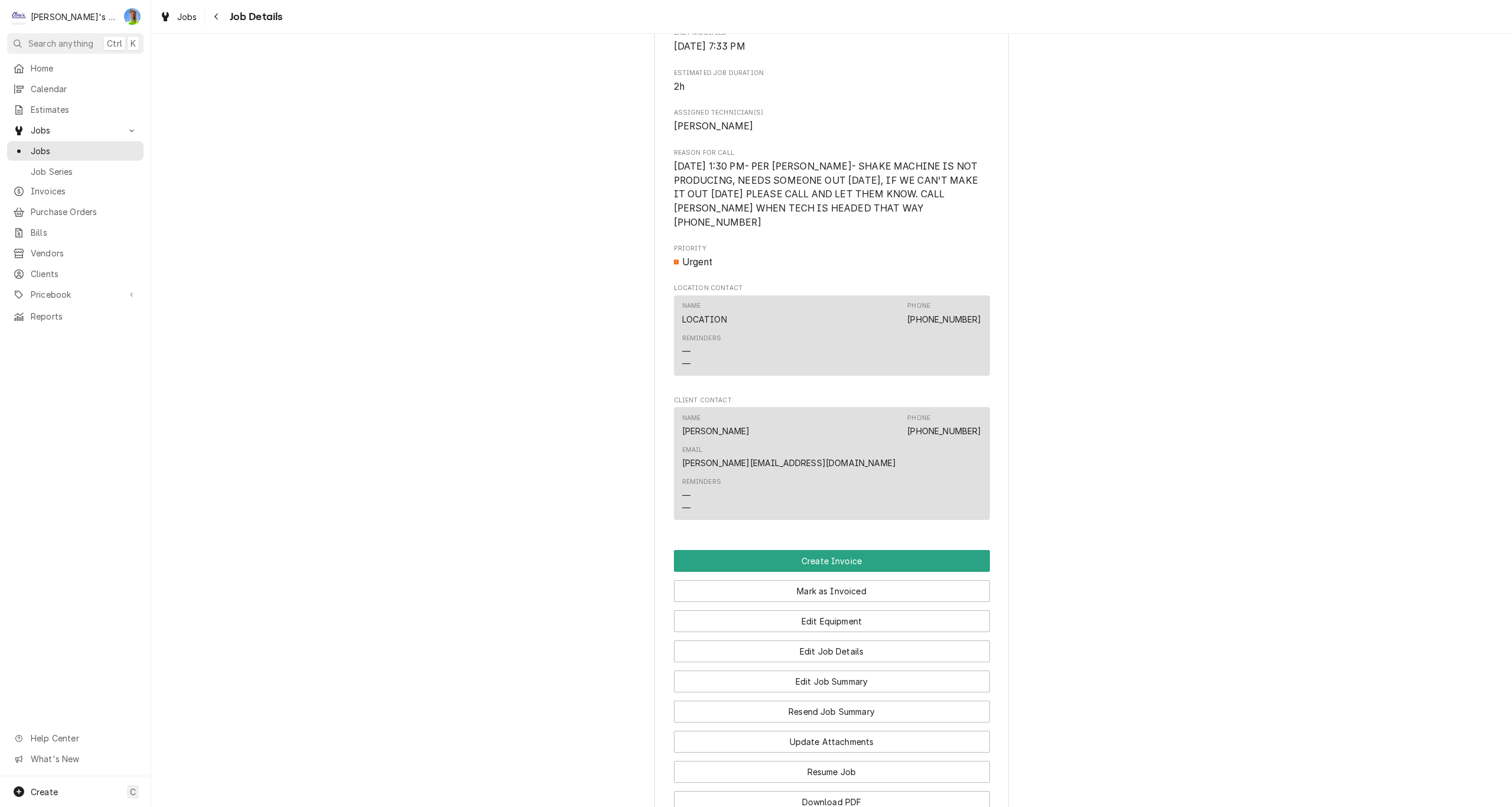
scroll to position [698, 0]
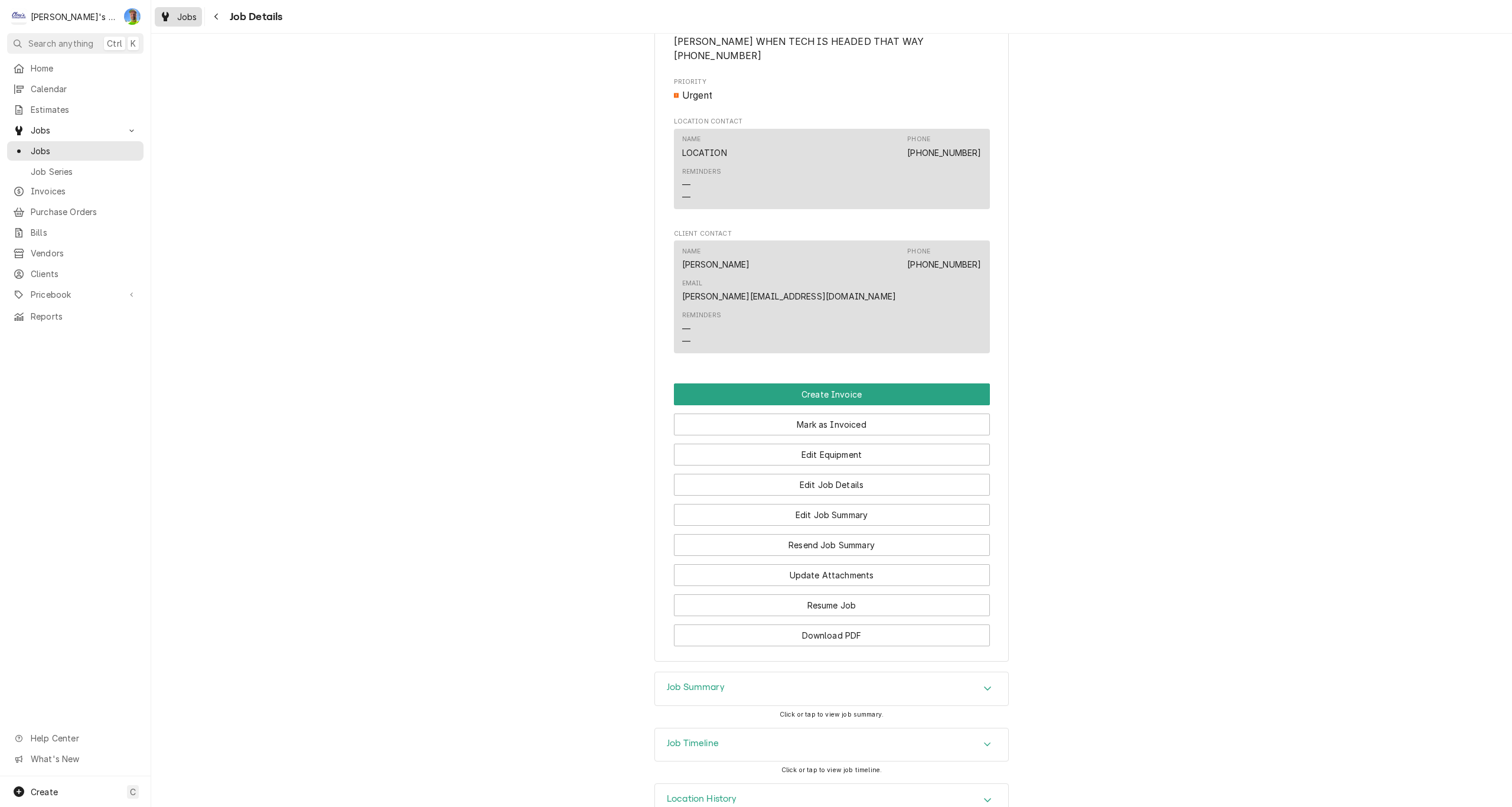
click at [181, 17] on span "Jobs" at bounding box center [187, 17] width 20 height 12
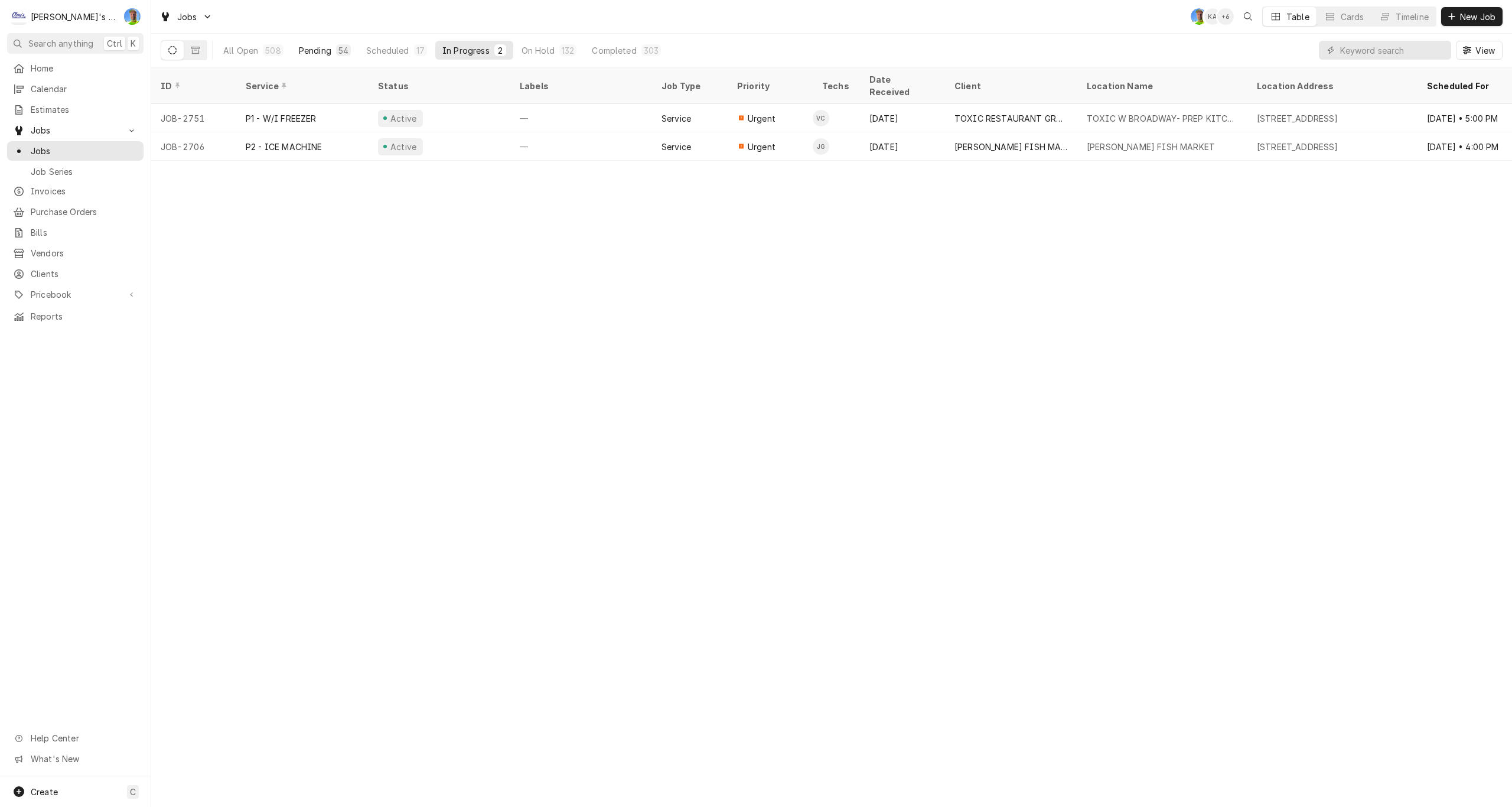
click at [313, 51] on div "Pending" at bounding box center [315, 50] width 32 height 12
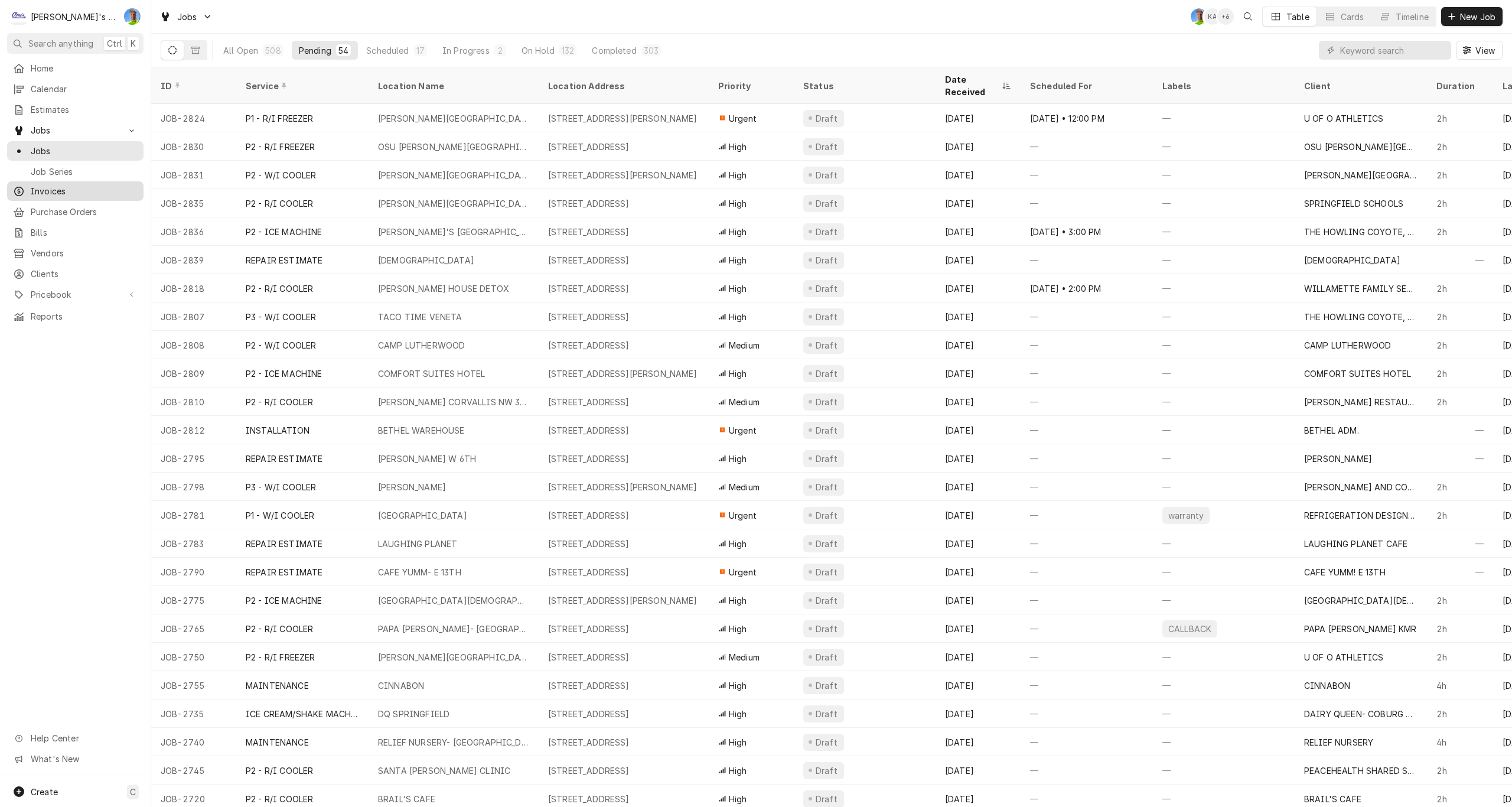
click at [76, 188] on span "Invoices" at bounding box center [84, 191] width 107 height 12
